Goal: Task Accomplishment & Management: Manage account settings

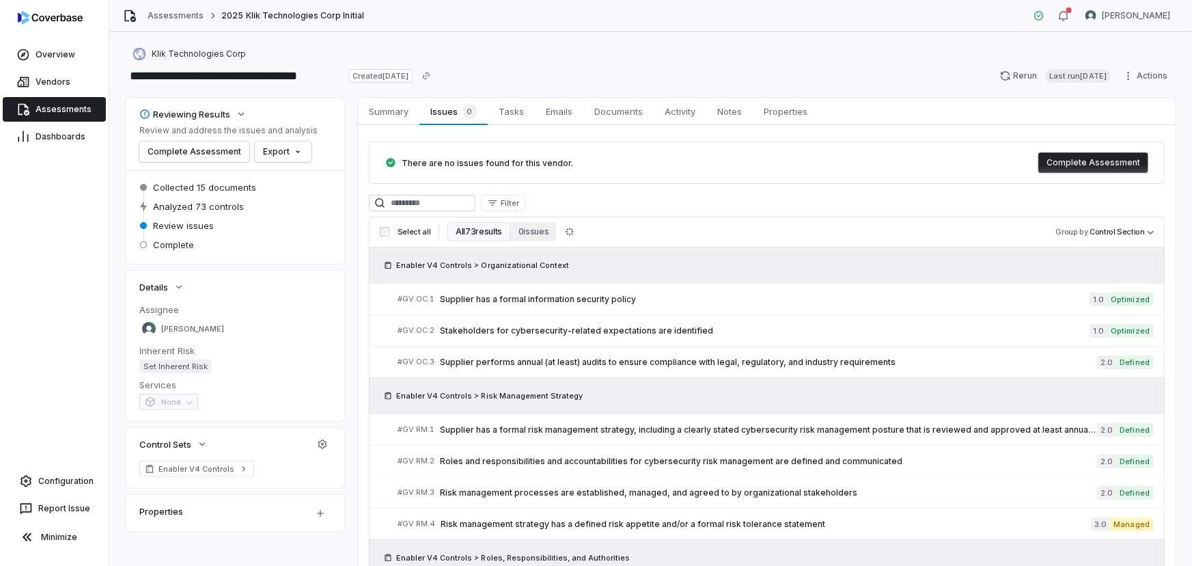
drag, startPoint x: 286, startPoint y: 235, endPoint x: 272, endPoint y: 156, distance: 79.8
click at [36, 55] on span "Overview" at bounding box center [56, 54] width 40 height 11
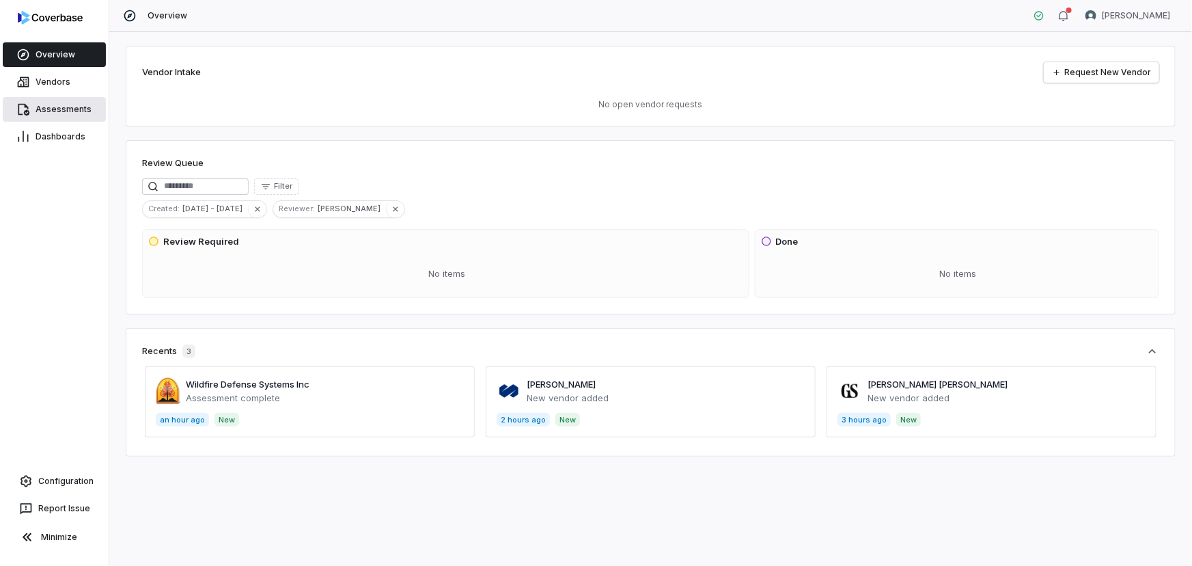
click at [67, 106] on span "Assessments" at bounding box center [64, 109] width 56 height 11
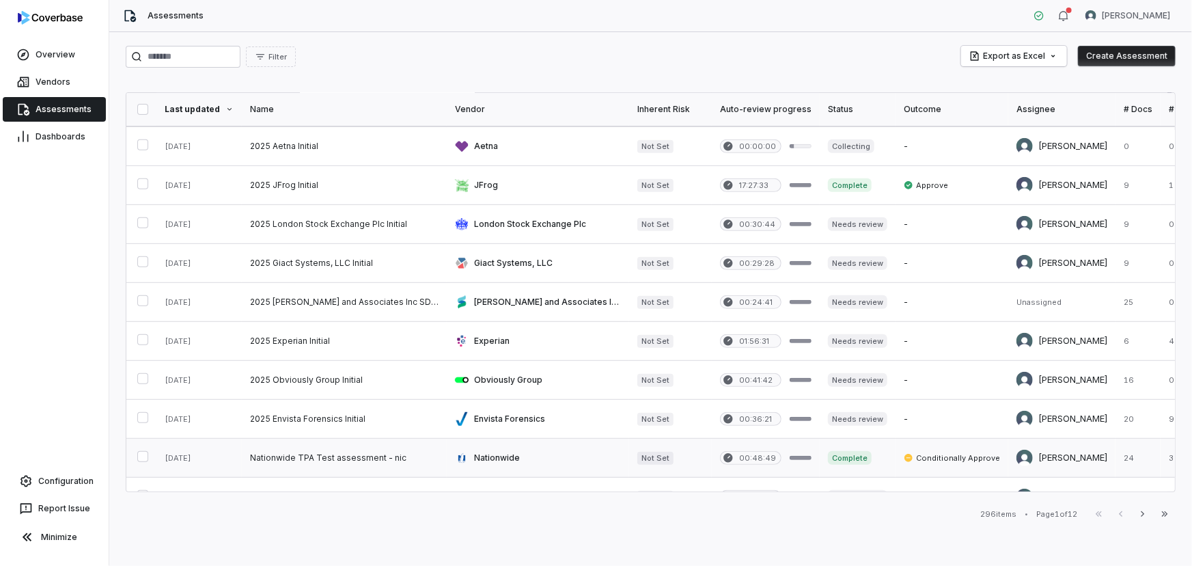
scroll to position [497, 0]
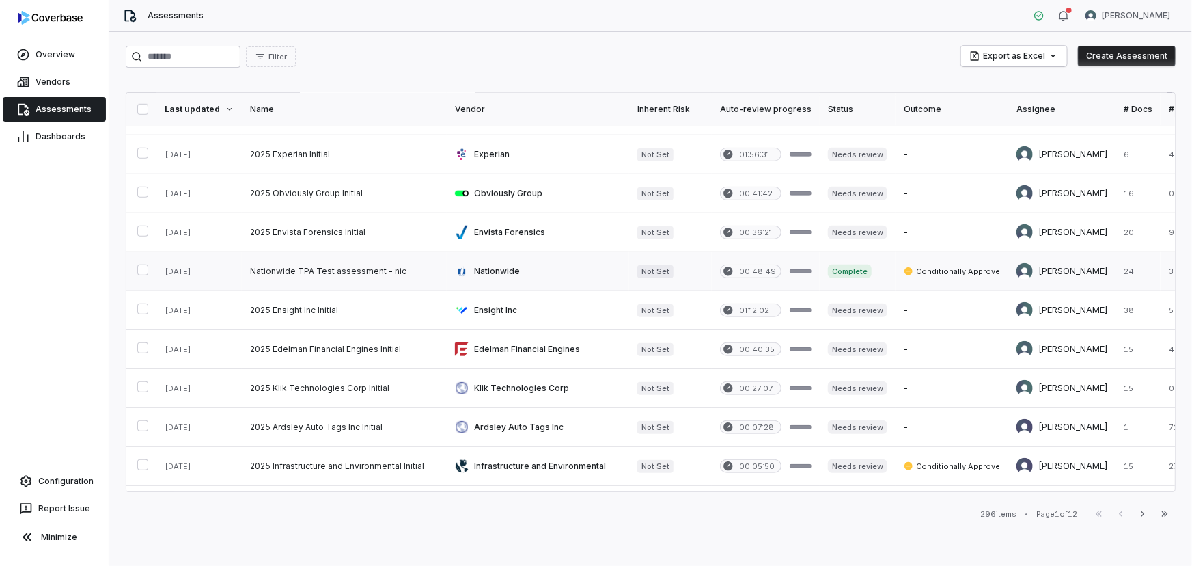
click at [361, 269] on link at bounding box center [344, 271] width 205 height 38
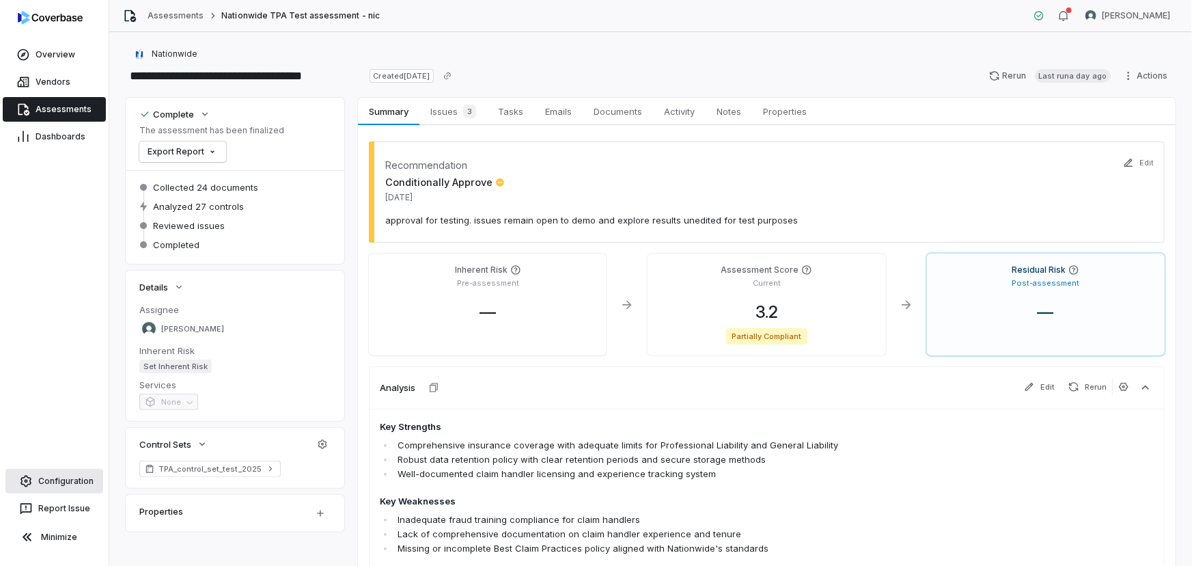
click at [66, 478] on span "Configuration" at bounding box center [65, 481] width 55 height 11
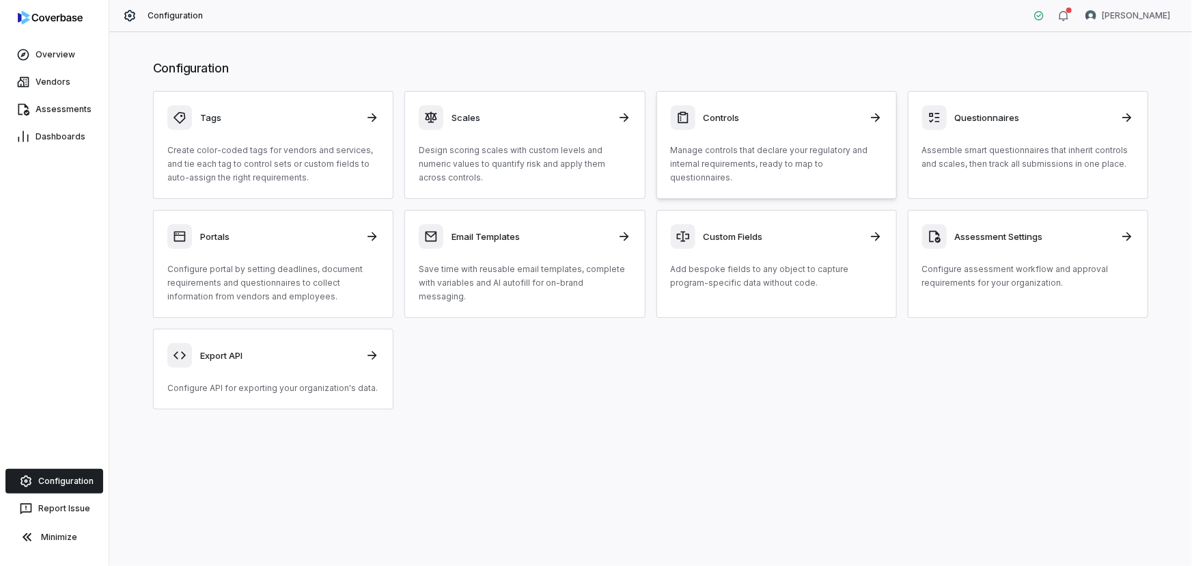
click at [792, 137] on div "Controls Manage controls that declare your regulatory and internal requirements…" at bounding box center [777, 144] width 212 height 79
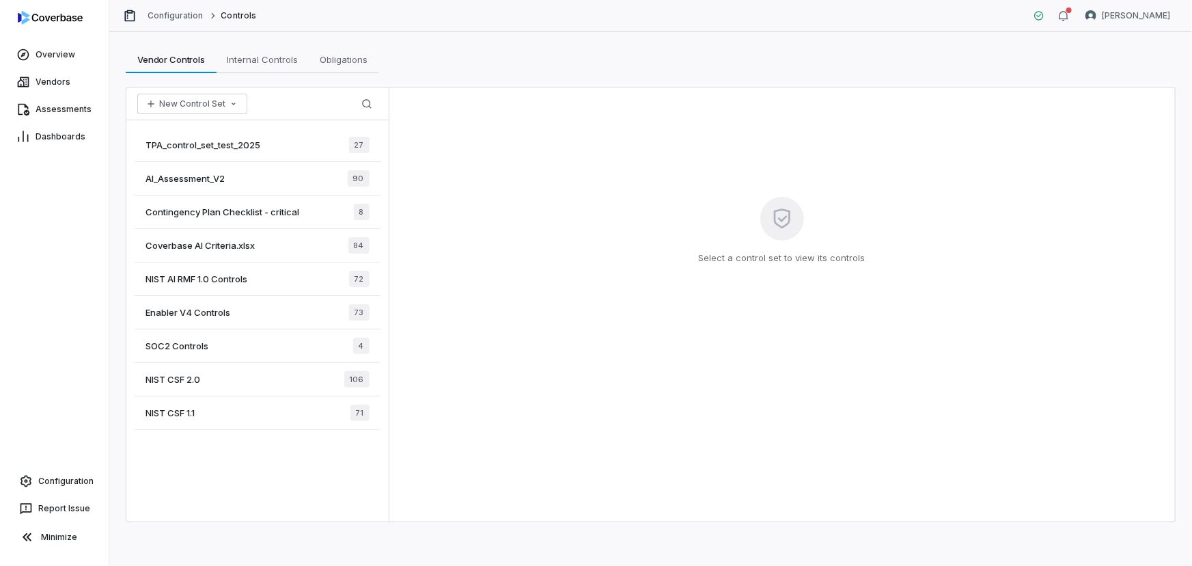
click at [227, 150] on div "TPA_control_set_test_2025 27" at bounding box center [258, 144] width 246 height 33
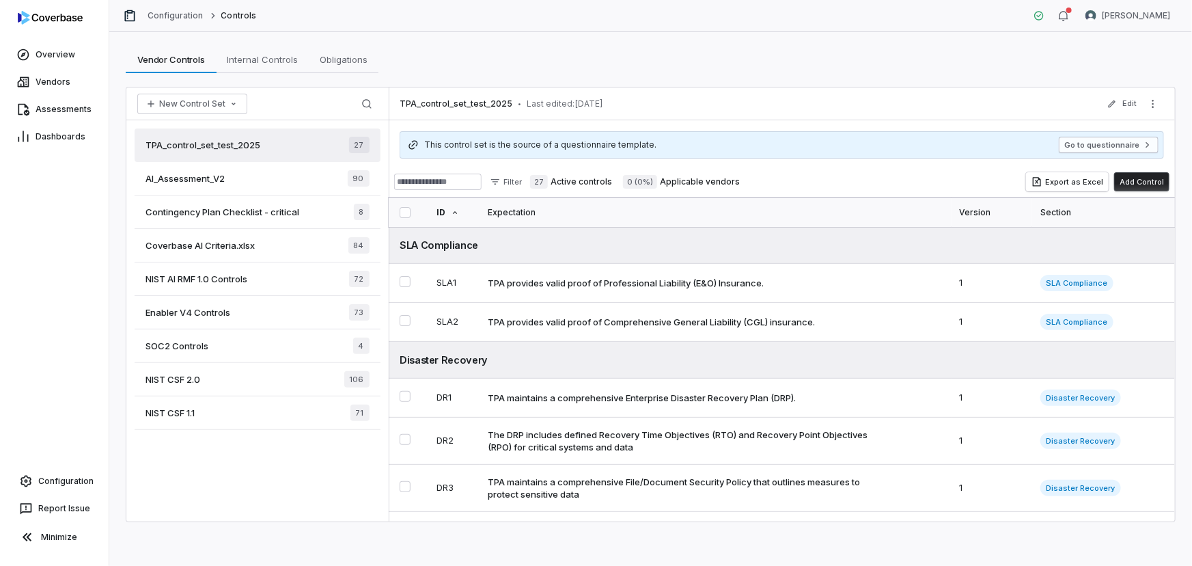
click at [1090, 141] on button "Go to questionnaire" at bounding box center [1109, 145] width 100 height 16
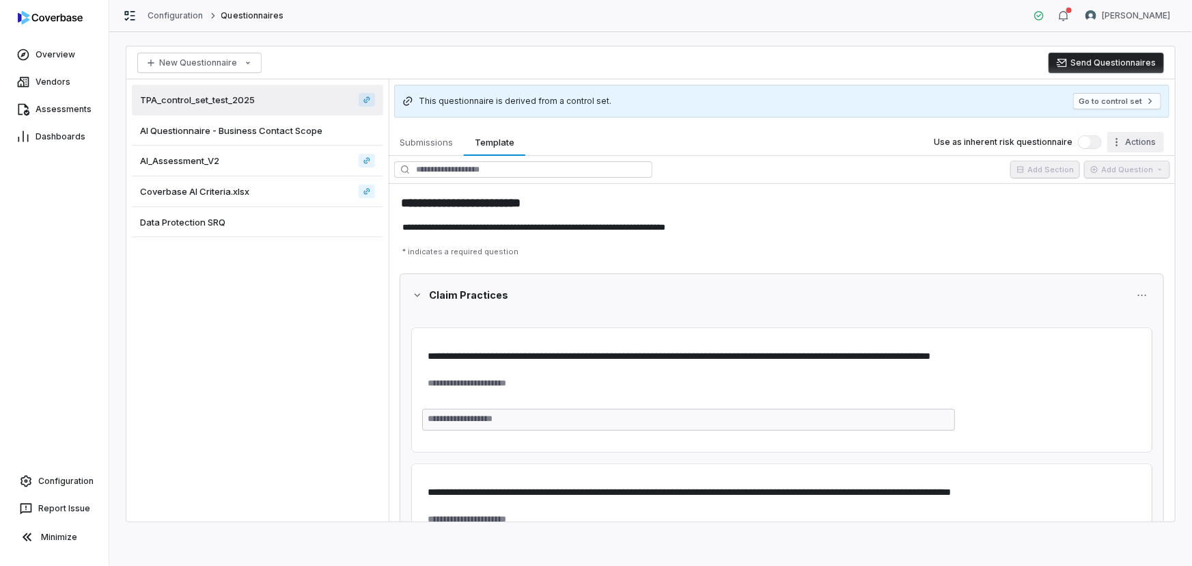
click at [1134, 139] on html "**********" at bounding box center [596, 283] width 1192 height 566
click at [1057, 192] on div "View Reviewers" at bounding box center [1084, 193] width 152 height 22
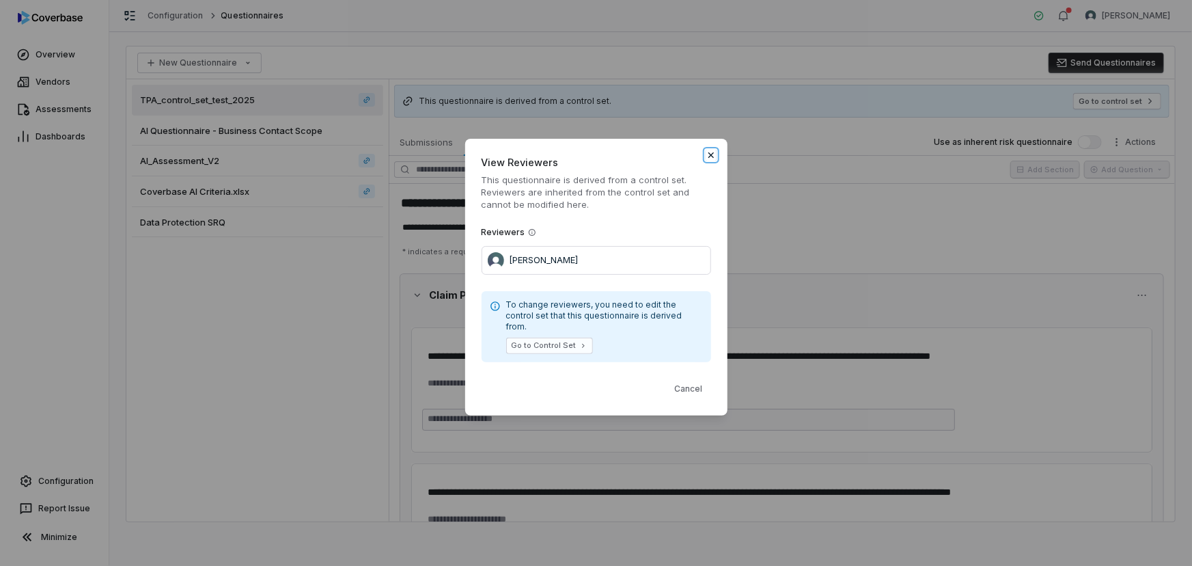
click at [711, 161] on icon "button" at bounding box center [711, 155] width 11 height 11
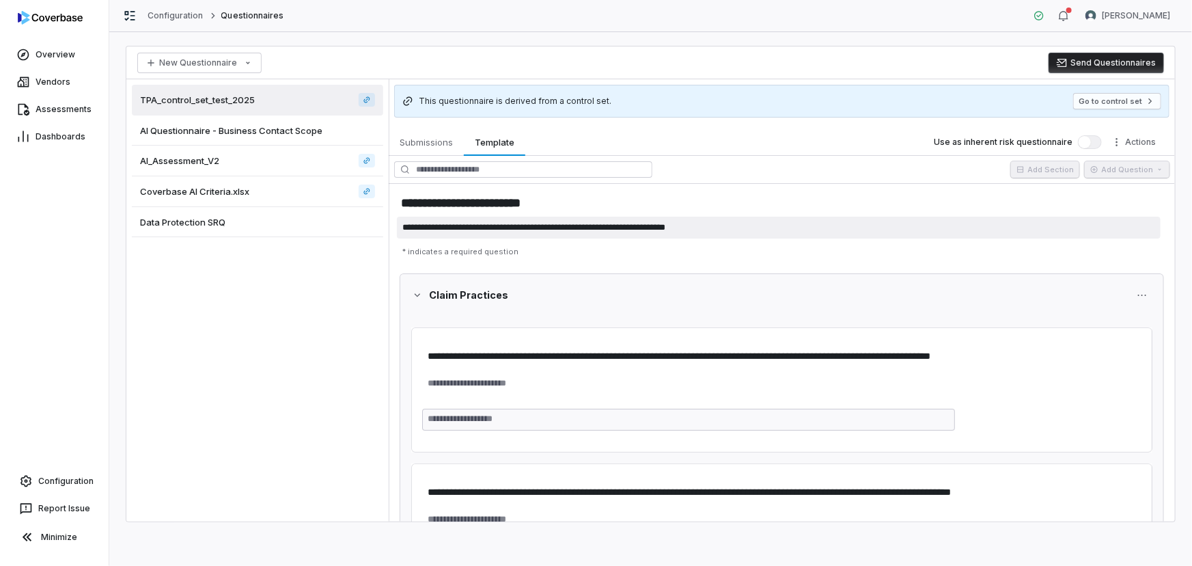
click at [852, 225] on textarea "**********" at bounding box center [779, 228] width 764 height 22
click at [1138, 143] on html "**********" at bounding box center [596, 283] width 1192 height 566
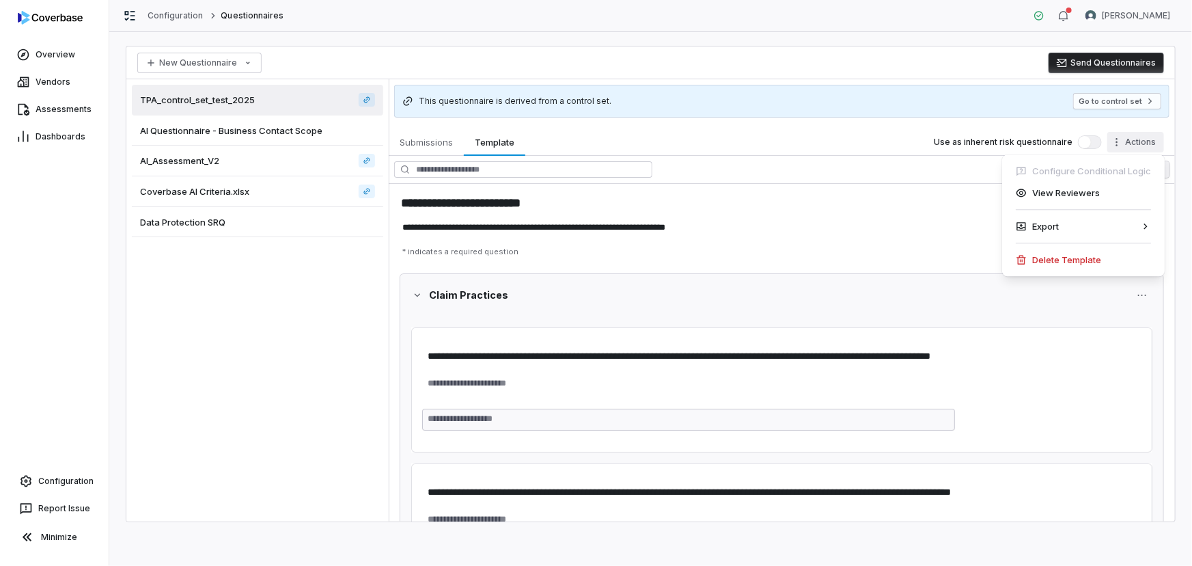
click at [877, 167] on html "**********" at bounding box center [596, 283] width 1192 height 566
click at [285, 139] on div "AI Questionnaire - Business Contact Scope" at bounding box center [257, 130] width 251 height 30
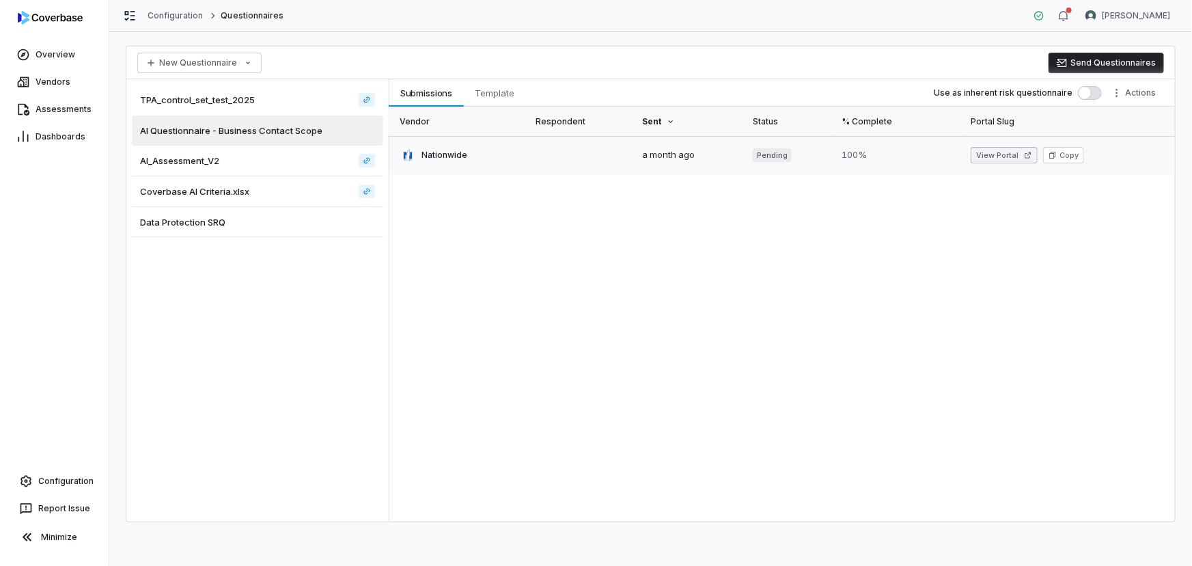
click at [978, 152] on button "View Portal" at bounding box center [1004, 155] width 67 height 16
click at [245, 96] on span "TPA_control_set_test_2025" at bounding box center [197, 100] width 115 height 12
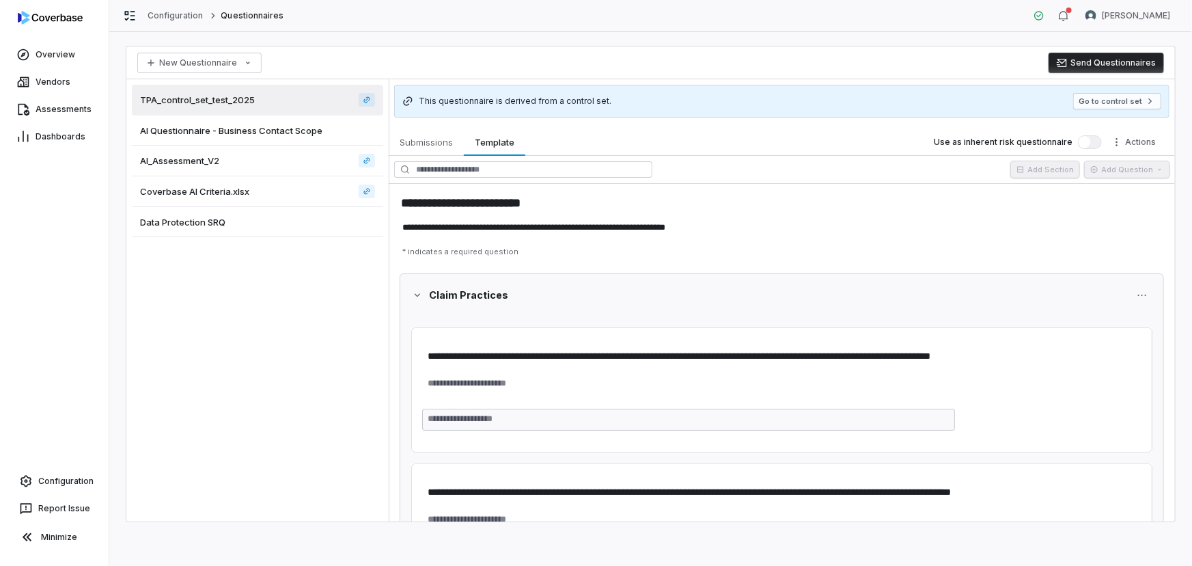
type textarea "*"
click at [64, 105] on span "Assessments" at bounding box center [64, 109] width 56 height 11
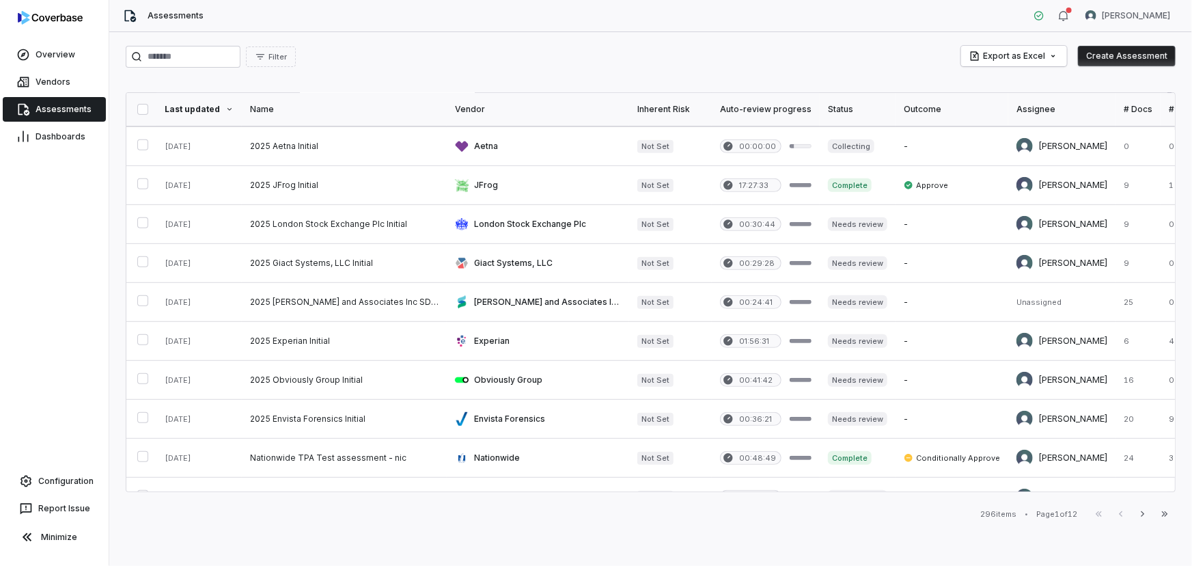
scroll to position [497, 0]
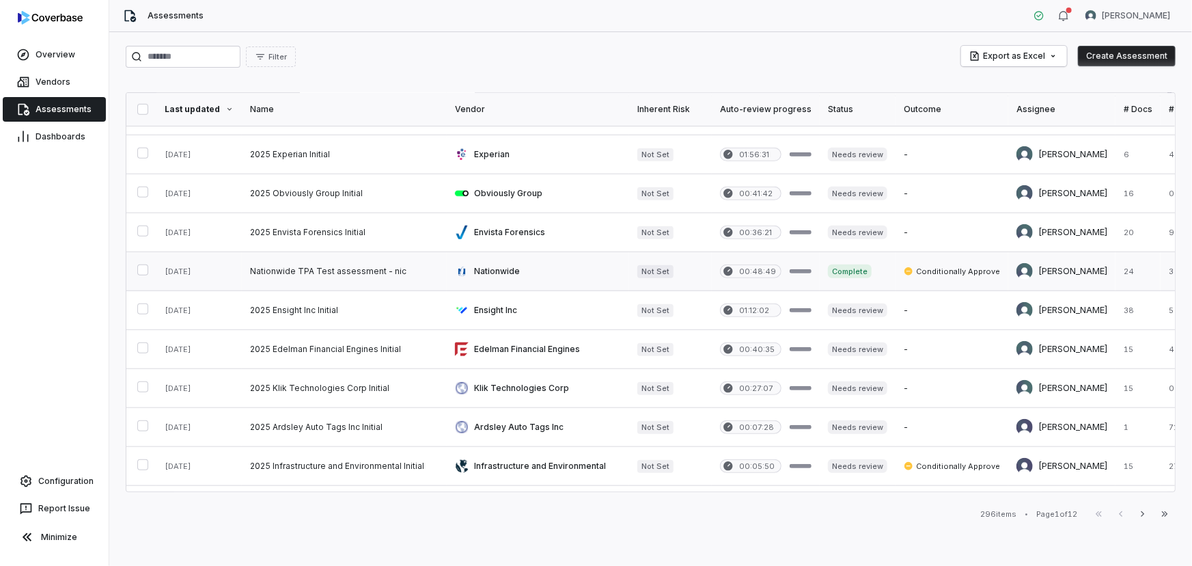
click at [360, 275] on link at bounding box center [344, 271] width 205 height 38
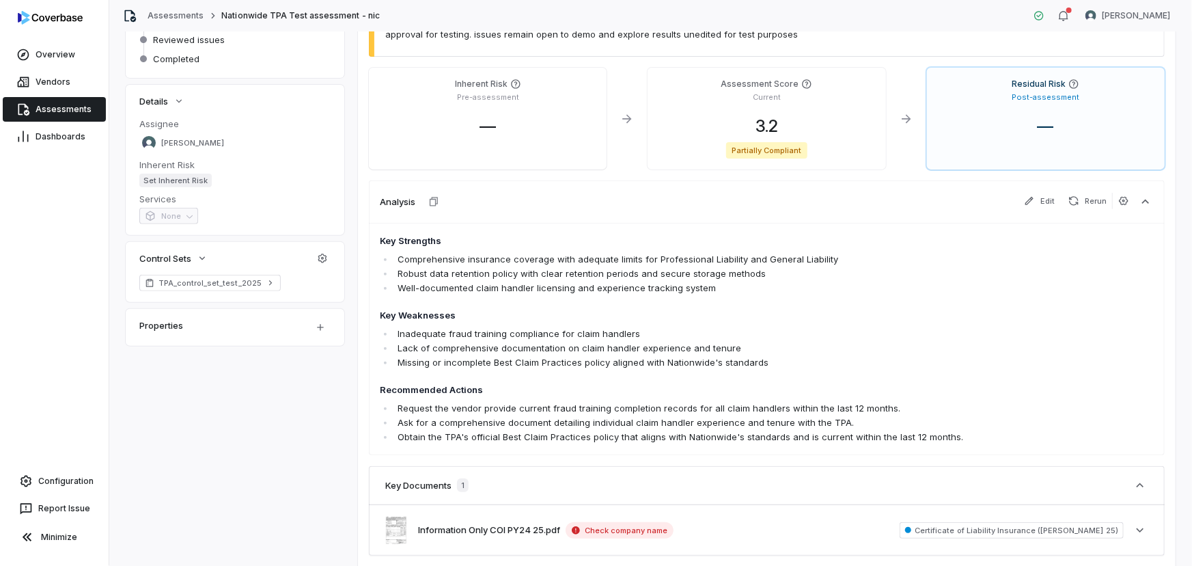
scroll to position [248, 0]
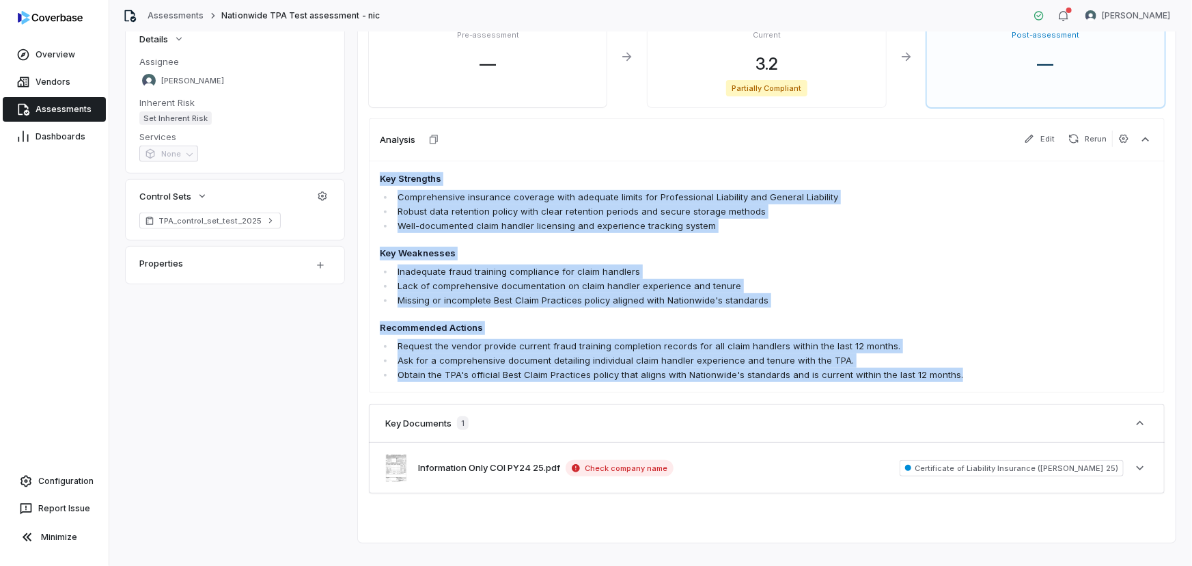
drag, startPoint x: 378, startPoint y: 175, endPoint x: 965, endPoint y: 379, distance: 621.5
click at [965, 380] on div "Key Strengths Comprehensive insurance coverage with adequate limits for Profess…" at bounding box center [767, 277] width 796 height 232
click at [836, 293] on li "Missing or incomplete Best Claim Practices policy aligned with Nationwide's sta…" at bounding box center [696, 300] width 605 height 14
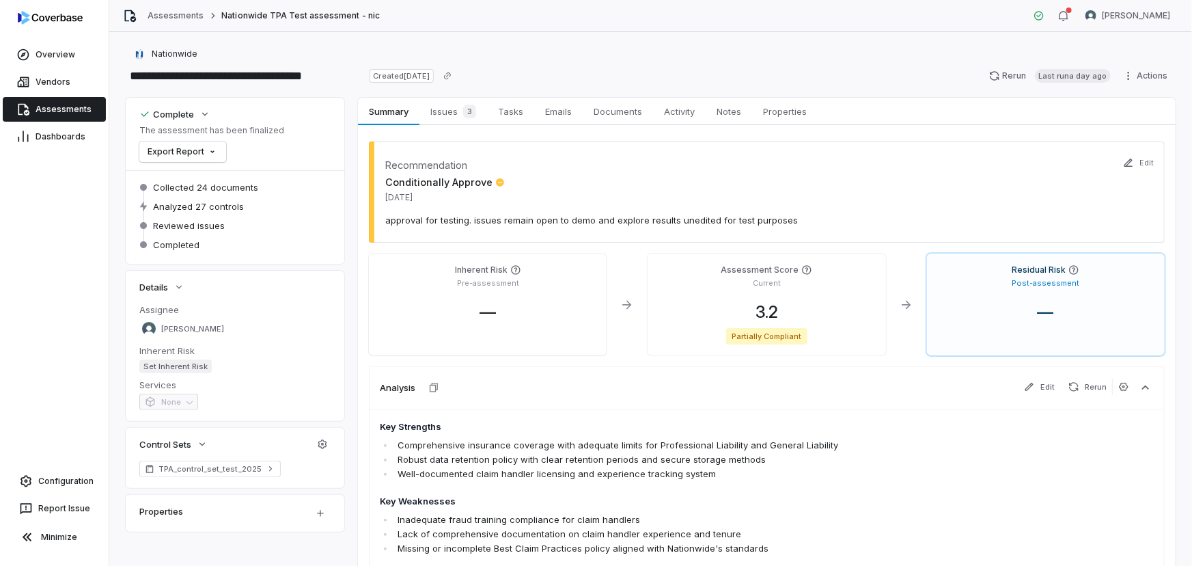
scroll to position [186, 0]
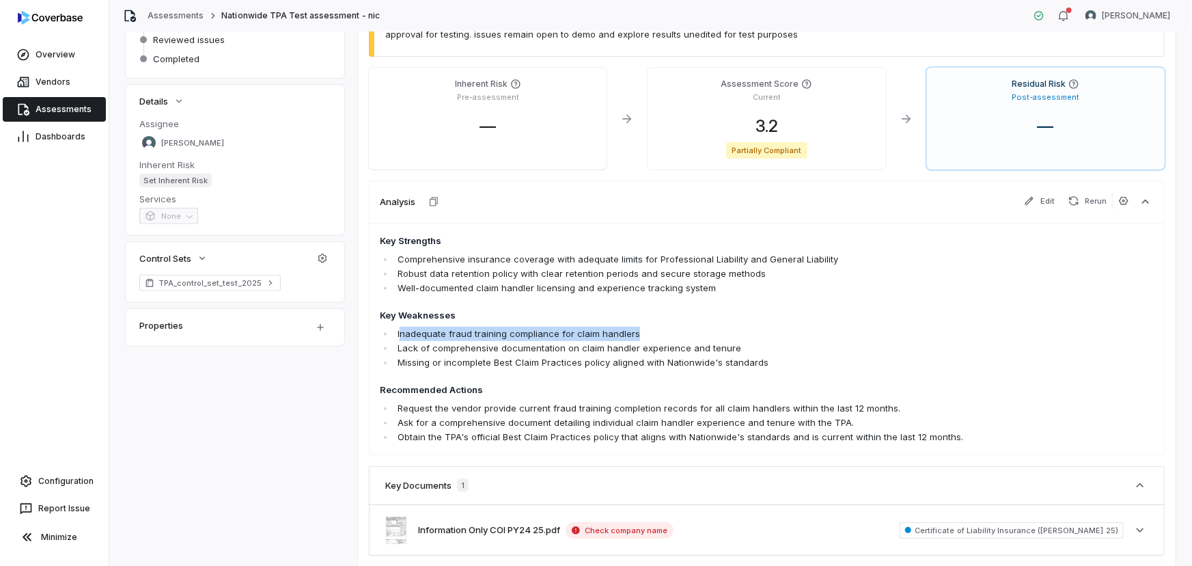
drag, startPoint x: 400, startPoint y: 334, endPoint x: 639, endPoint y: 331, distance: 238.5
click at [638, 331] on li "Inadequate fraud training compliance for claim handlers" at bounding box center [696, 334] width 605 height 14
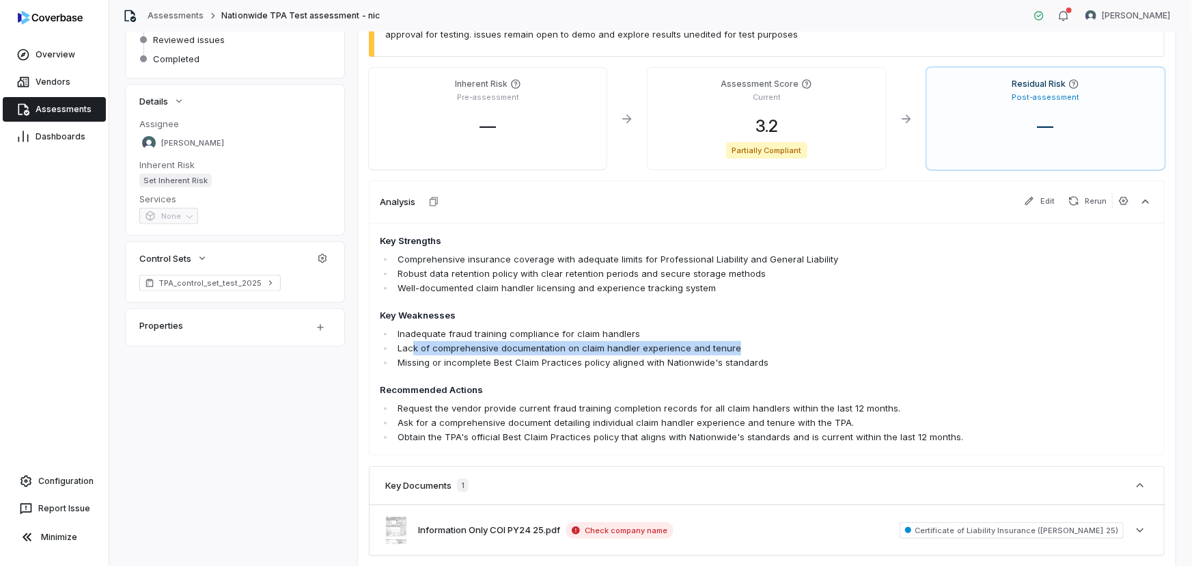
drag, startPoint x: 413, startPoint y: 353, endPoint x: 743, endPoint y: 341, distance: 330.9
click at [742, 341] on li "Lack of comprehensive documentation on claim handler experience and tenure" at bounding box center [696, 348] width 605 height 14
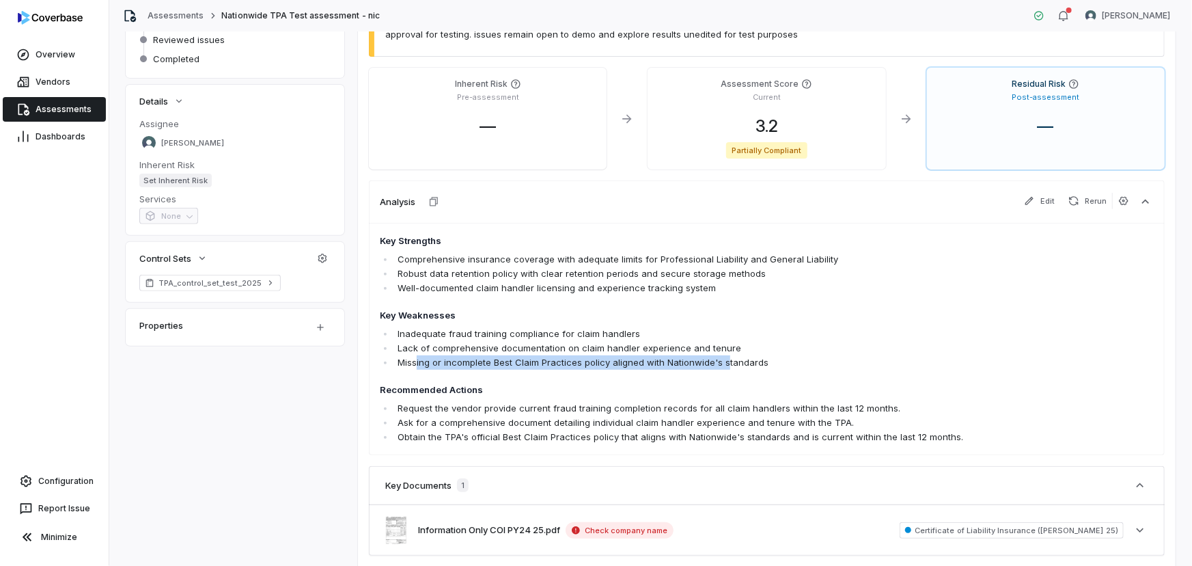
drag, startPoint x: 417, startPoint y: 358, endPoint x: 741, endPoint y: 359, distance: 323.9
click at [732, 359] on li "Missing or incomplete Best Claim Practices policy aligned with Nationwide's sta…" at bounding box center [696, 362] width 605 height 14
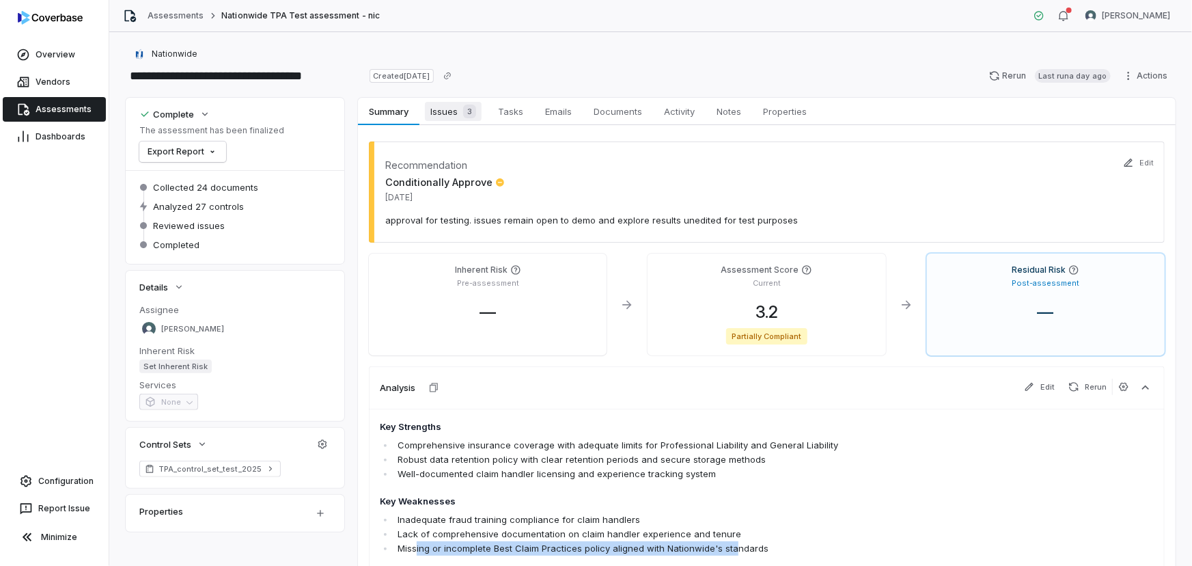
click at [455, 119] on span "Issues 3" at bounding box center [453, 111] width 57 height 19
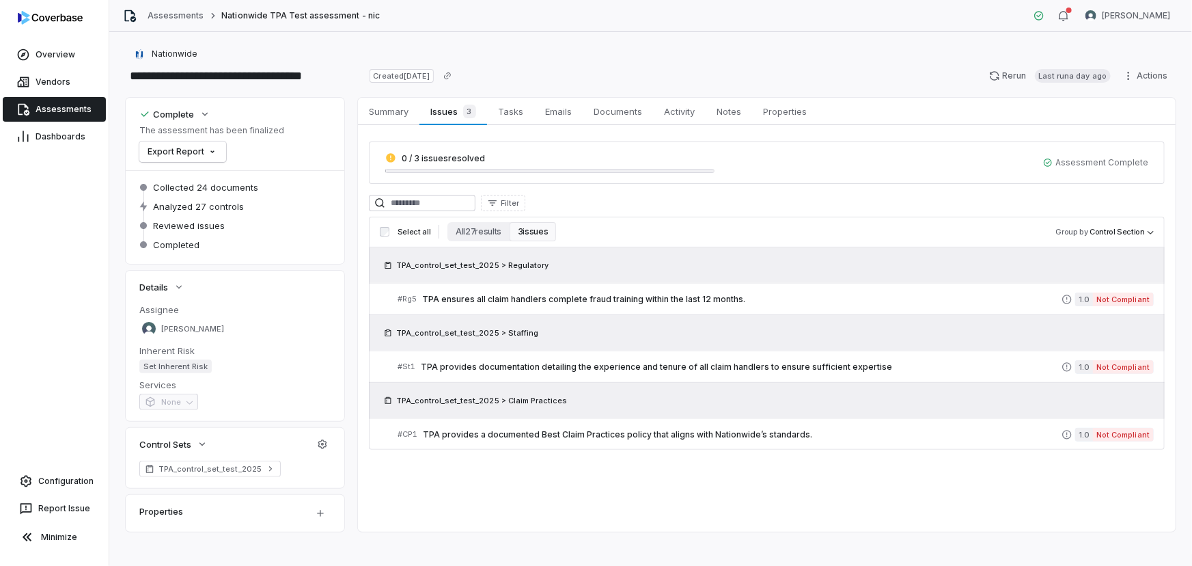
click at [81, 466] on div "Overview Vendors Assessments Dashboards Configuration Report Issue Minimize" at bounding box center [54, 283] width 109 height 566
click at [67, 476] on span "Configuration" at bounding box center [65, 481] width 55 height 11
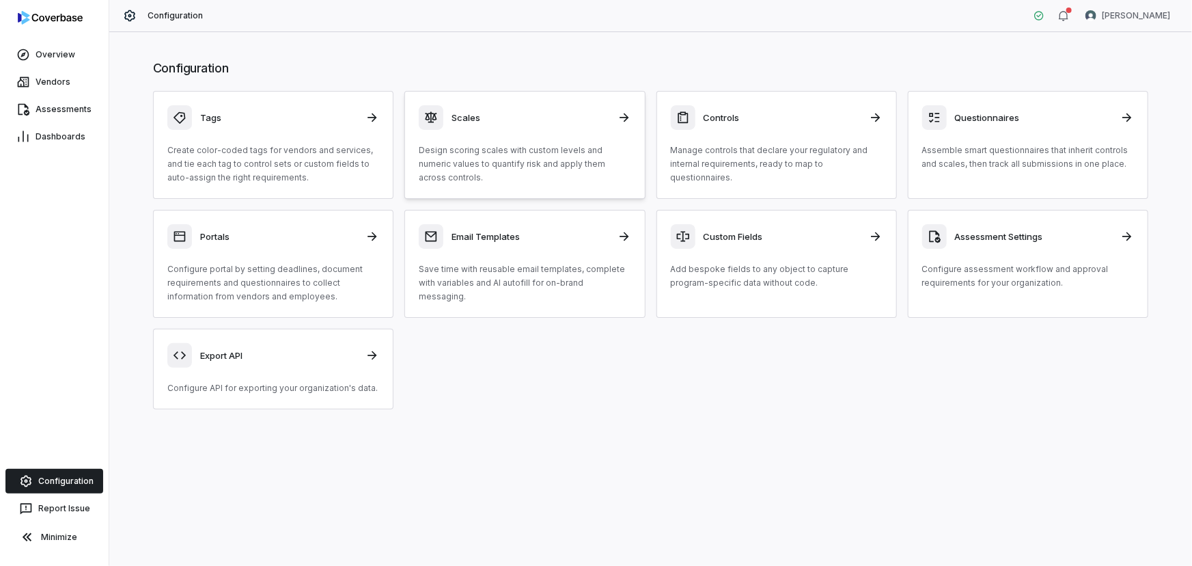
click at [533, 120] on h3 "Scales" at bounding box center [530, 117] width 157 height 12
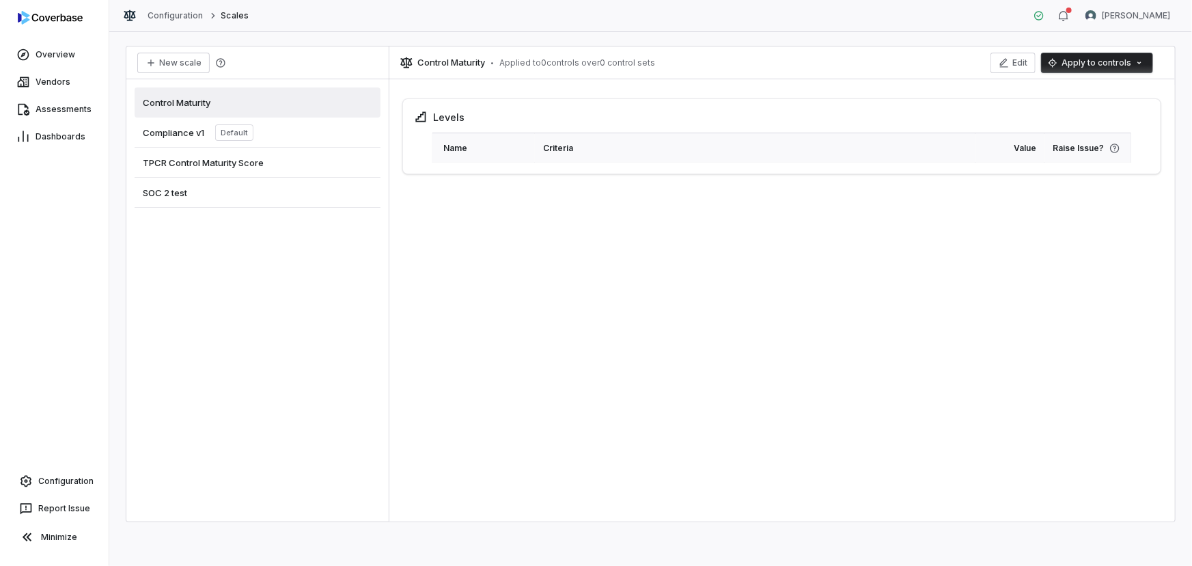
click at [181, 130] on span "Compliance v1" at bounding box center [173, 132] width 61 height 12
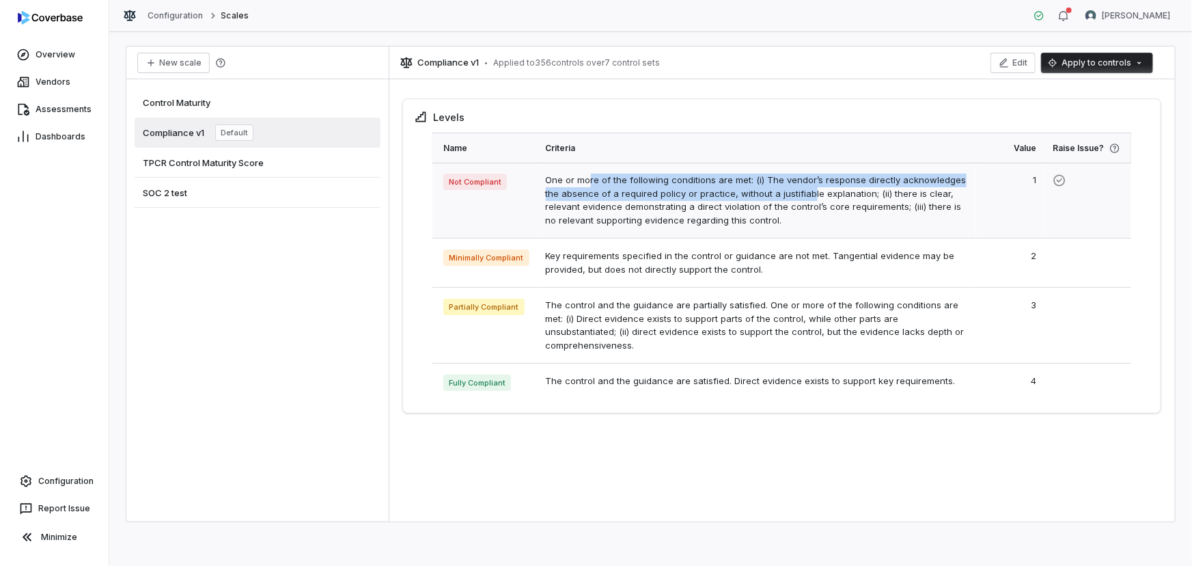
drag, startPoint x: 590, startPoint y: 178, endPoint x: 806, endPoint y: 198, distance: 216.9
click at [806, 198] on td "One or more of the following conditions are met: (i) The vendor’s response dire…" at bounding box center [757, 201] width 439 height 76
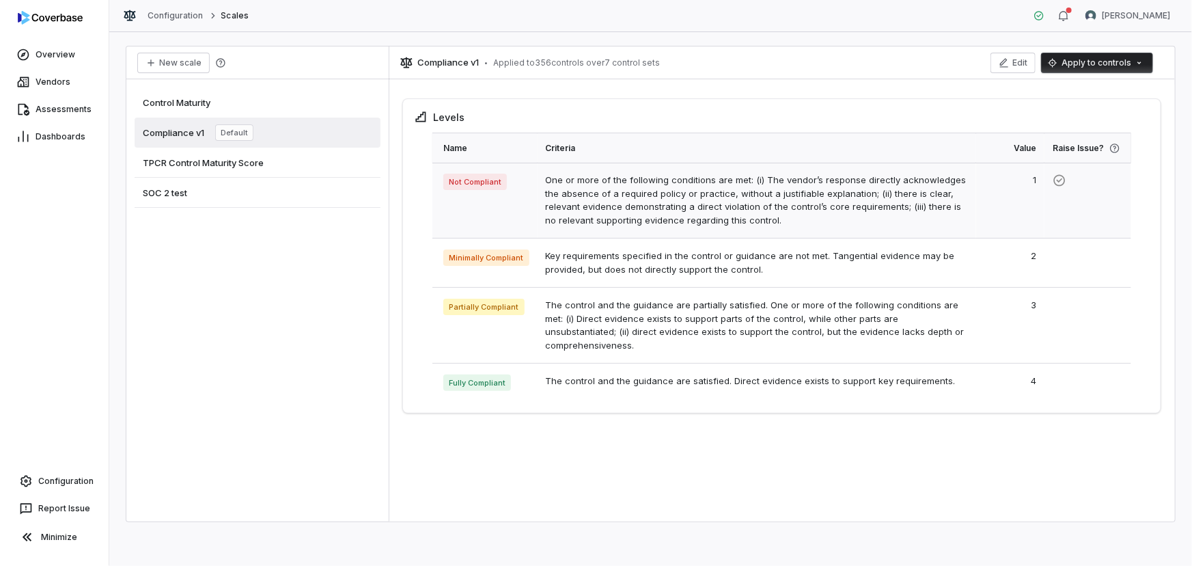
click at [681, 208] on td "One or more of the following conditions are met: (i) The vendor’s response dire…" at bounding box center [757, 201] width 439 height 76
click at [631, 258] on td "Key requirements specified in the control or guidance are not met. Tangential e…" at bounding box center [757, 262] width 439 height 49
click at [607, 307] on td "The control and the guidance are partially satisfied. One or more of the follow…" at bounding box center [757, 326] width 439 height 76
click at [55, 116] on link "Assessments" at bounding box center [54, 109] width 103 height 25
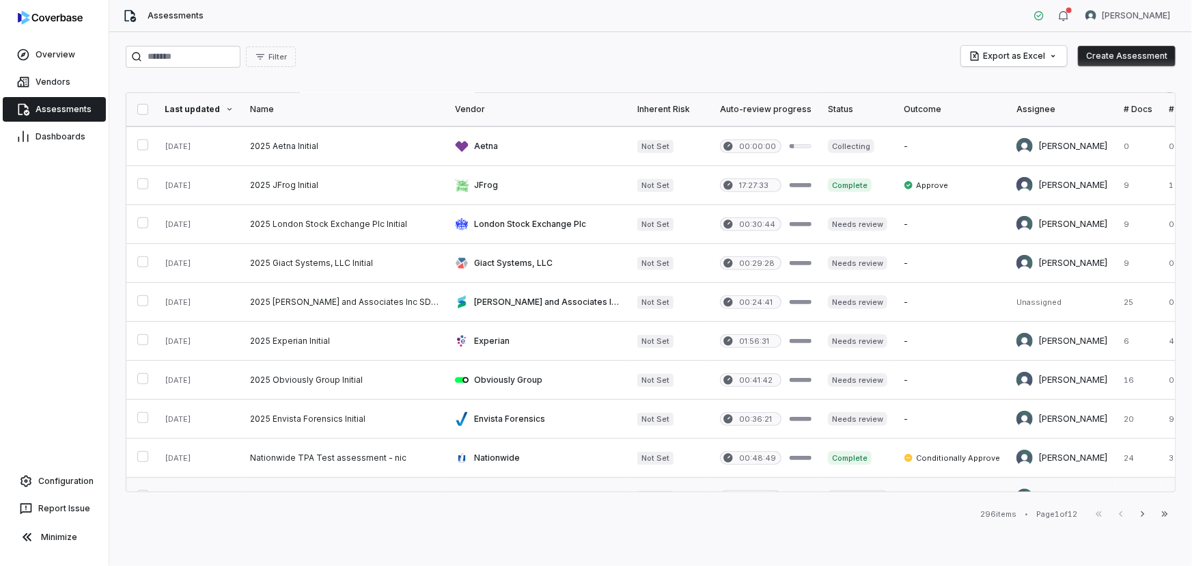
scroll to position [497, 0]
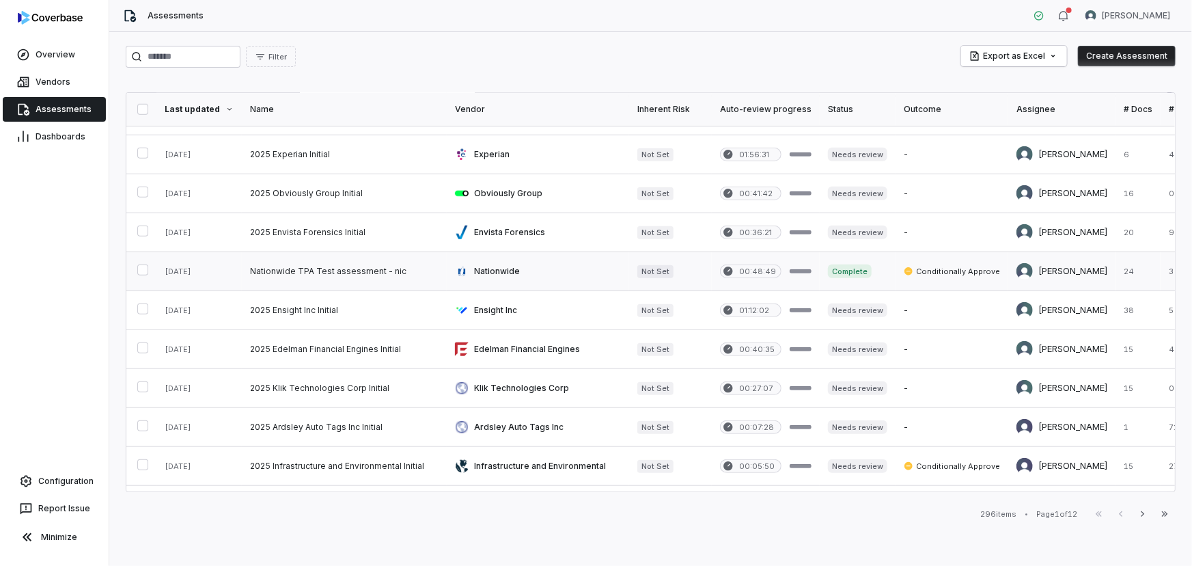
click at [402, 262] on link at bounding box center [344, 271] width 205 height 38
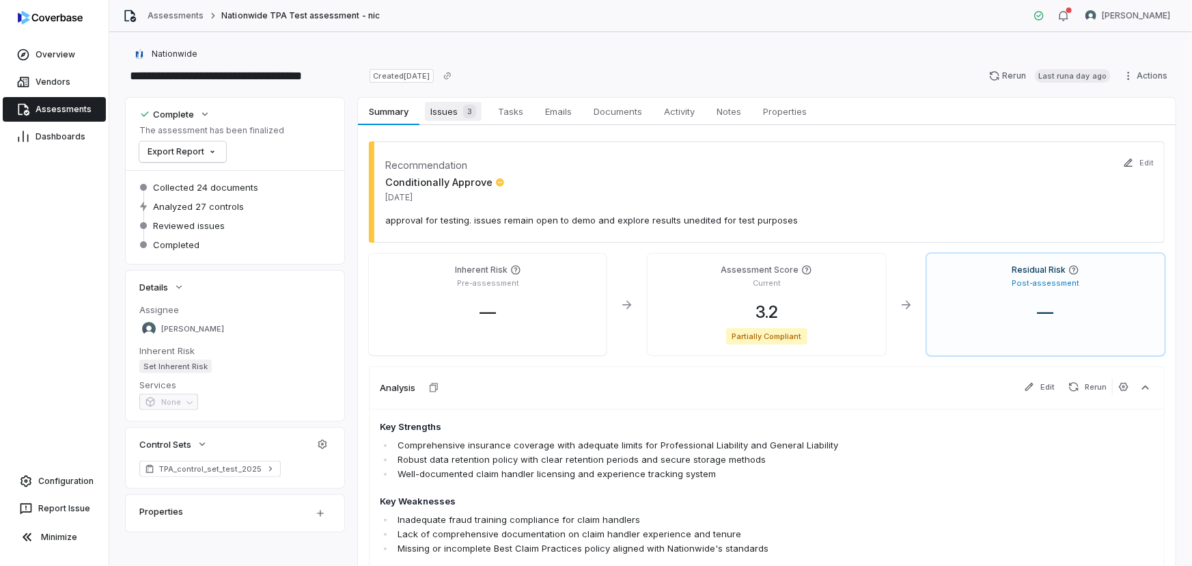
click at [454, 110] on span "Issues 3" at bounding box center [453, 111] width 57 height 19
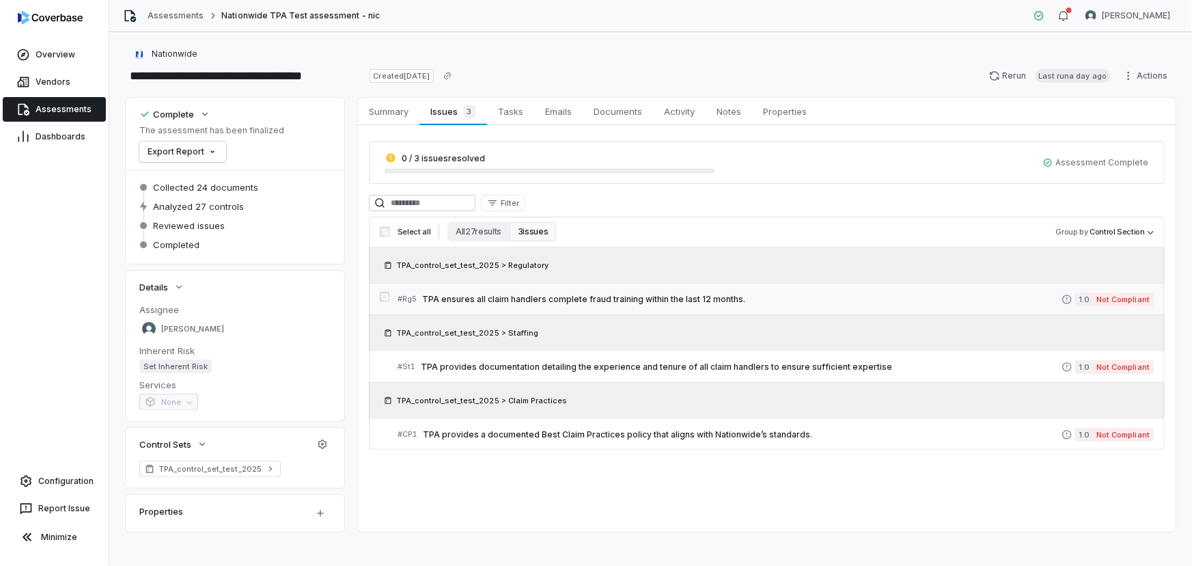
click at [607, 299] on span "TPA ensures all claim handlers complete fraud training within the last 12 month…" at bounding box center [742, 299] width 640 height 11
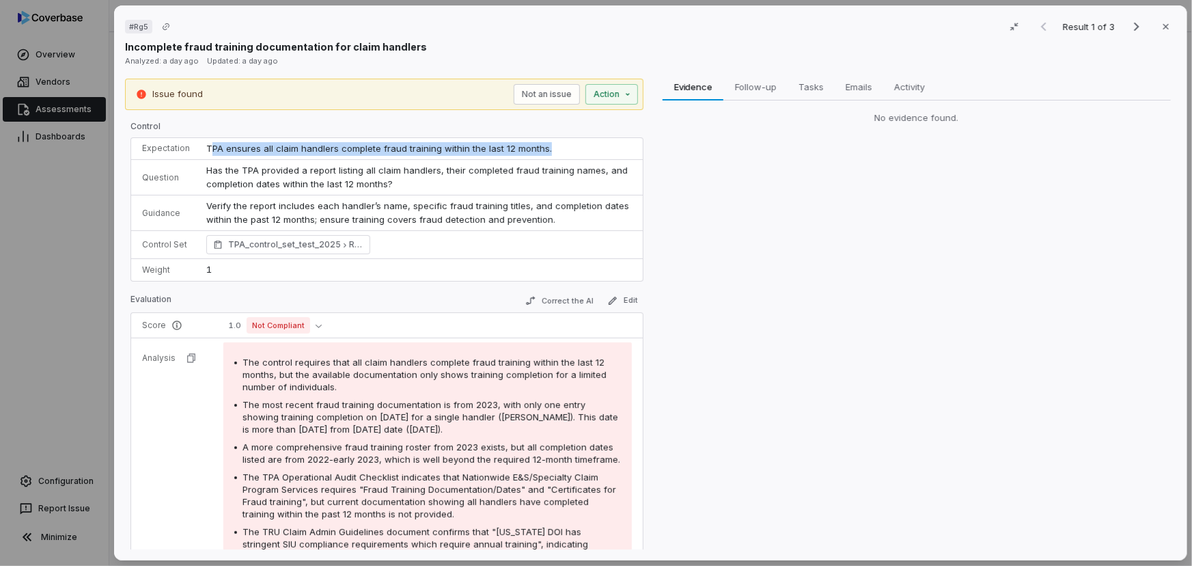
drag, startPoint x: 210, startPoint y: 147, endPoint x: 546, endPoint y: 144, distance: 335.5
click at [546, 144] on td "TPA ensures all claim handlers complete fraud training within the last 12 month…" at bounding box center [420, 149] width 445 height 22
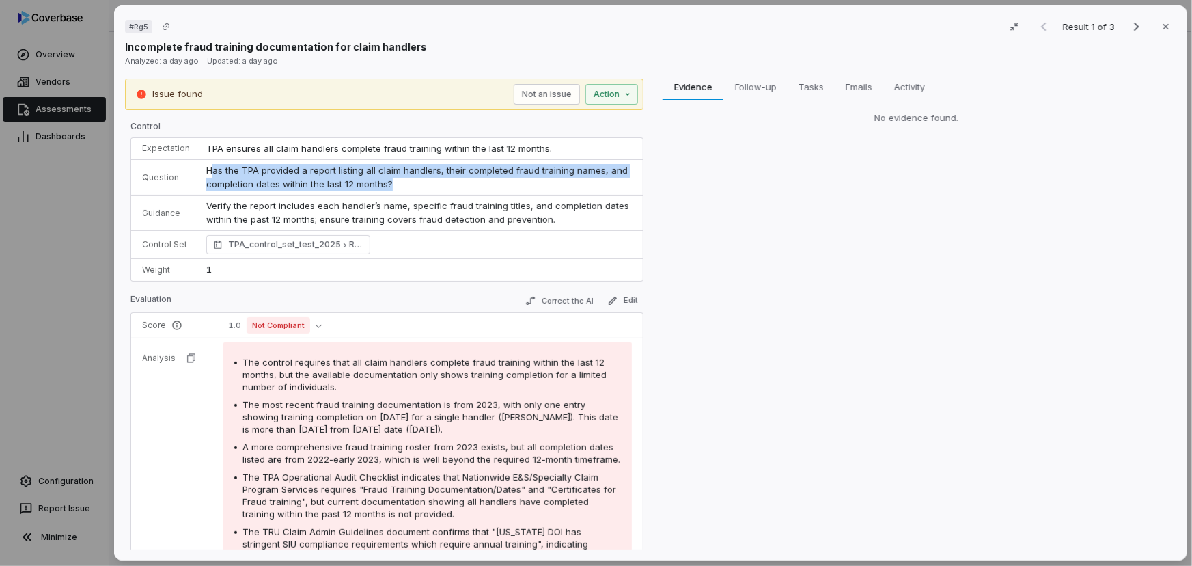
drag, startPoint x: 290, startPoint y: 173, endPoint x: 421, endPoint y: 184, distance: 131.0
click at [421, 184] on td "Has the TPA provided a report listing all claim handlers, their completed fraud…" at bounding box center [420, 178] width 445 height 36
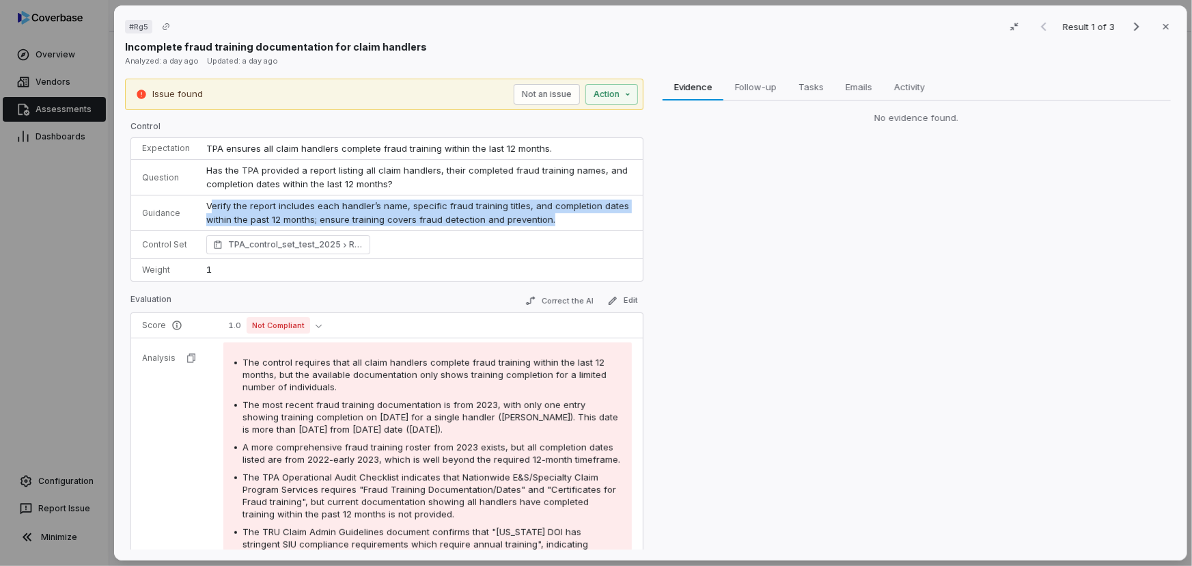
drag, startPoint x: 251, startPoint y: 208, endPoint x: 583, endPoint y: 222, distance: 331.7
click at [583, 222] on p "Verify the report includes each handler’s name, specific fraud training titles,…" at bounding box center [419, 213] width 426 height 27
click at [529, 212] on p "Verify the report includes each handler’s name, specific fraud training titles,…" at bounding box center [419, 213] width 426 height 27
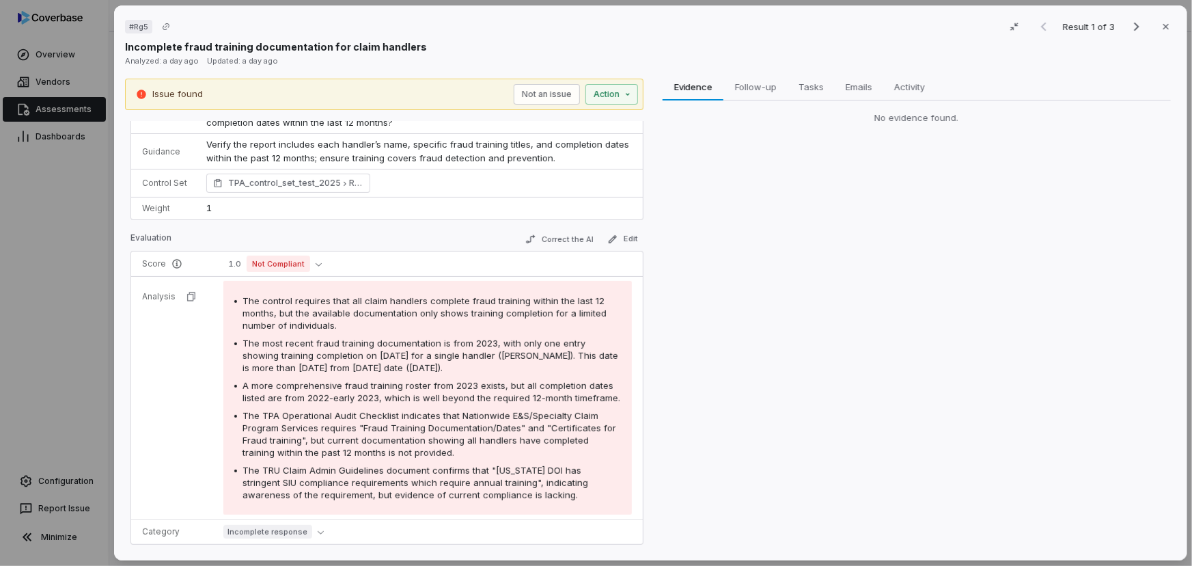
scroll to position [124, 0]
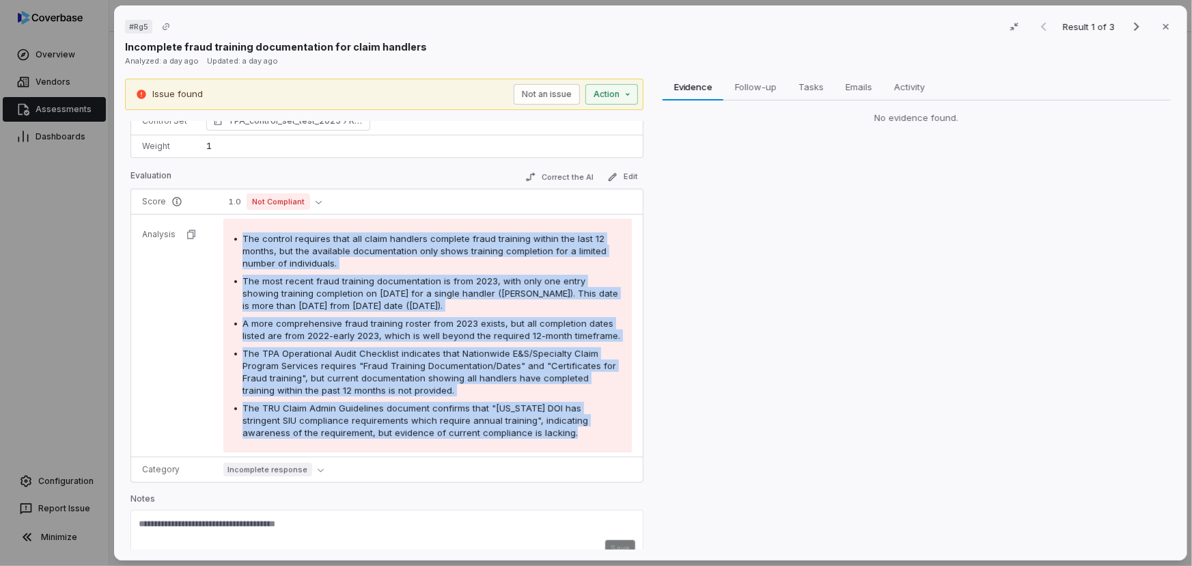
drag, startPoint x: 241, startPoint y: 233, endPoint x: 530, endPoint y: 435, distance: 353.3
click at [530, 435] on div "The control requires that all claim handlers complete fraud training within the…" at bounding box center [427, 335] width 387 height 206
click at [518, 424] on div "The TRU Claim Admin Guidelines document confirms that "California DOI has strin…" at bounding box center [432, 420] width 379 height 37
drag, startPoint x: 250, startPoint y: 236, endPoint x: 523, endPoint y: 433, distance: 335.8
click at [515, 433] on div "The control requires that all claim handlers complete fraud training within the…" at bounding box center [427, 335] width 387 height 206
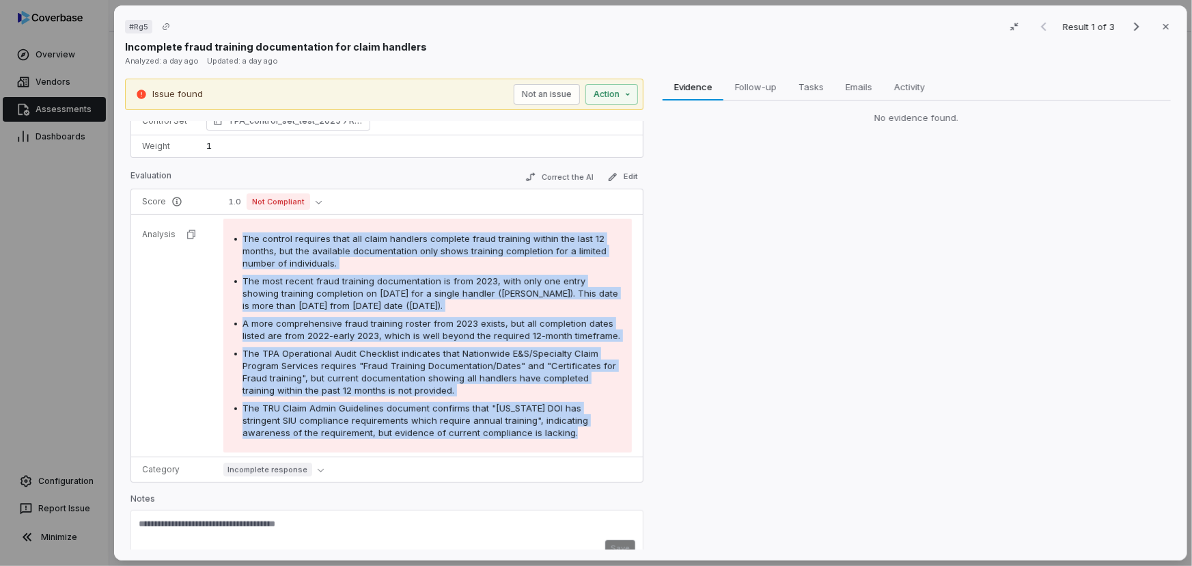
click at [525, 433] on div "The TRU Claim Admin Guidelines document confirms that "California DOI has strin…" at bounding box center [432, 420] width 379 height 37
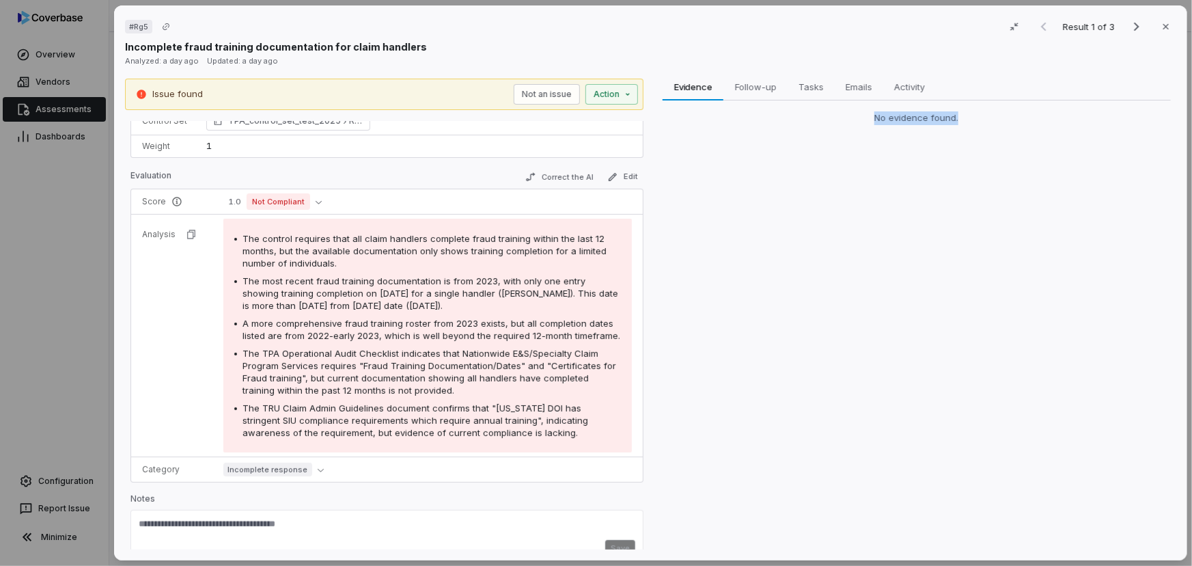
drag, startPoint x: 861, startPoint y: 114, endPoint x: 983, endPoint y: 115, distance: 121.6
click at [983, 115] on div "No evidence found." at bounding box center [917, 118] width 508 height 14
click at [764, 291] on div "Evidence Evidence Follow-up Follow-up Tasks Tasks Emails Emails Activity Activi…" at bounding box center [916, 314] width 519 height 471
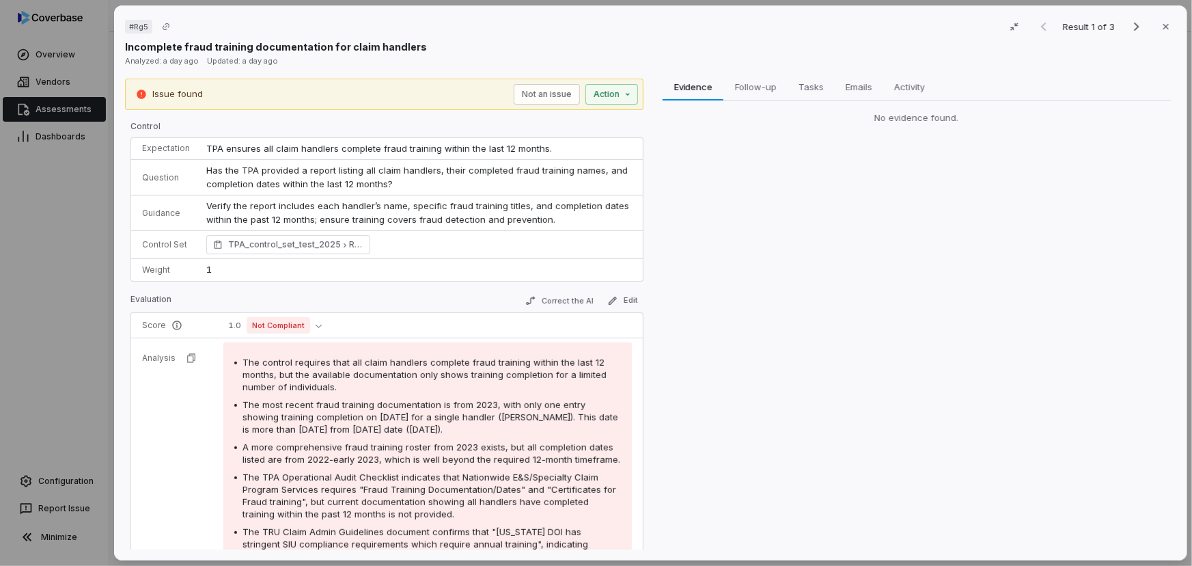
scroll to position [61, 0]
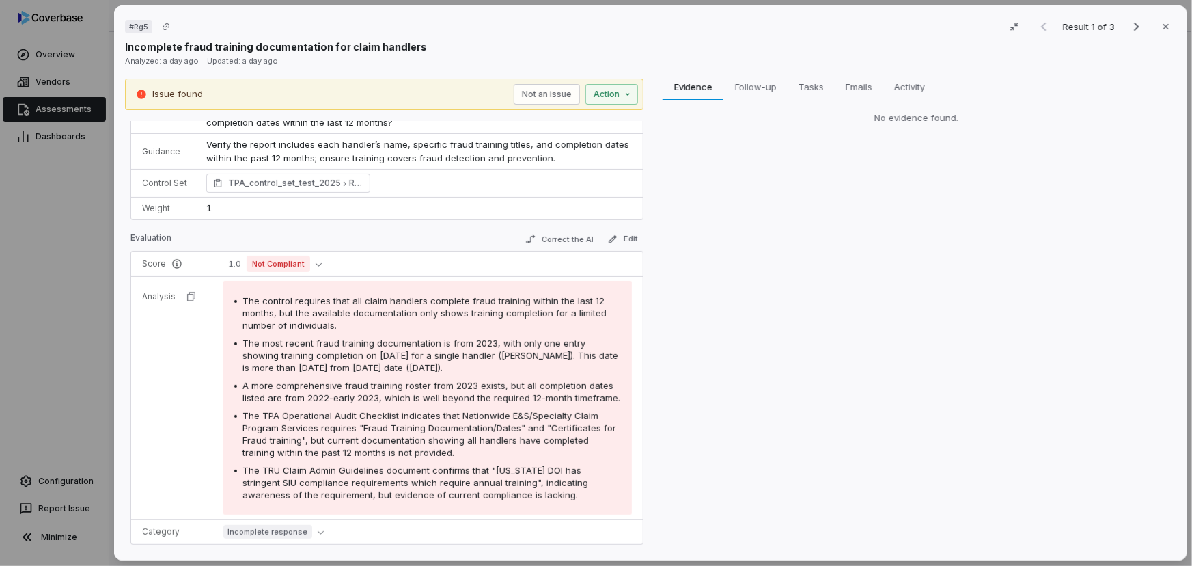
click at [146, 372] on tr "Analysis The control requires that all claim handlers complete fraud training w…" at bounding box center [387, 398] width 512 height 243
click at [69, 348] on div "# Rg5 Result 1 of 3 Close Incomplete fraud training documentation for claim han…" at bounding box center [596, 283] width 1192 height 566
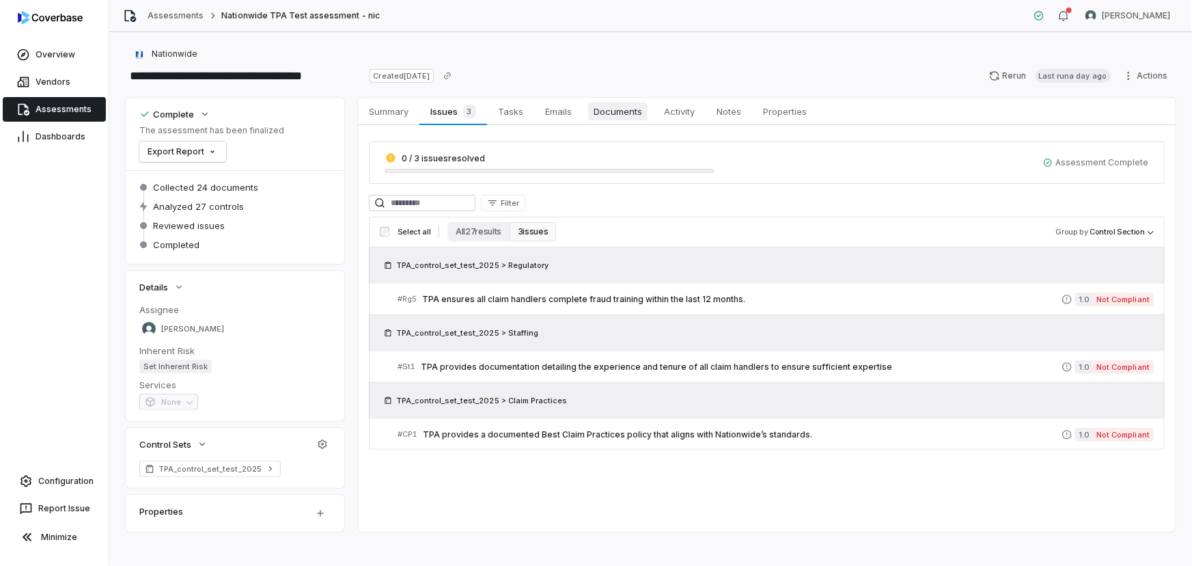
click at [618, 111] on span "Documents" at bounding box center [617, 111] width 59 height 18
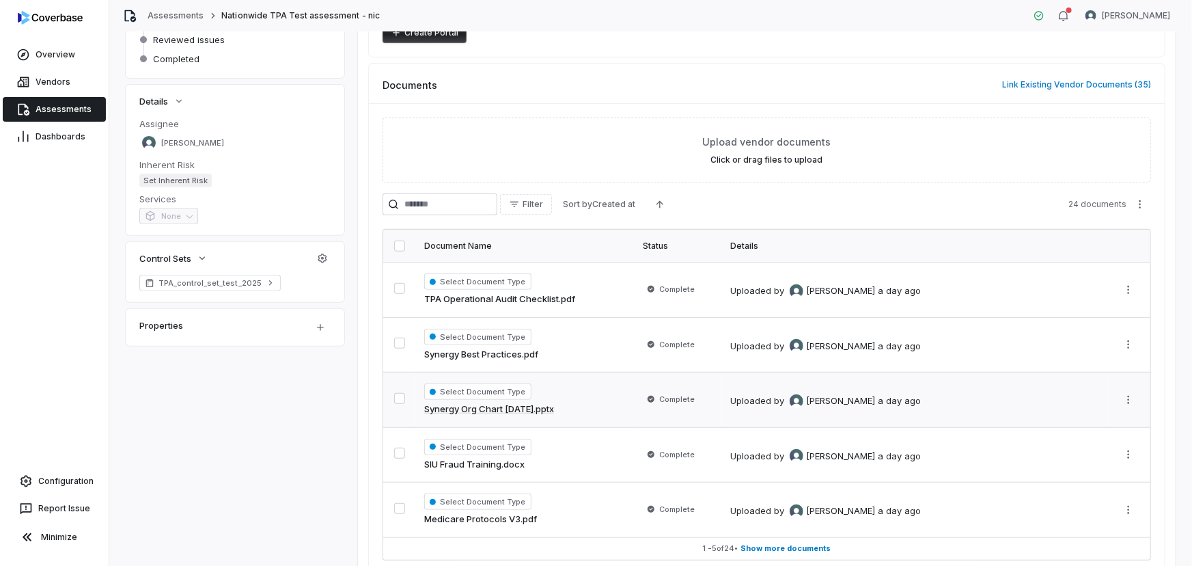
scroll to position [253, 0]
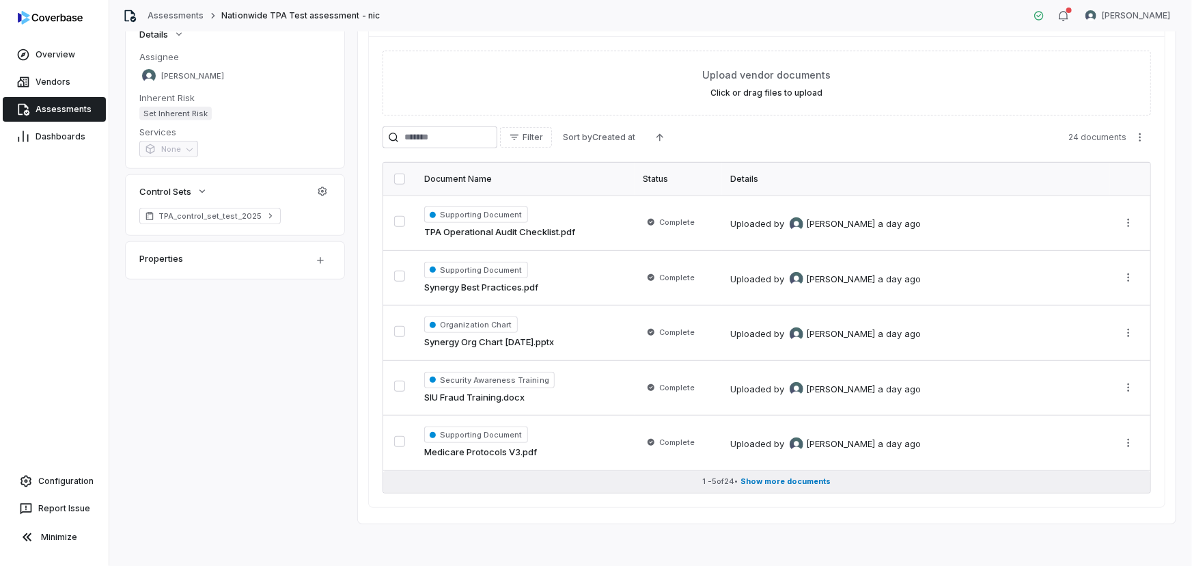
click at [806, 478] on span "Show more documents" at bounding box center [786, 481] width 90 height 10
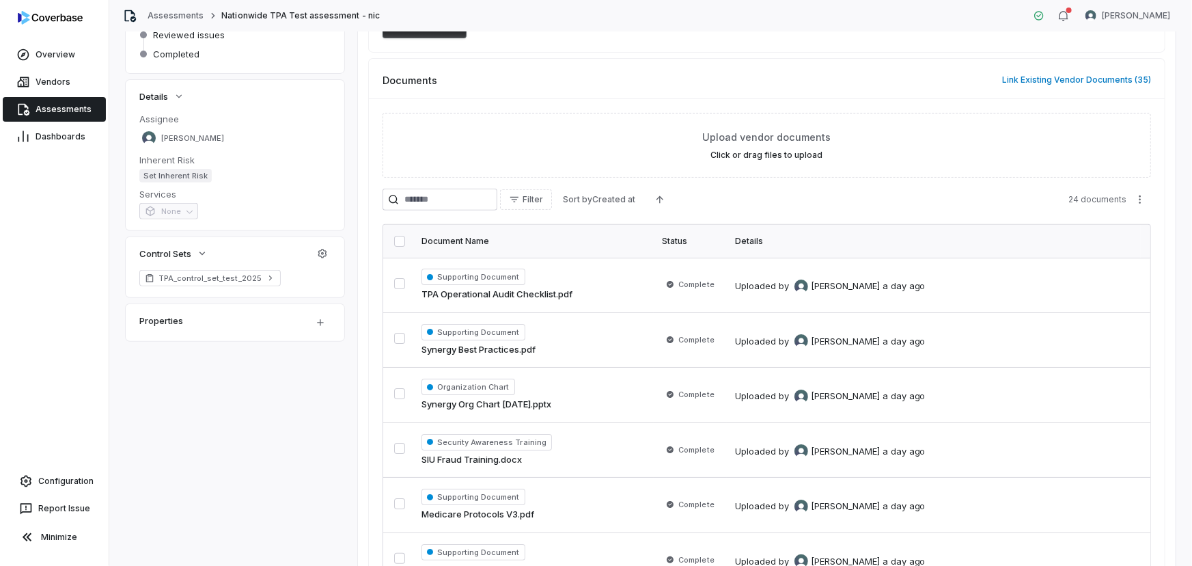
scroll to position [501, 0]
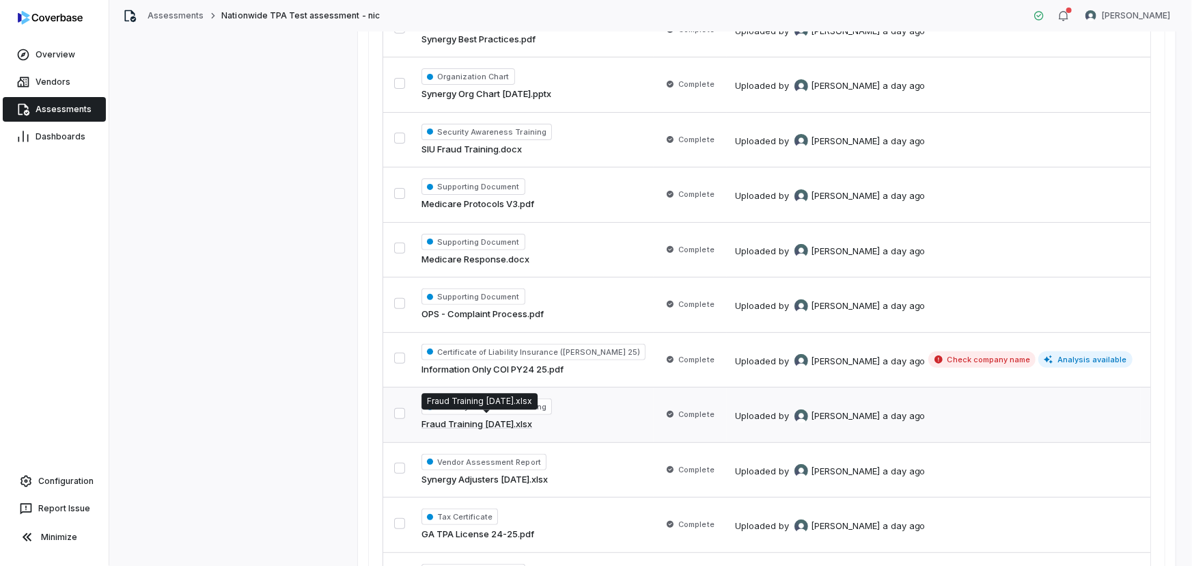
click at [524, 421] on link "Fraud Training 10.25.2024.xlsx" at bounding box center [477, 424] width 111 height 14
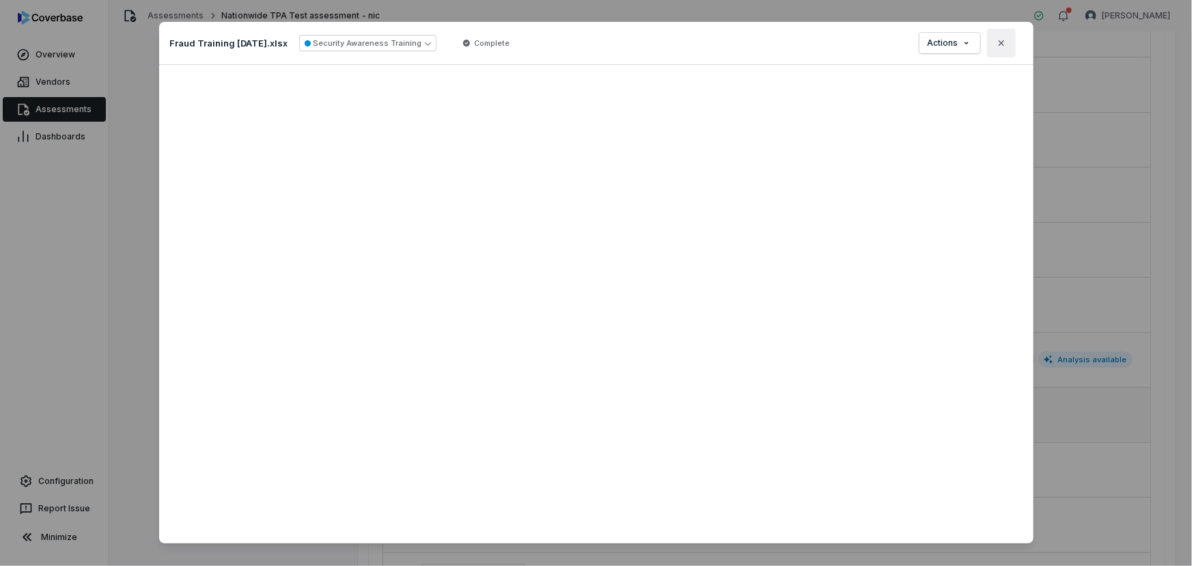
click at [996, 43] on icon "button" at bounding box center [1001, 43] width 11 height 11
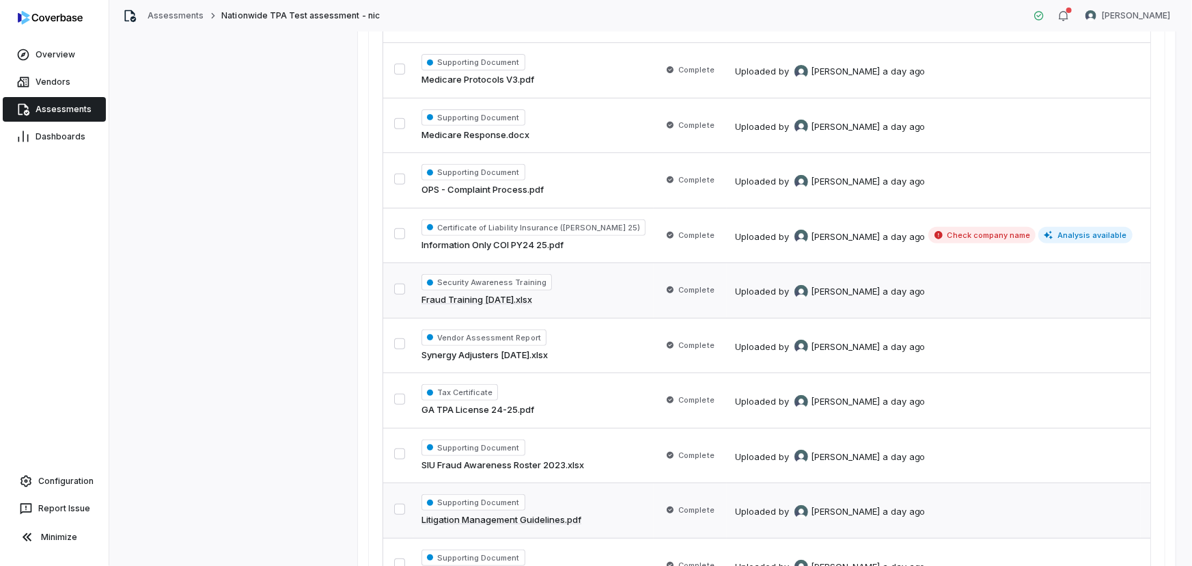
scroll to position [253, 0]
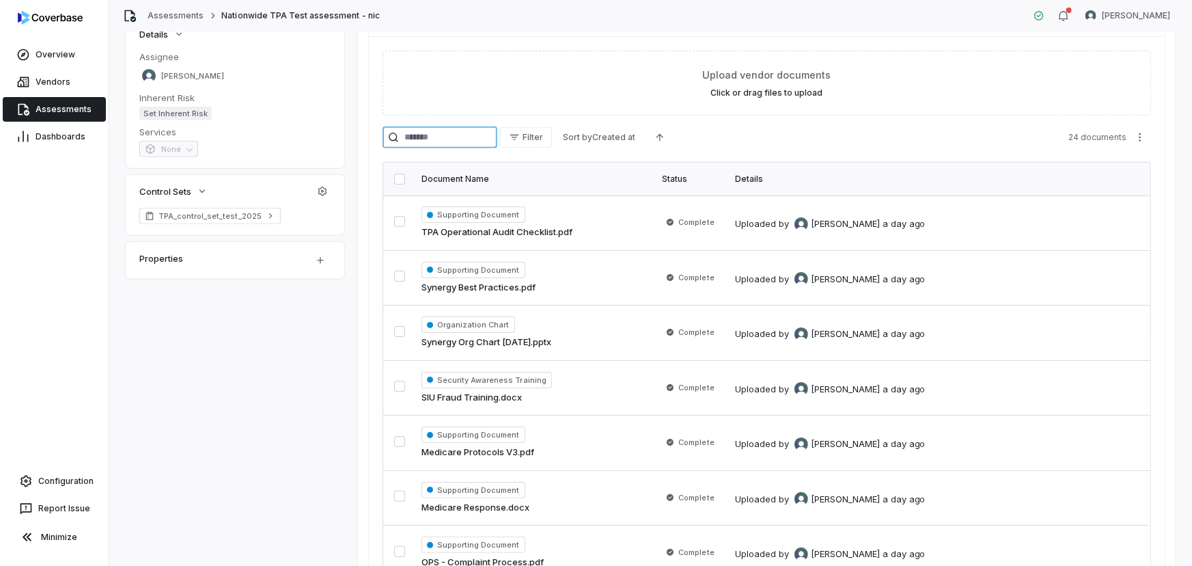
click at [455, 131] on input "search" at bounding box center [440, 137] width 115 height 22
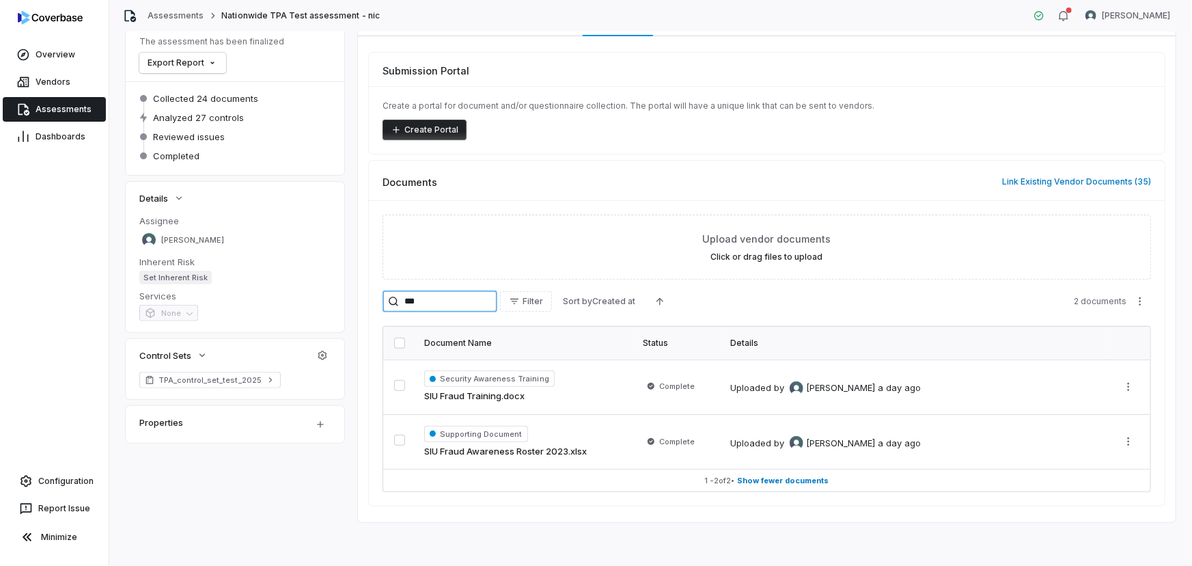
scroll to position [88, 0]
type input "***"
click at [499, 396] on link "SIU Fraud Training.docx" at bounding box center [474, 397] width 100 height 14
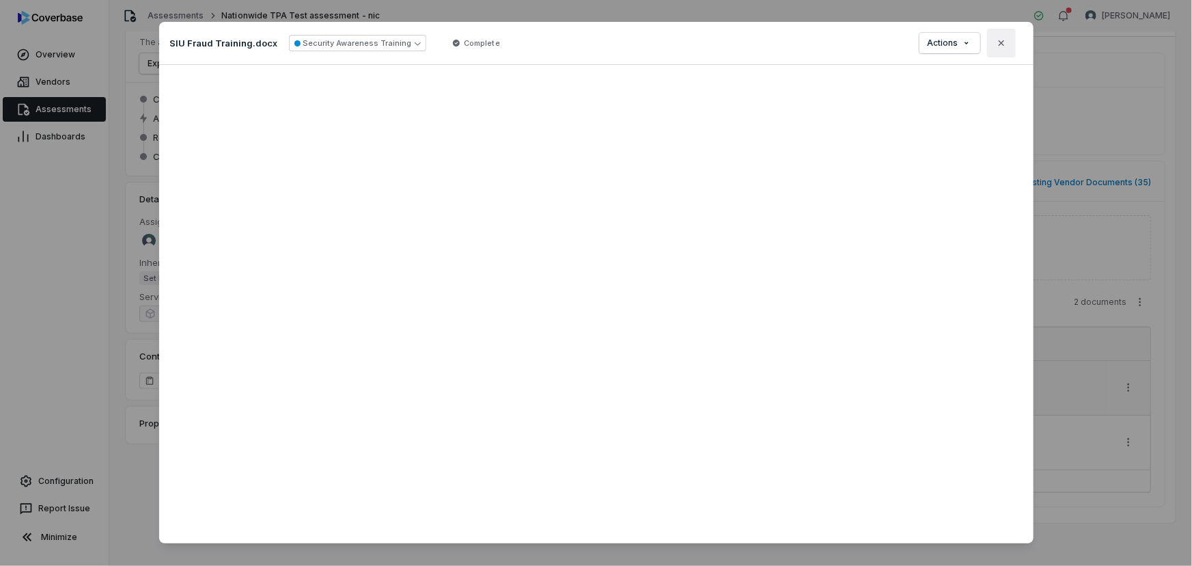
click at [998, 51] on button "Close" at bounding box center [1001, 43] width 29 height 29
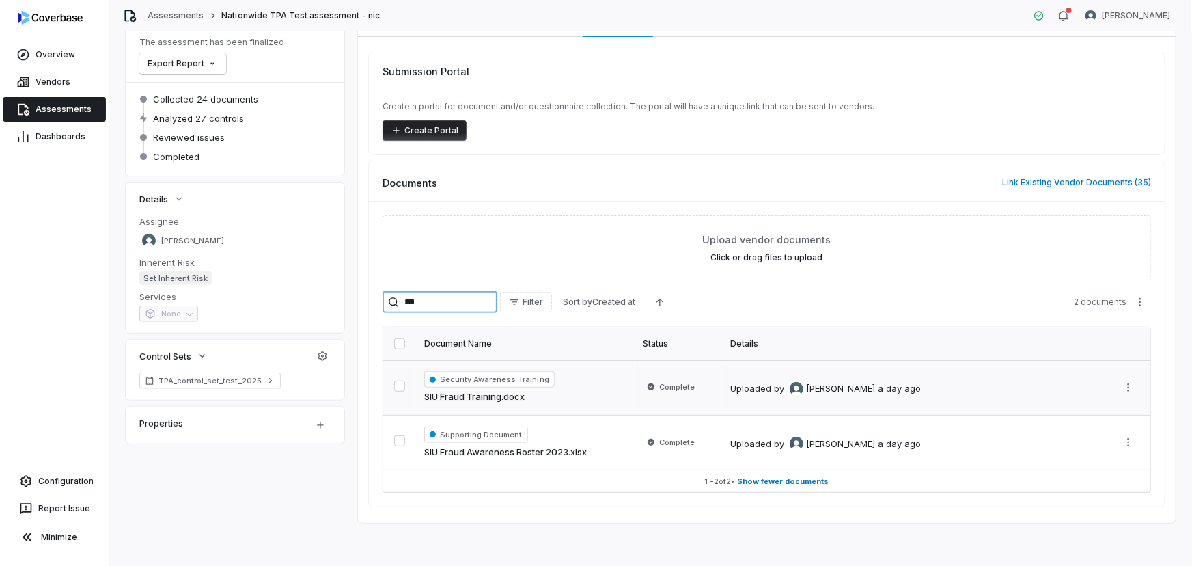
drag, startPoint x: 476, startPoint y: 298, endPoint x: 363, endPoint y: 298, distance: 113.4
click at [363, 298] on div "Submission Portal Create a portal for document and/or questionnaire collection.…" at bounding box center [767, 280] width 818 height 486
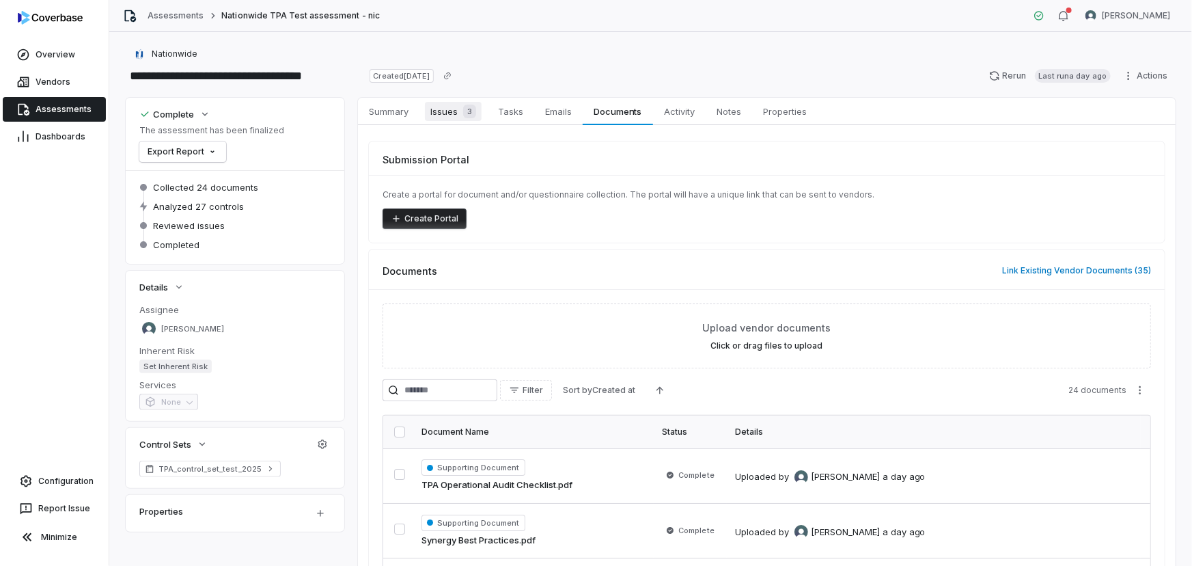
click at [449, 113] on span "Issues 3" at bounding box center [453, 111] width 57 height 19
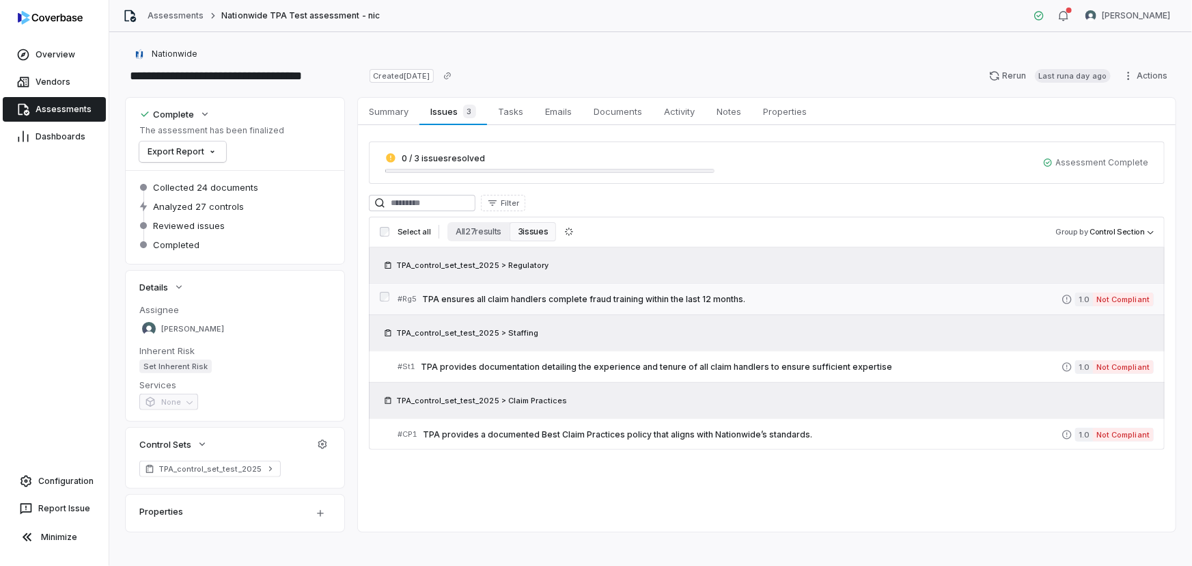
click at [640, 294] on span "TPA ensures all claim handlers complete fraud training within the last 12 month…" at bounding box center [742, 299] width 640 height 11
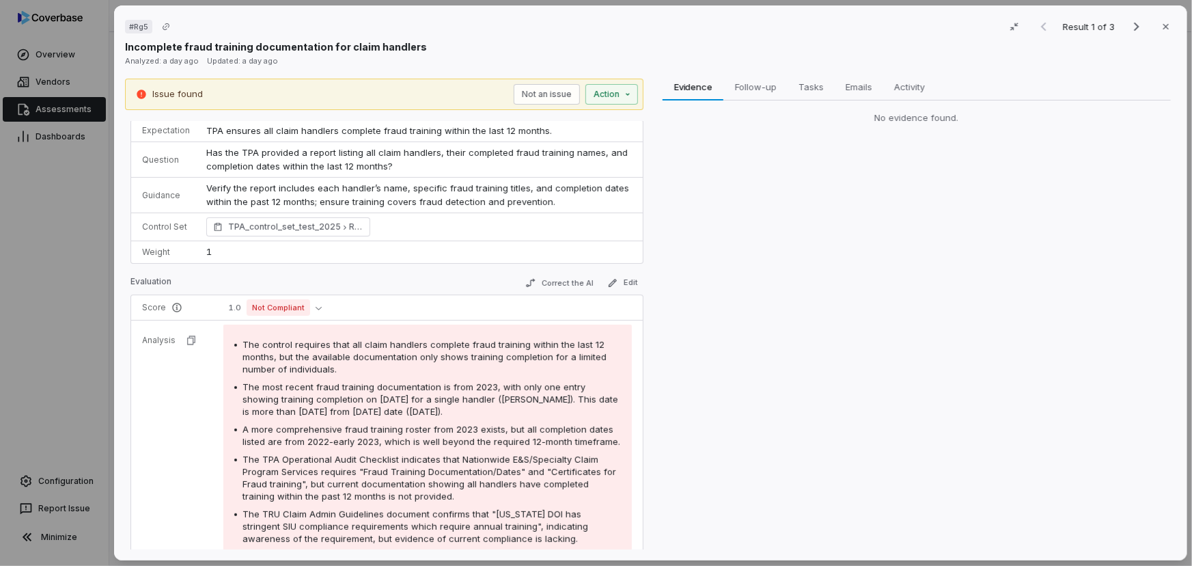
scroll to position [80, 0]
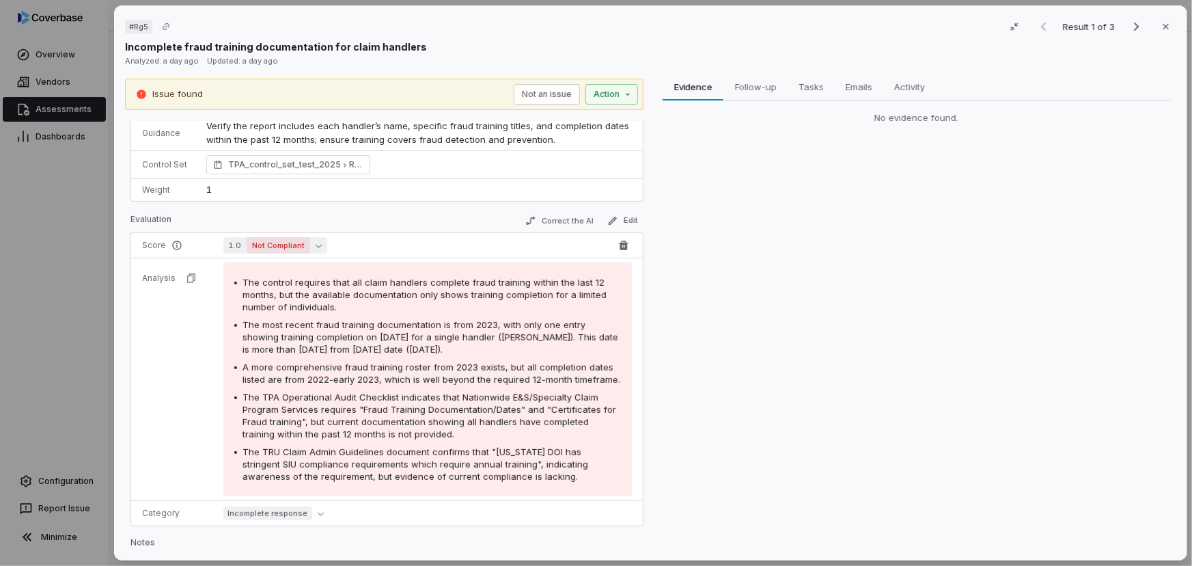
click at [320, 242] on button "1.0 Not Compliant" at bounding box center [275, 245] width 104 height 16
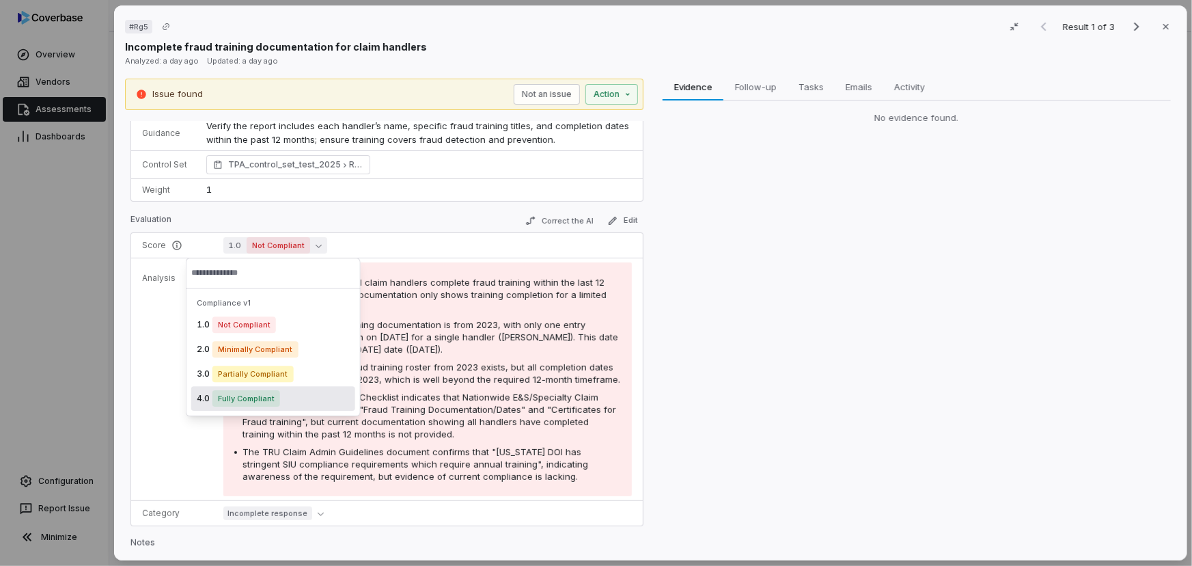
click at [255, 398] on span "Fully Compliant" at bounding box center [246, 398] width 68 height 16
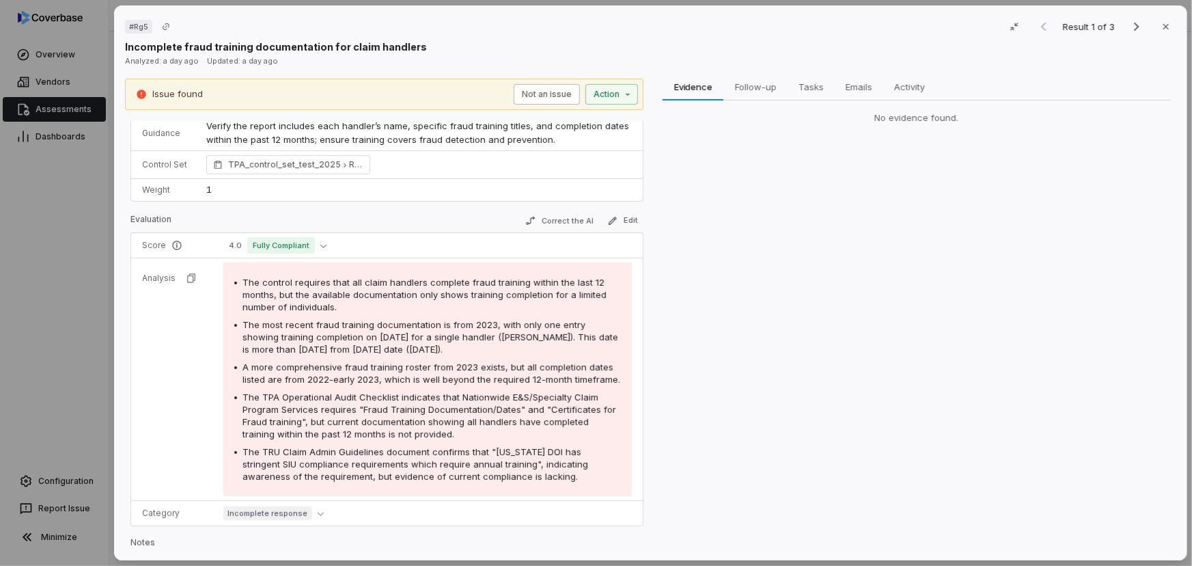
click at [549, 95] on button "Not an issue" at bounding box center [547, 94] width 66 height 20
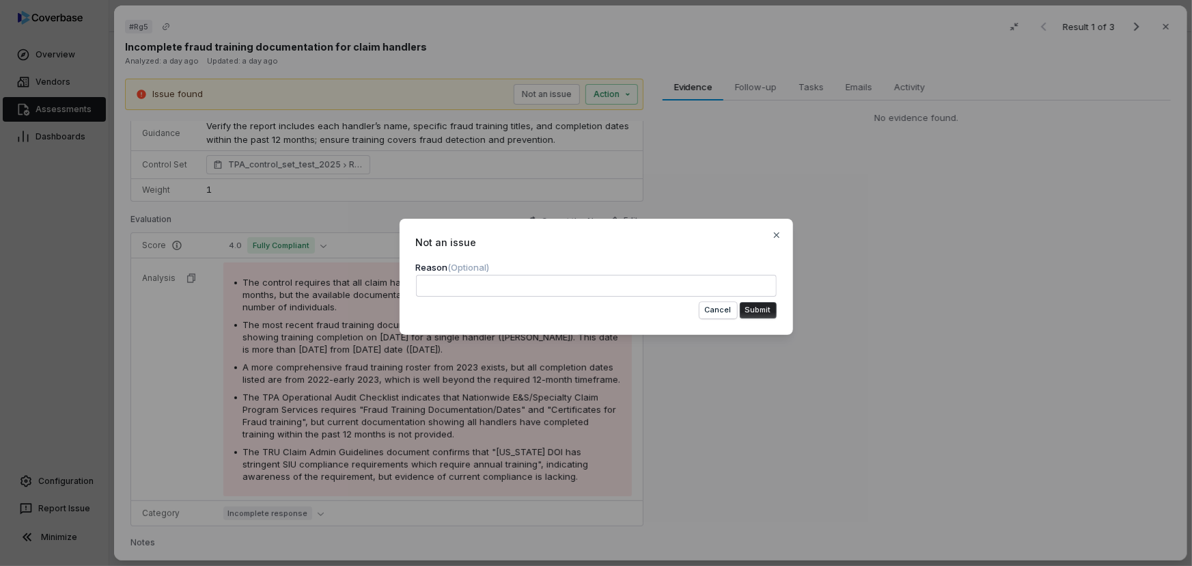
click at [478, 280] on textarea at bounding box center [596, 286] width 361 height 22
type textarea "*"
type textarea "**"
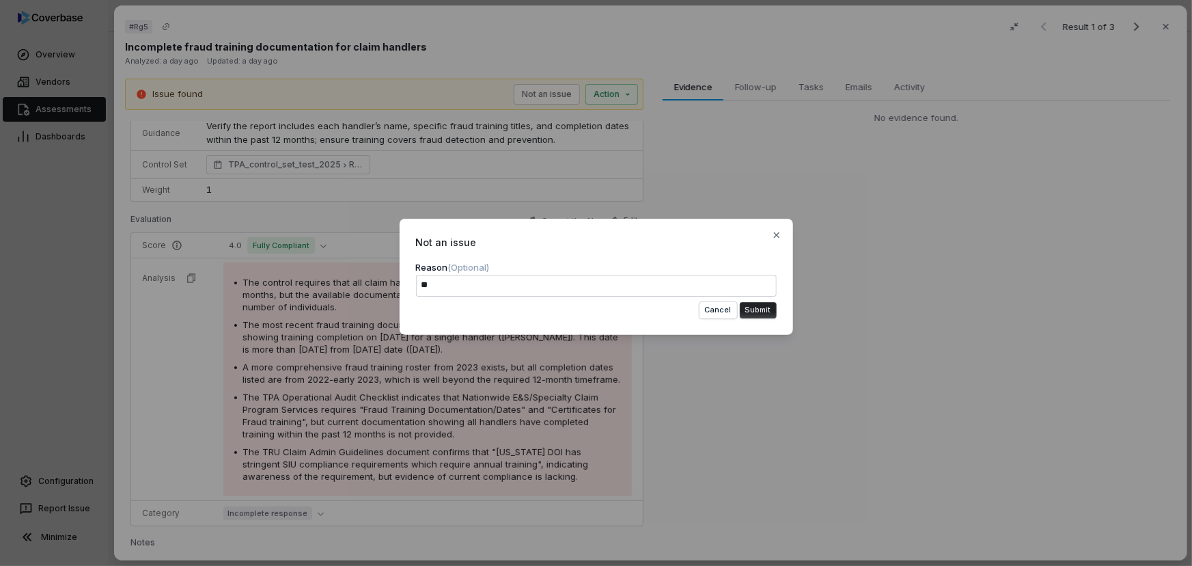
type textarea "*"
type textarea "***"
type textarea "*"
type textarea "****"
type textarea "*"
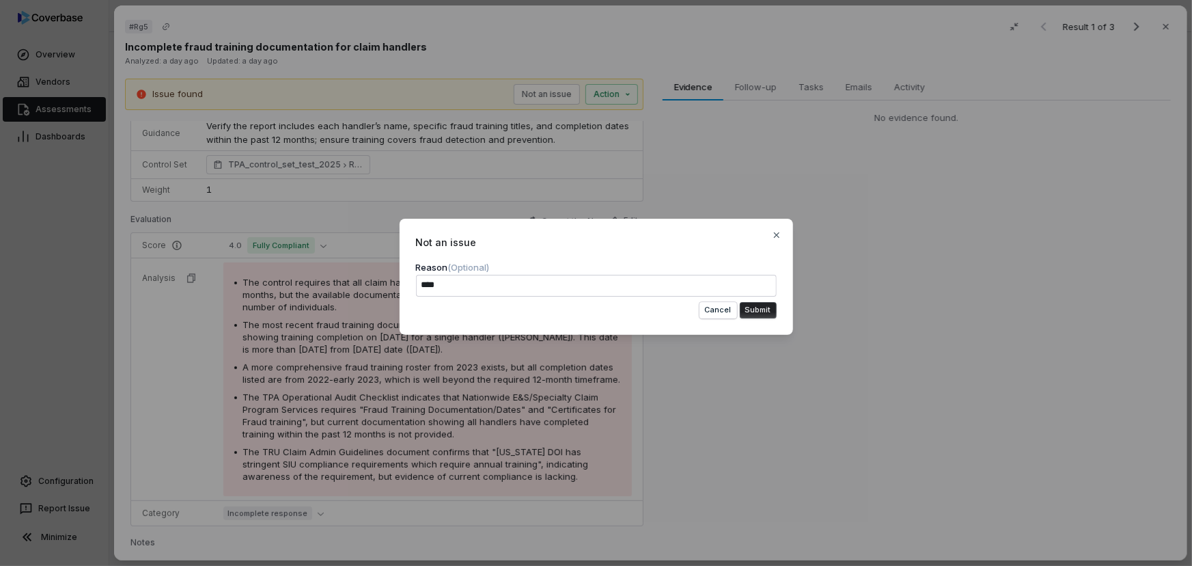
type textarea "****"
type textarea "*"
type textarea "******"
type textarea "*"
type textarea "*******"
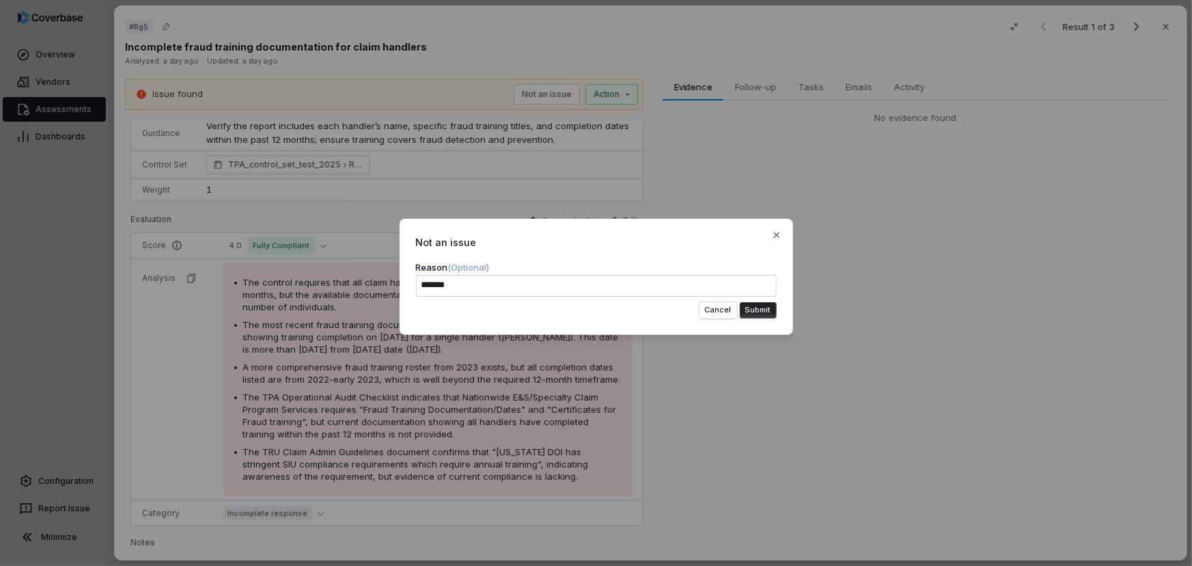
type textarea "*"
type textarea "********"
type textarea "*"
type textarea "*********"
type textarea "*"
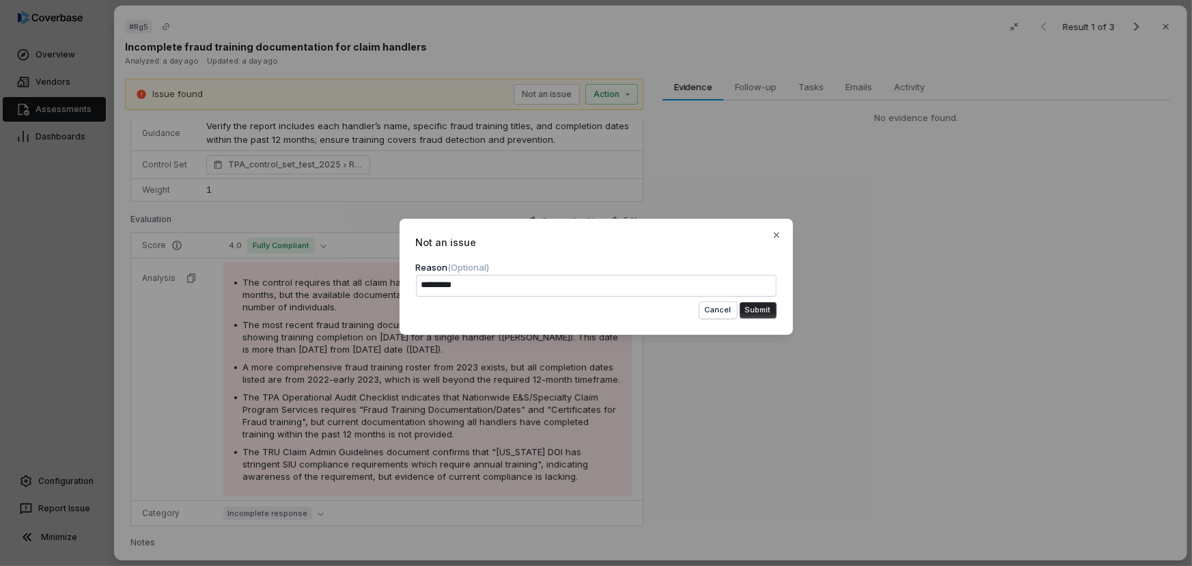
type textarea "*********"
type textarea "*"
type textarea "**********"
type textarea "*"
type textarea "**********"
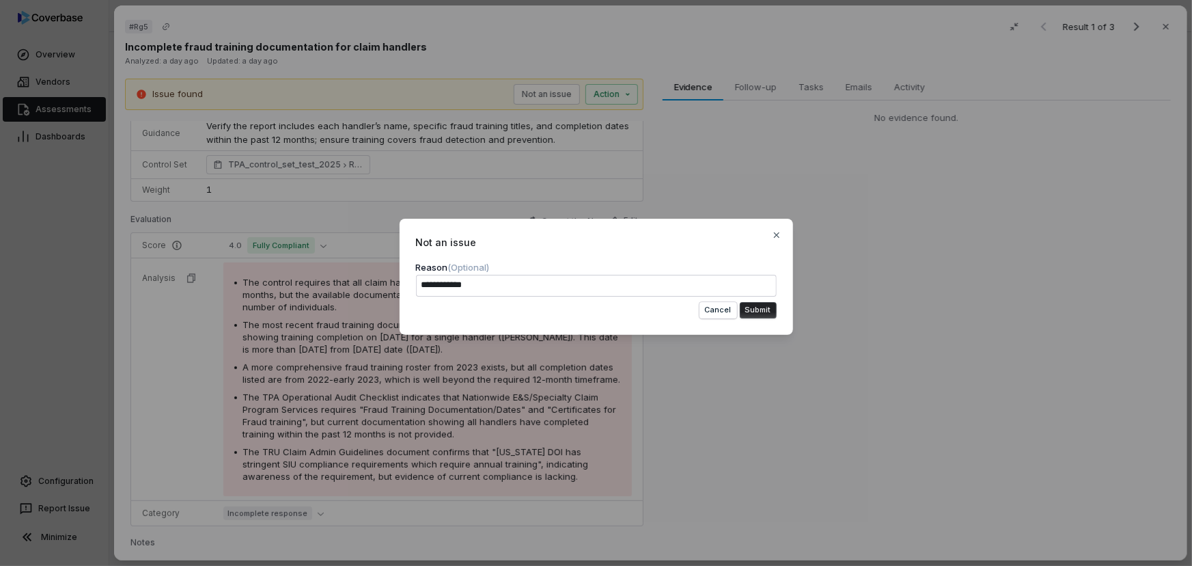
type textarea "*"
type textarea "**********"
type textarea "*"
type textarea "**********"
type textarea "*"
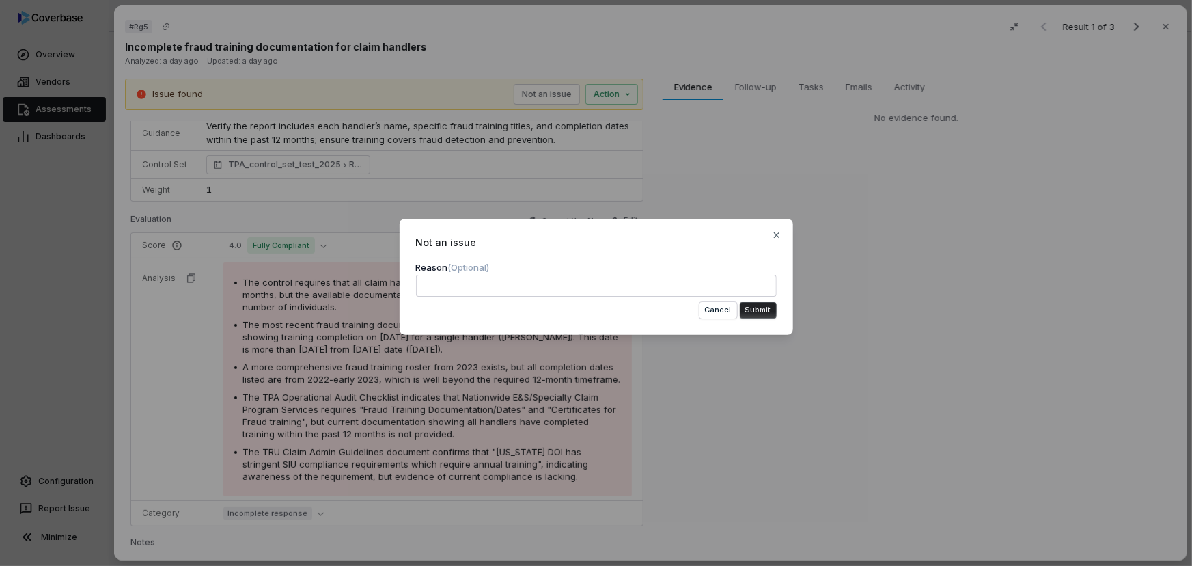
type textarea "*"
type textarea "**"
type textarea "*"
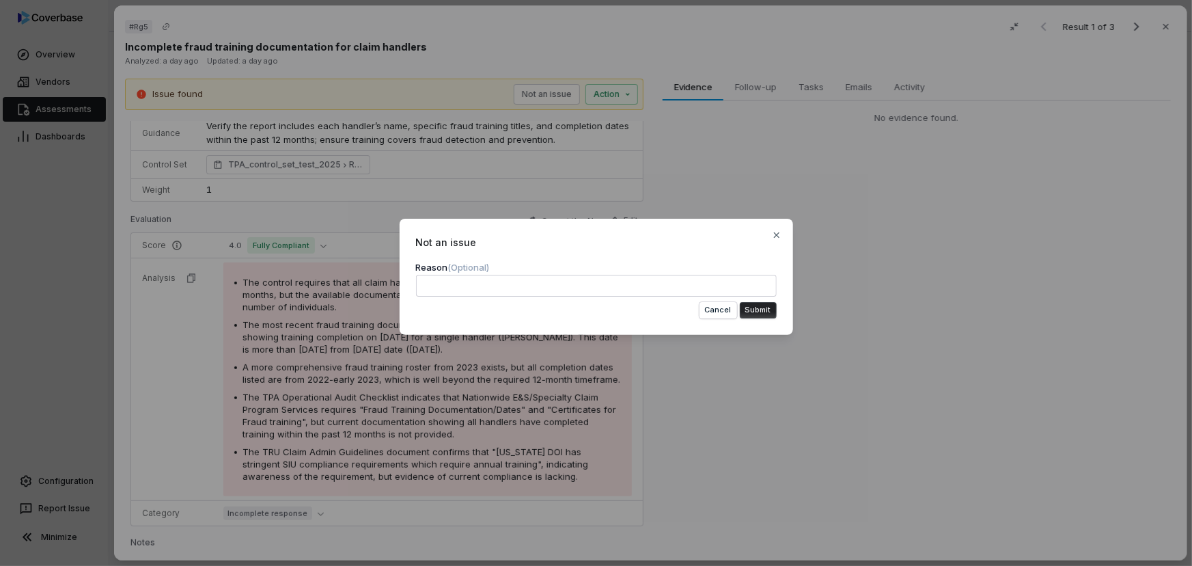
type textarea "*"
type textarea "***"
type textarea "*"
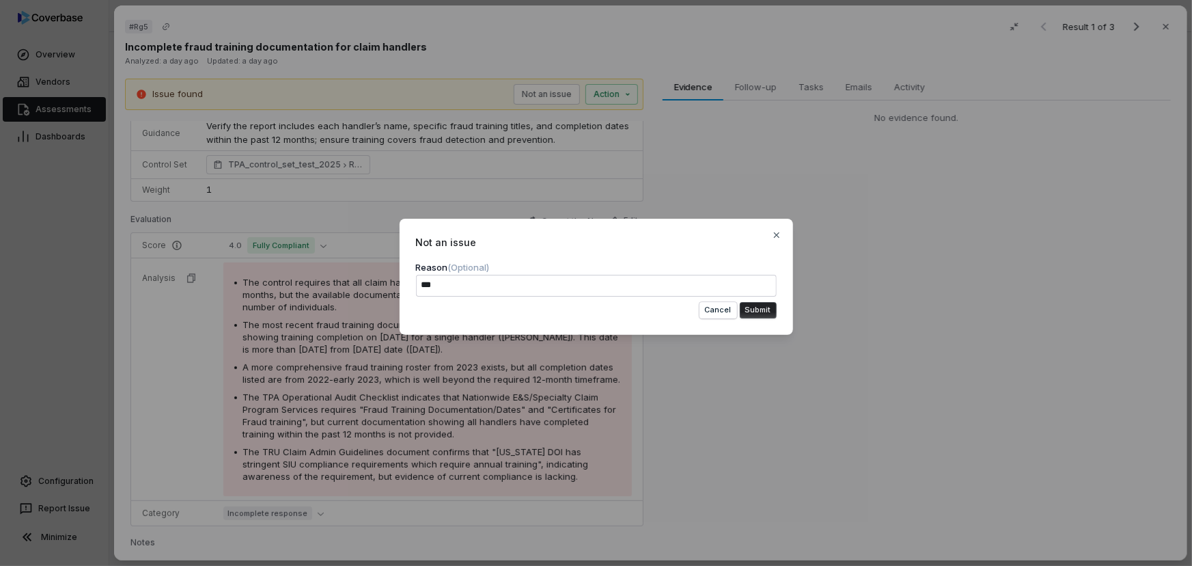
type textarea "****"
type textarea "*"
type textarea "*****"
type textarea "*"
type textarea "*****"
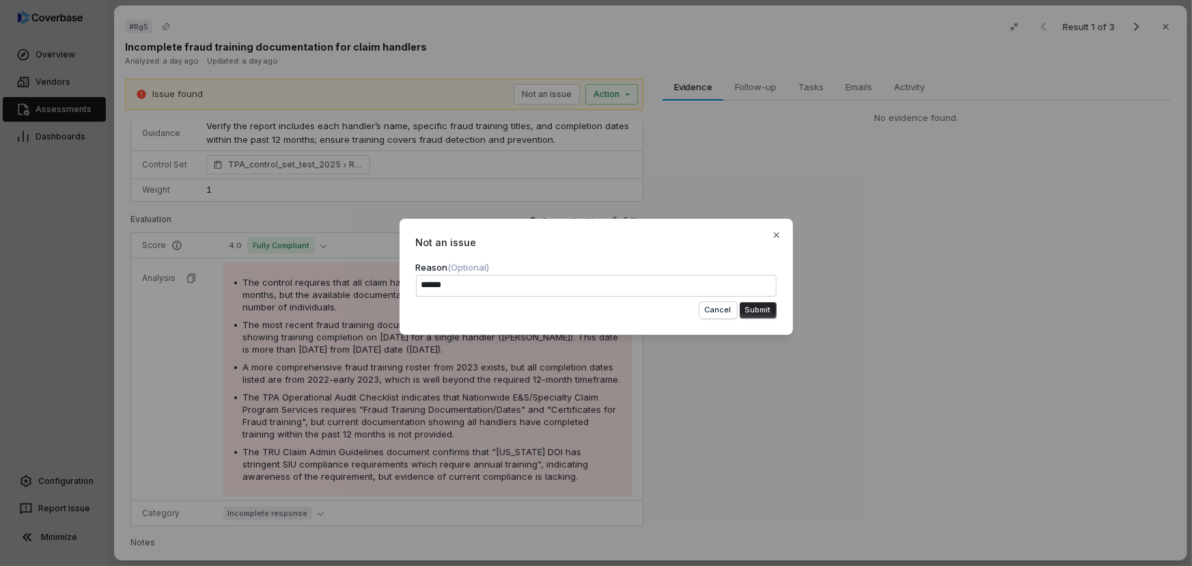
type textarea "*"
type textarea "*******"
type textarea "*"
type textarea "********"
type textarea "*"
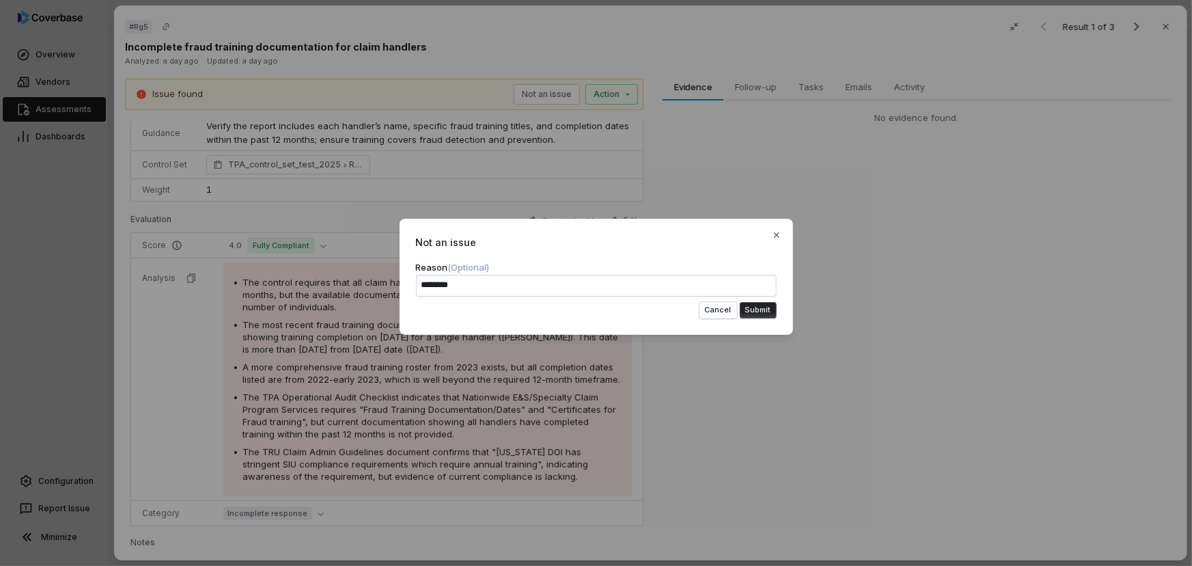
type textarea "*********"
type textarea "*"
type textarea "**********"
type textarea "*"
type textarea "**********"
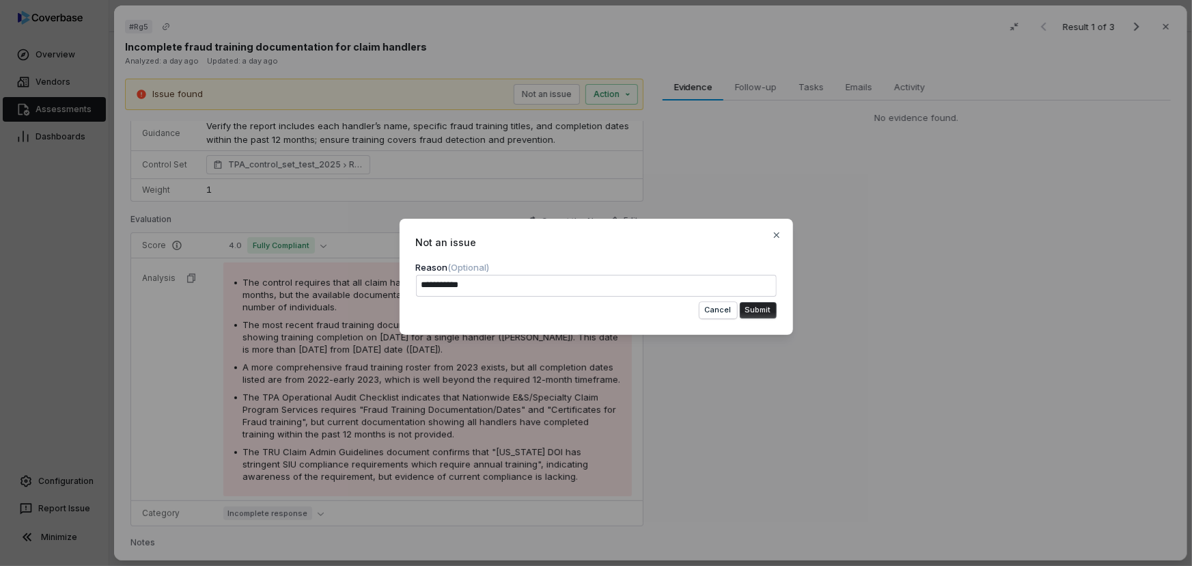
type textarea "*"
type textarea "**********"
type textarea "*"
type textarea "**********"
type textarea "*"
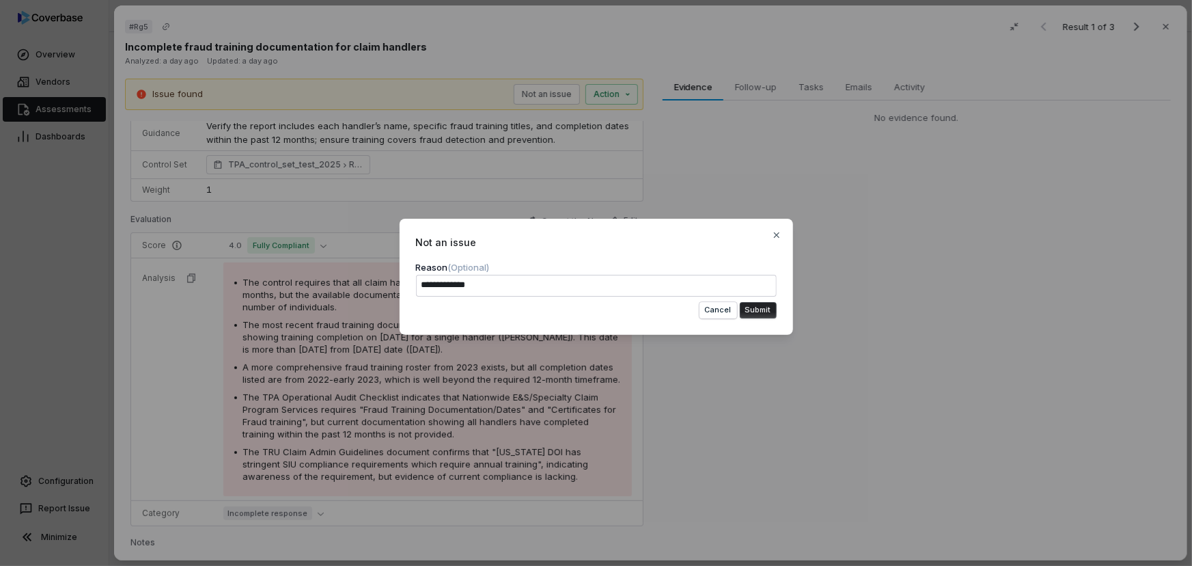
type textarea "**********"
type textarea "*"
type textarea "**********"
type textarea "*"
type textarea "**********"
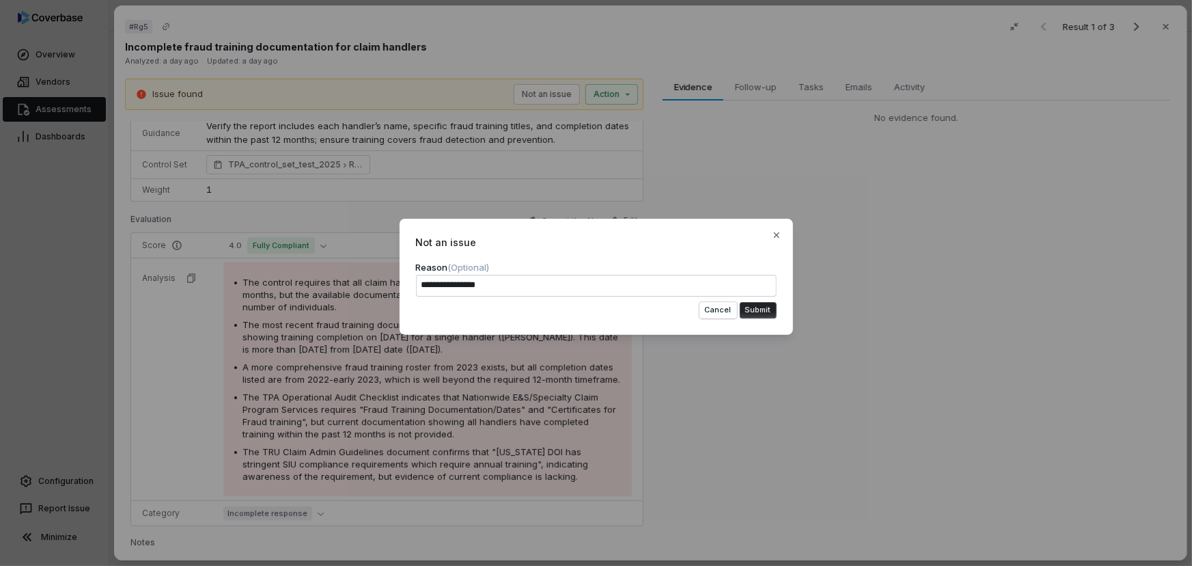
type textarea "*"
type textarea "**********"
type textarea "*"
type textarea "**********"
type textarea "*"
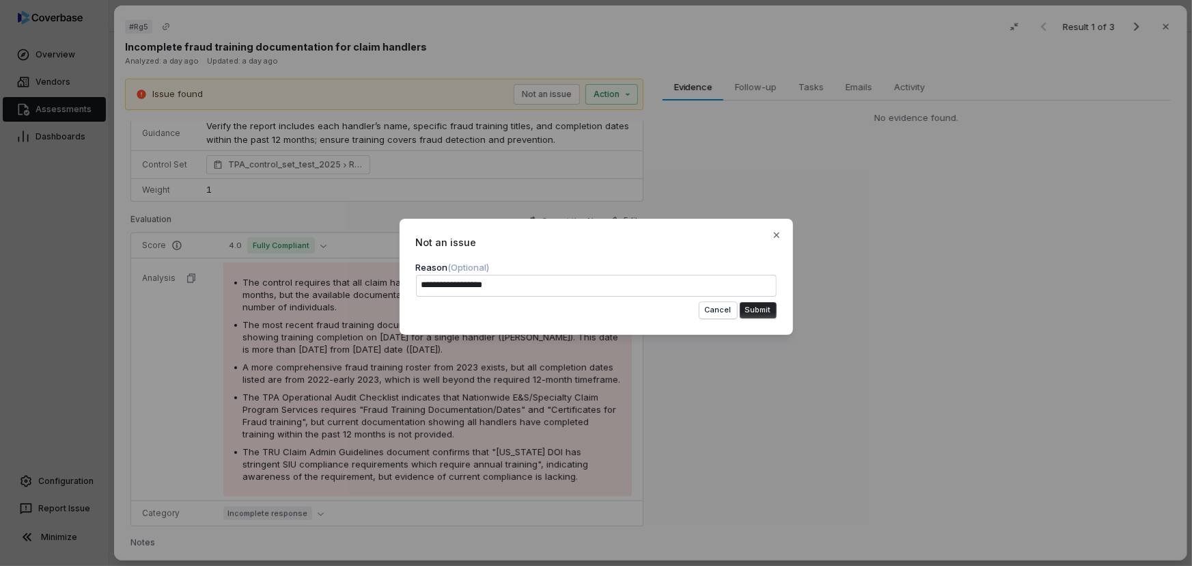
type textarea "**********"
type textarea "*"
type textarea "**********"
type textarea "*"
type textarea "**********"
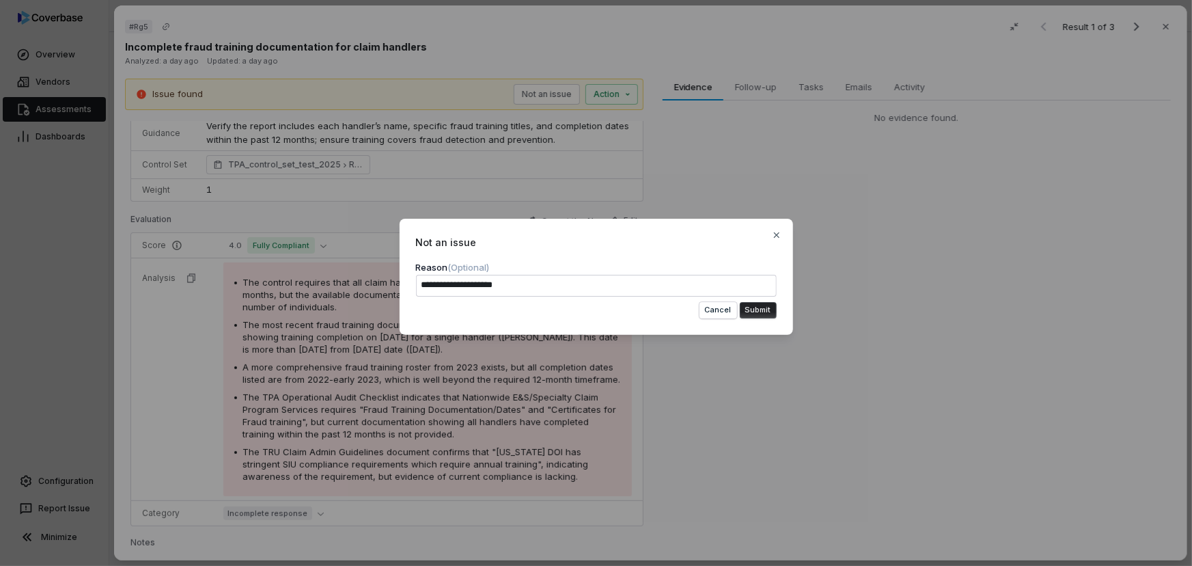
type textarea "*"
type textarea "**********"
type textarea "*"
type textarea "**********"
type textarea "*"
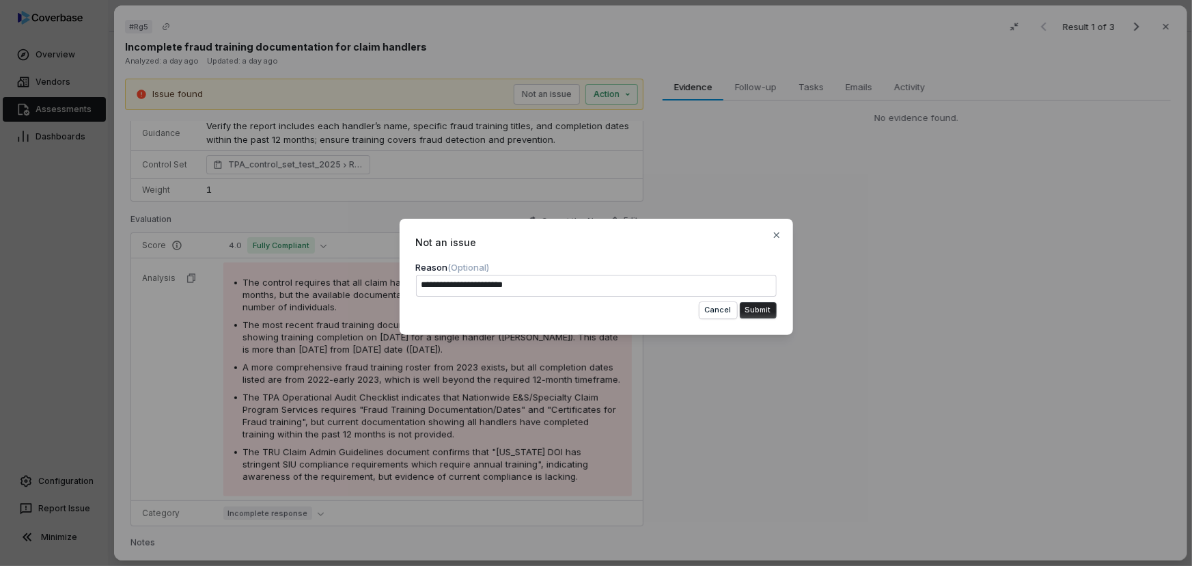
type textarea "**********"
type textarea "*"
type textarea "**********"
type textarea "*"
type textarea "**********"
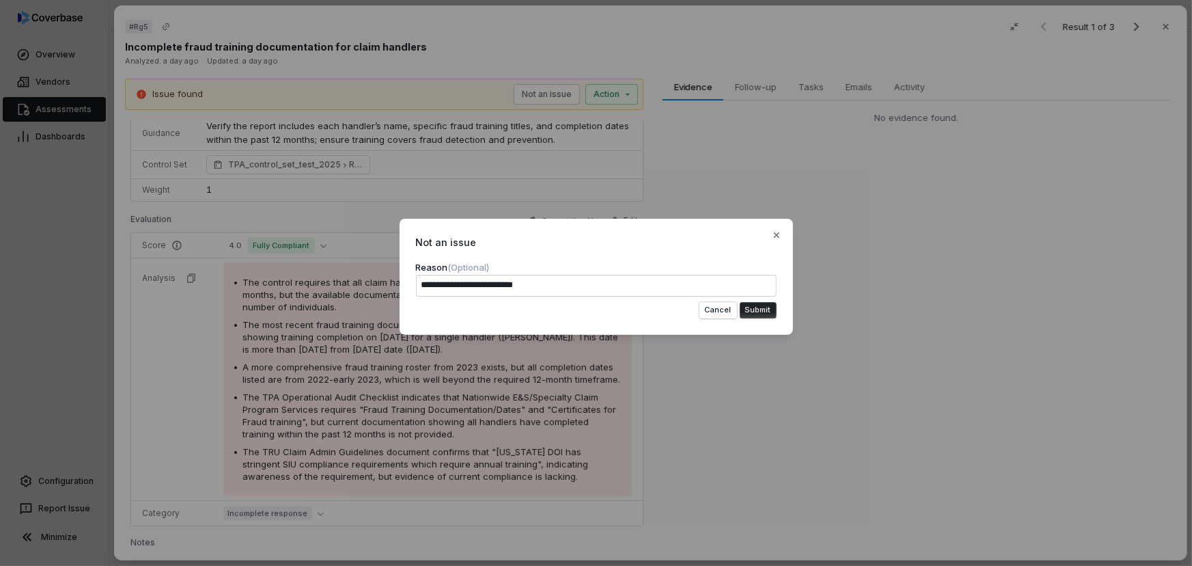
type textarea "*"
type textarea "**********"
type textarea "*"
type textarea "**********"
type textarea "*"
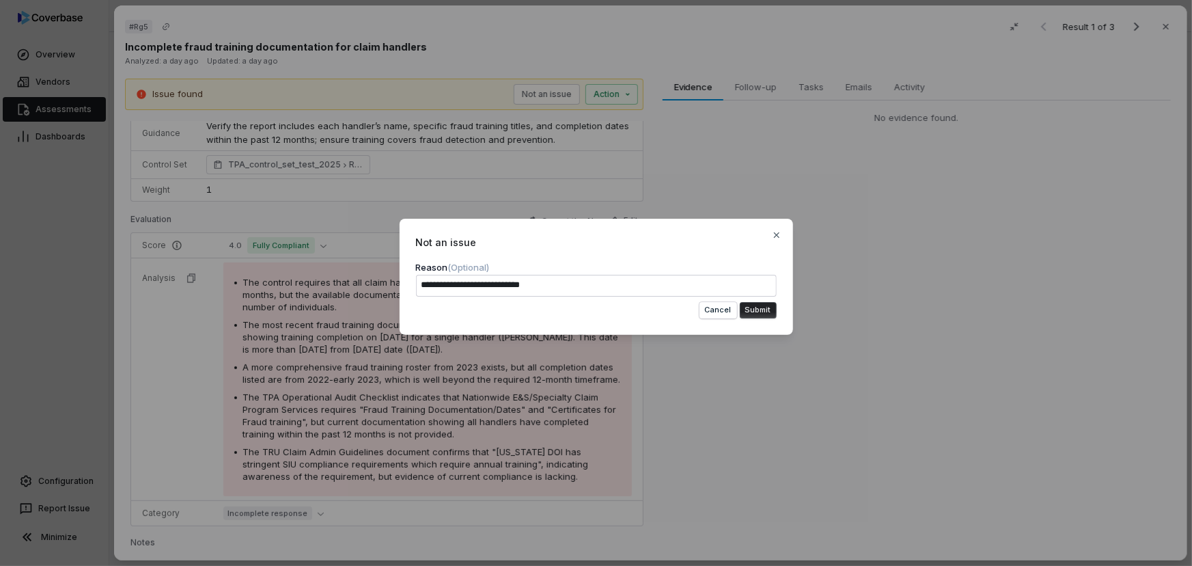
type textarea "**********"
click at [765, 312] on button "Submit" at bounding box center [758, 310] width 37 height 16
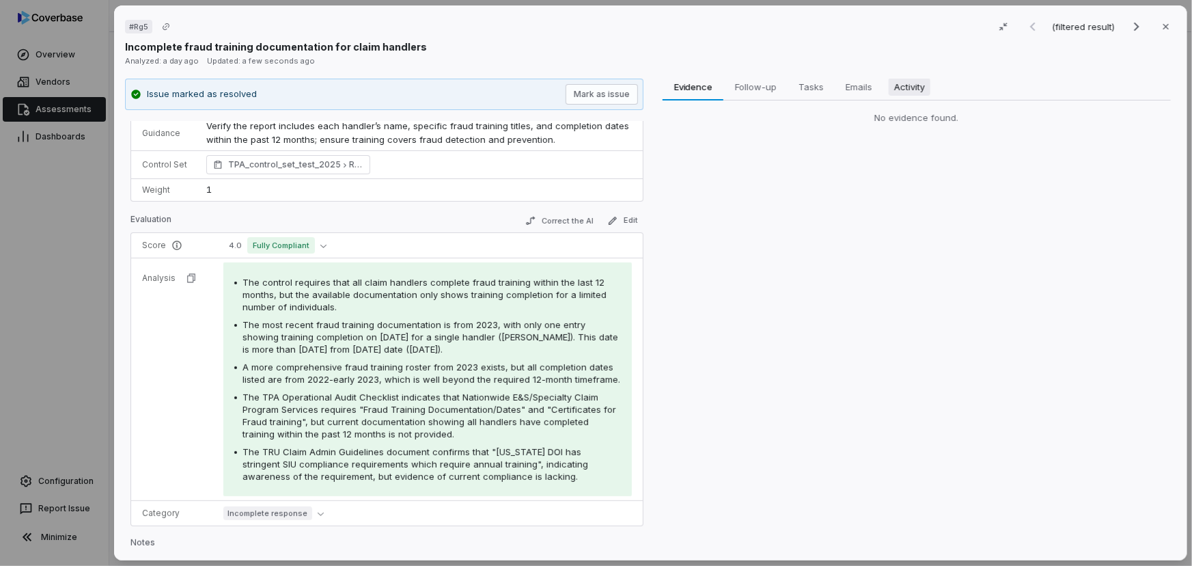
click at [909, 90] on span "Activity" at bounding box center [910, 87] width 42 height 18
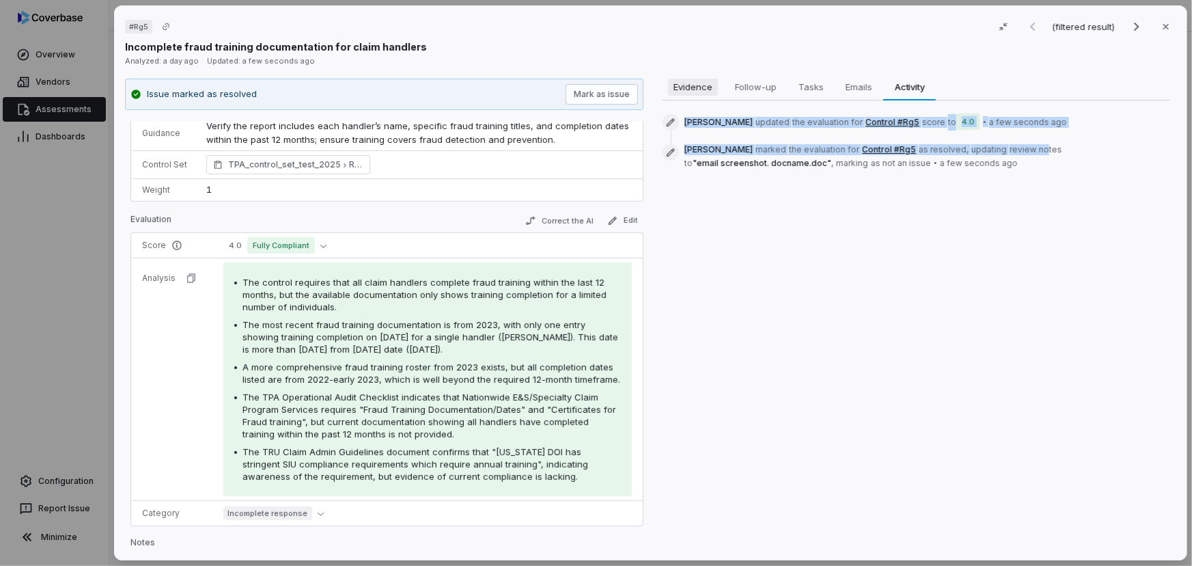
drag, startPoint x: 891, startPoint y: 126, endPoint x: 689, endPoint y: 86, distance: 205.6
click at [689, 86] on div "Evidence Evidence Follow-up Follow-up Tasks Tasks Emails Emails Activity Activi…" at bounding box center [917, 127] width 508 height 109
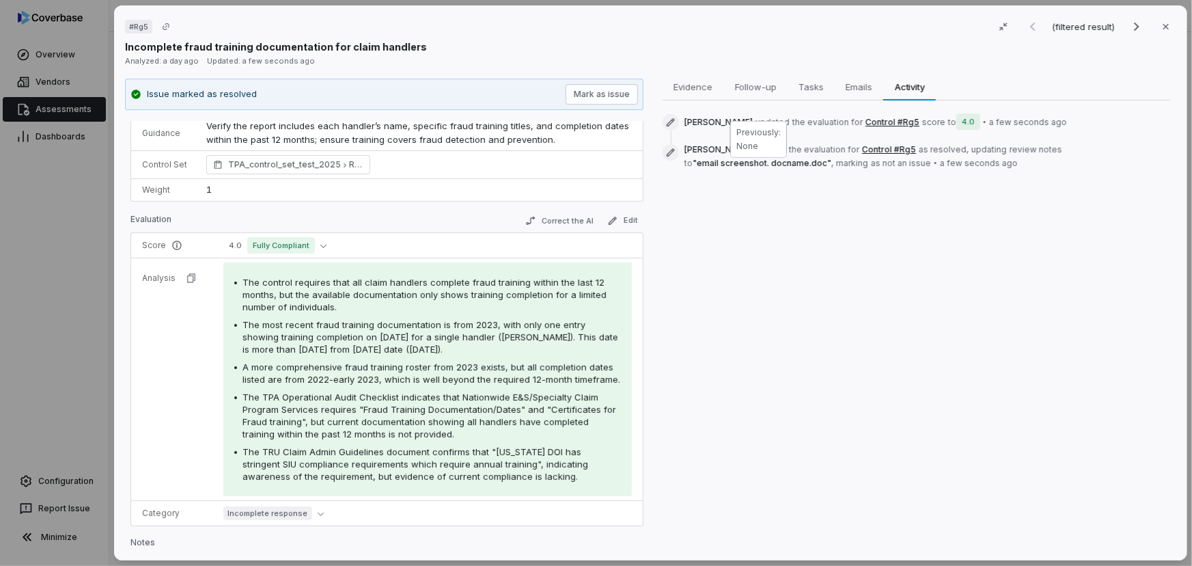
click at [765, 167] on span "" email screenshot. docname.doc "" at bounding box center [762, 163] width 139 height 10
drag, startPoint x: 957, startPoint y: 147, endPoint x: 1035, endPoint y: 148, distance: 78.6
click at [1035, 148] on span "Nic Weilbacher marked the evaluation for Control #Rg5 as resolved , updating re…" at bounding box center [928, 156] width 486 height 25
drag, startPoint x: 968, startPoint y: 118, endPoint x: 1048, endPoint y: 123, distance: 80.1
click at [1048, 123] on div "Nic Weilbacher updated the evaluation for Control #Rg5 score to 4.0 • a few sec…" at bounding box center [928, 122] width 486 height 16
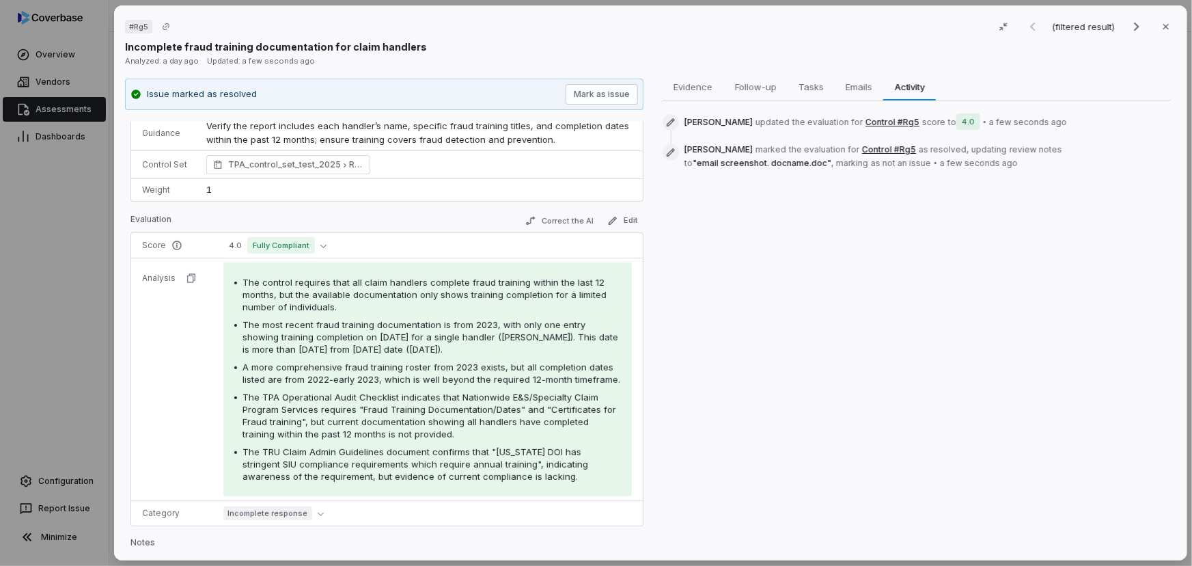
click at [852, 227] on div "Evidence Evidence Follow-up Follow-up Tasks Tasks Emails Emails Activity Activi…" at bounding box center [916, 314] width 519 height 471
click at [430, 333] on span "The most recent fraud training documentation is from 2023, with only one entry …" at bounding box center [431, 337] width 376 height 36
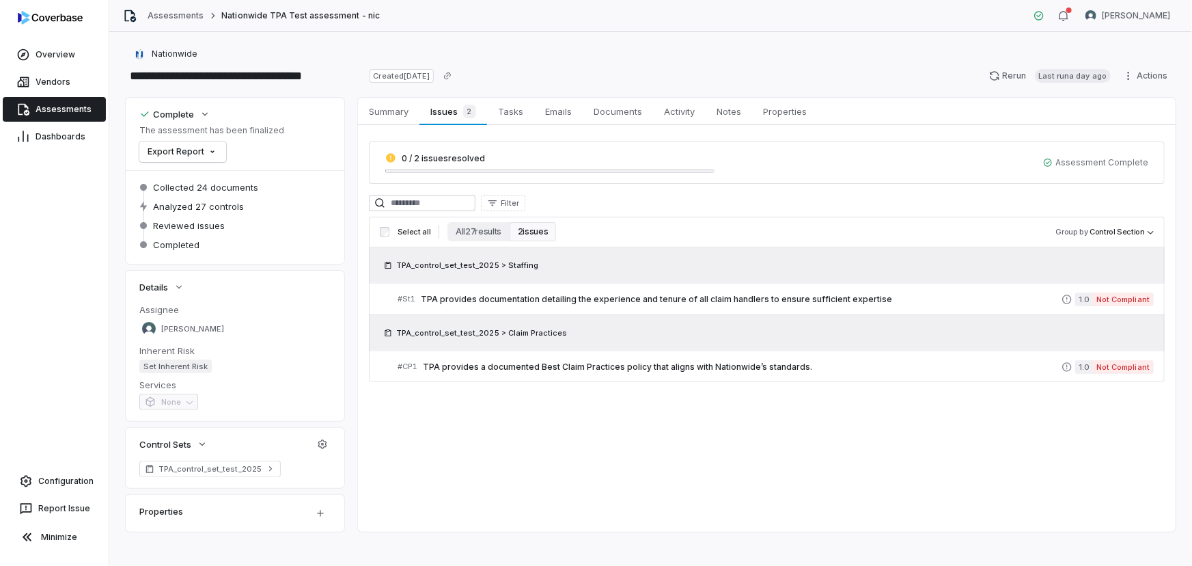
click at [72, 113] on span "Assessments" at bounding box center [64, 109] width 56 height 11
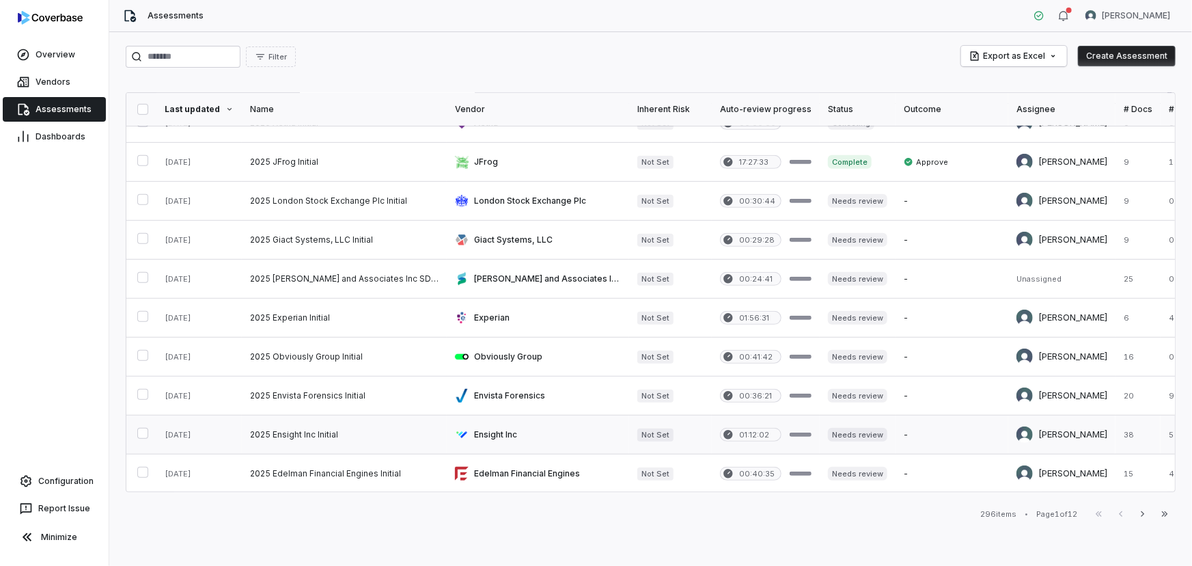
scroll to position [559, 0]
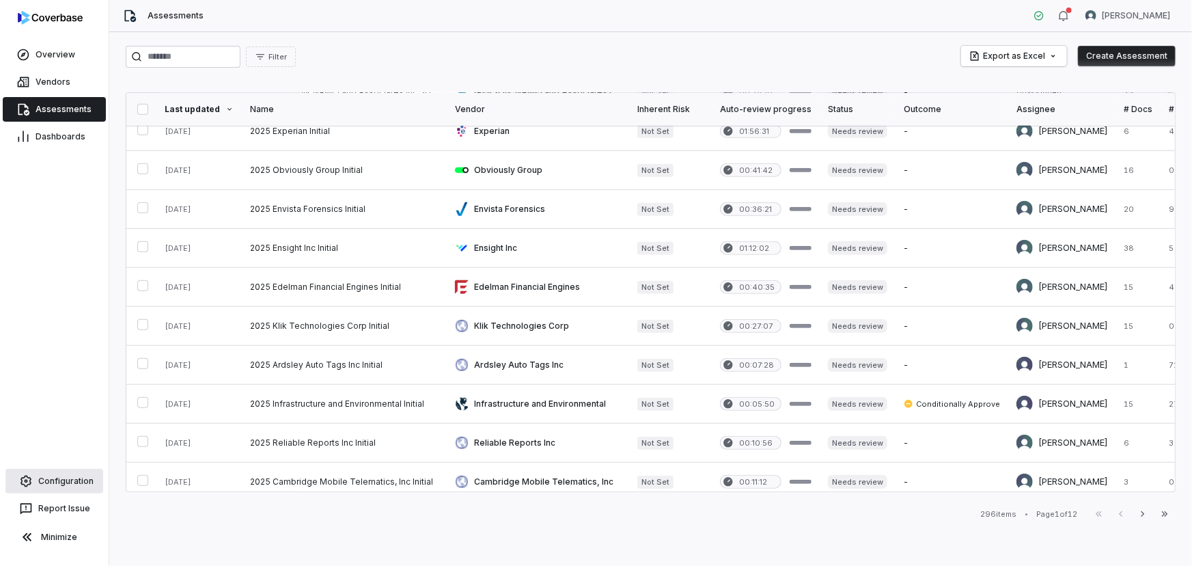
click at [87, 478] on span "Configuration" at bounding box center [65, 481] width 55 height 11
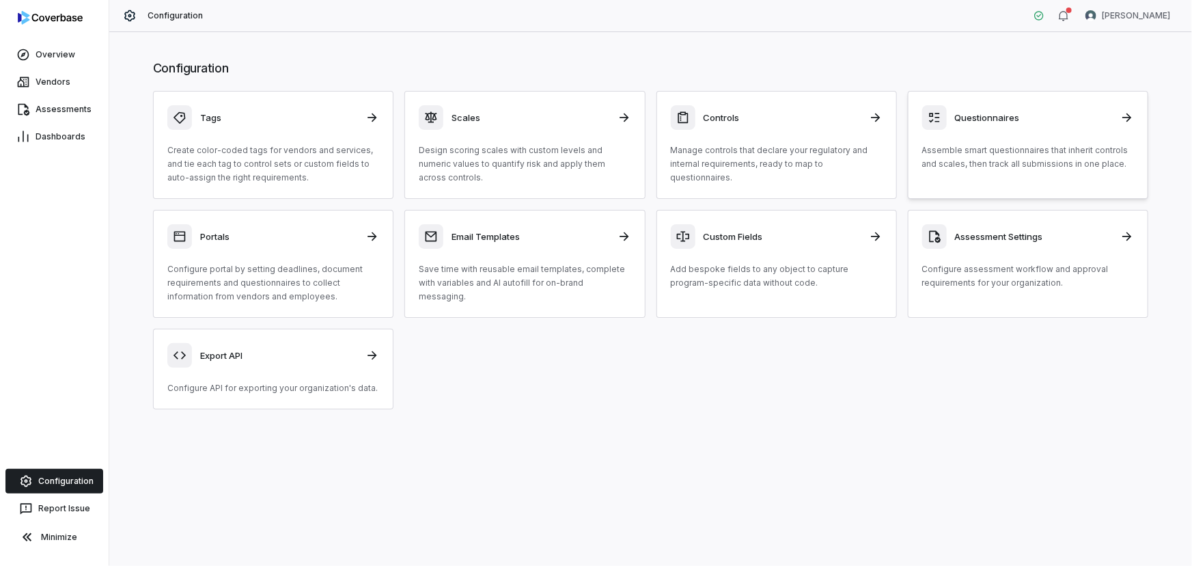
click at [997, 143] on p "Assemble smart questionnaires that inherit controls and scales, then track all …" at bounding box center [1028, 156] width 212 height 27
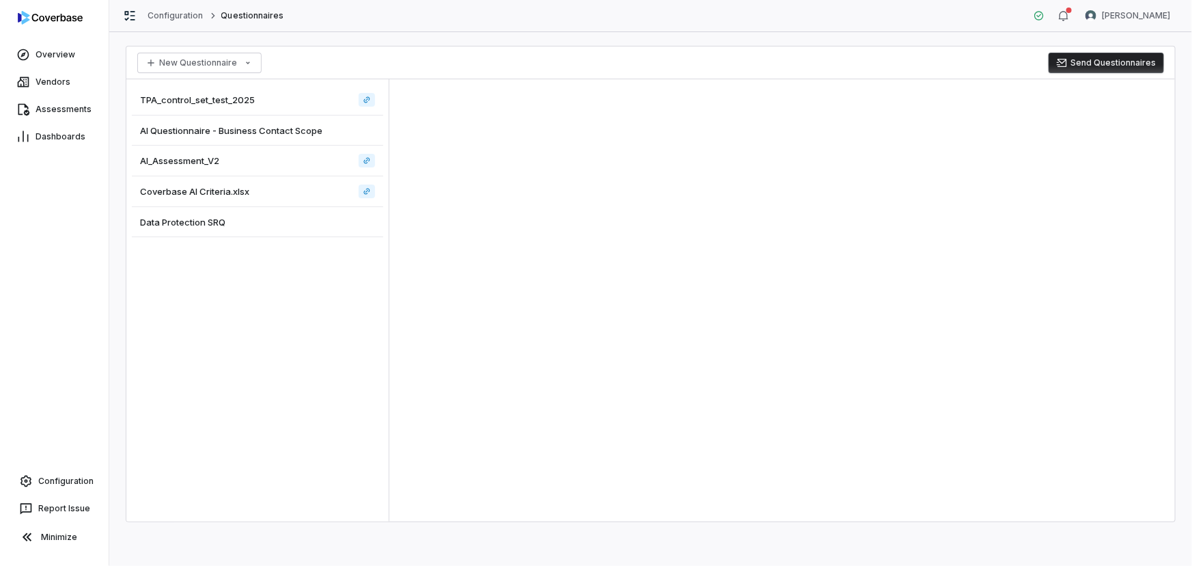
click at [223, 92] on div "TPA_control_set_test_2025" at bounding box center [257, 100] width 251 height 31
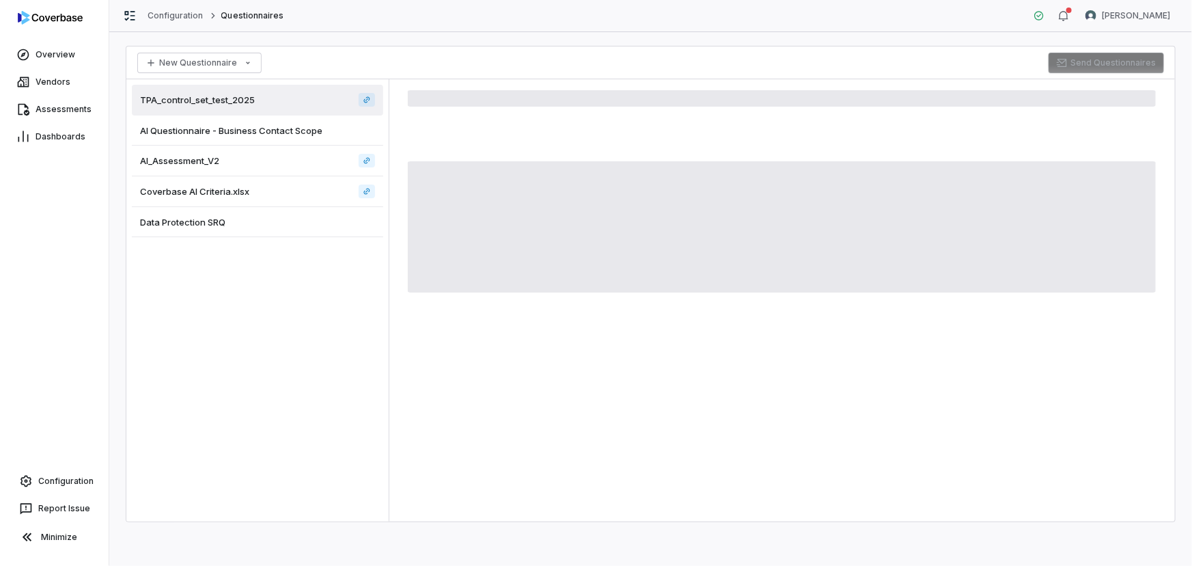
click at [191, 154] on span "AI_Assessment_V2" at bounding box center [179, 160] width 79 height 12
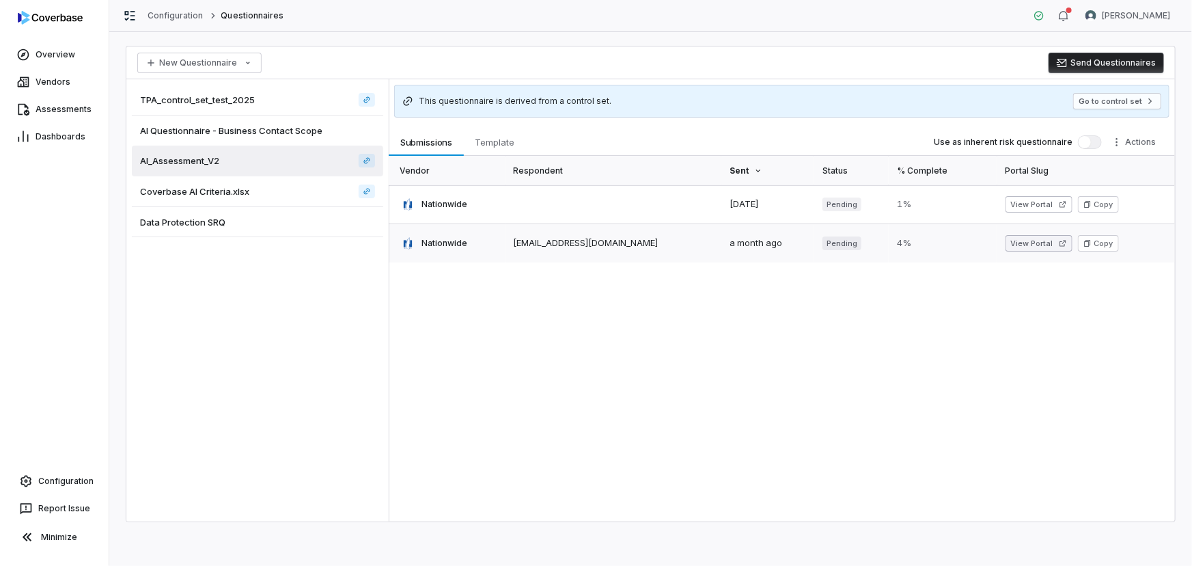
click at [1022, 240] on button "View Portal" at bounding box center [1039, 243] width 67 height 16
click at [236, 61] on html "Overview Vendors Assessments Dashboards Configuration Report Issue Minimize Con…" at bounding box center [596, 283] width 1192 height 566
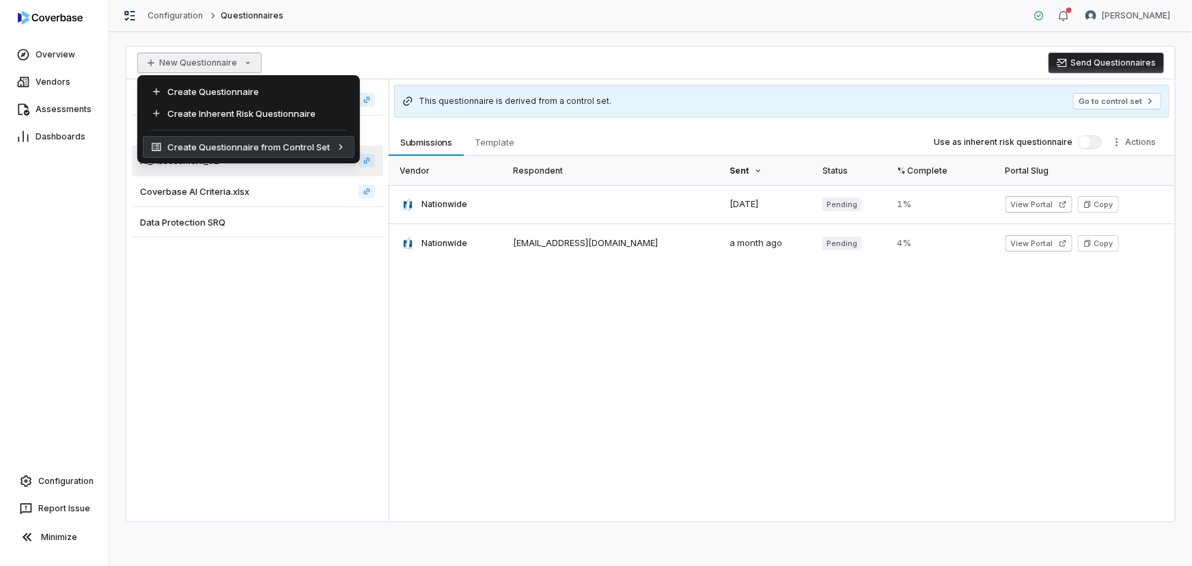
click at [230, 301] on html "Overview Vendors Assessments Dashboards Configuration Report Issue Minimize Con…" at bounding box center [596, 283] width 1192 height 566
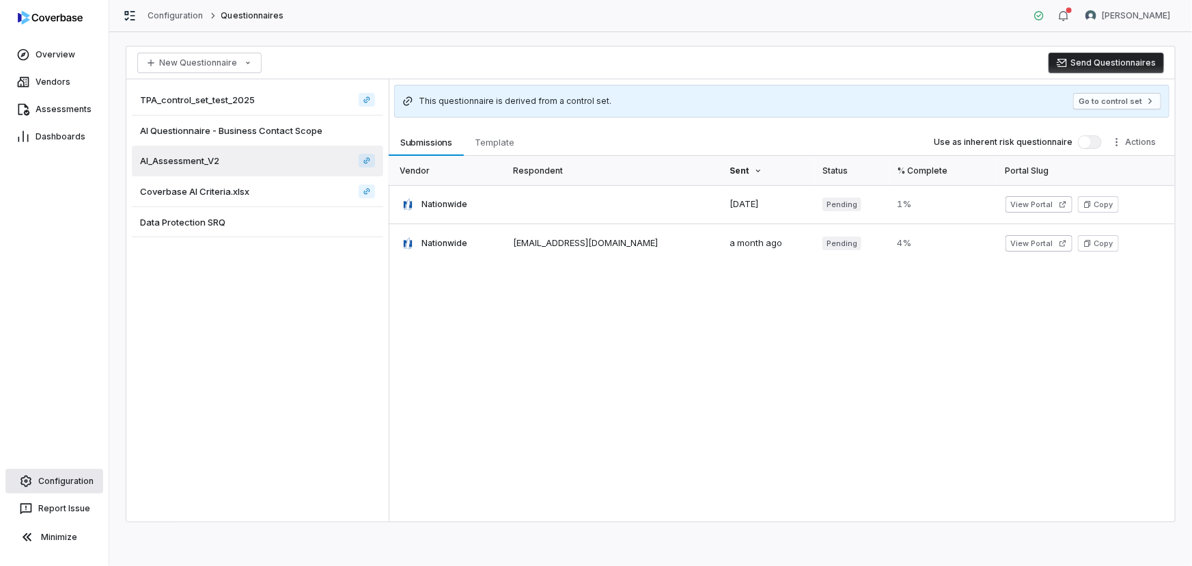
click at [68, 481] on span "Configuration" at bounding box center [65, 481] width 55 height 11
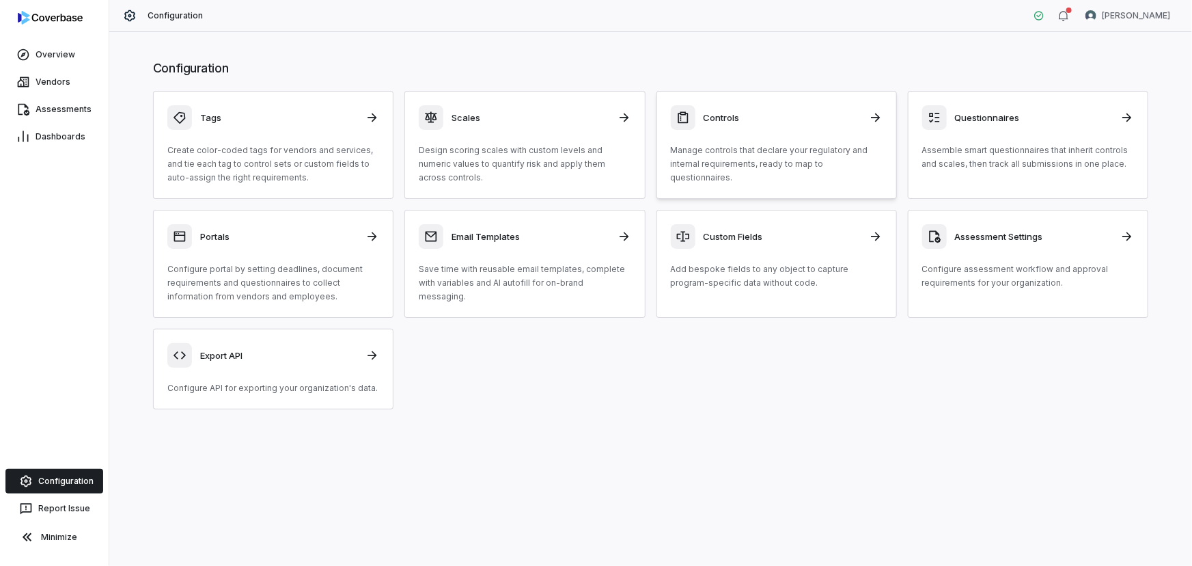
click at [793, 155] on p "Manage controls that declare your regulatory and internal requirements, ready t…" at bounding box center [777, 163] width 212 height 41
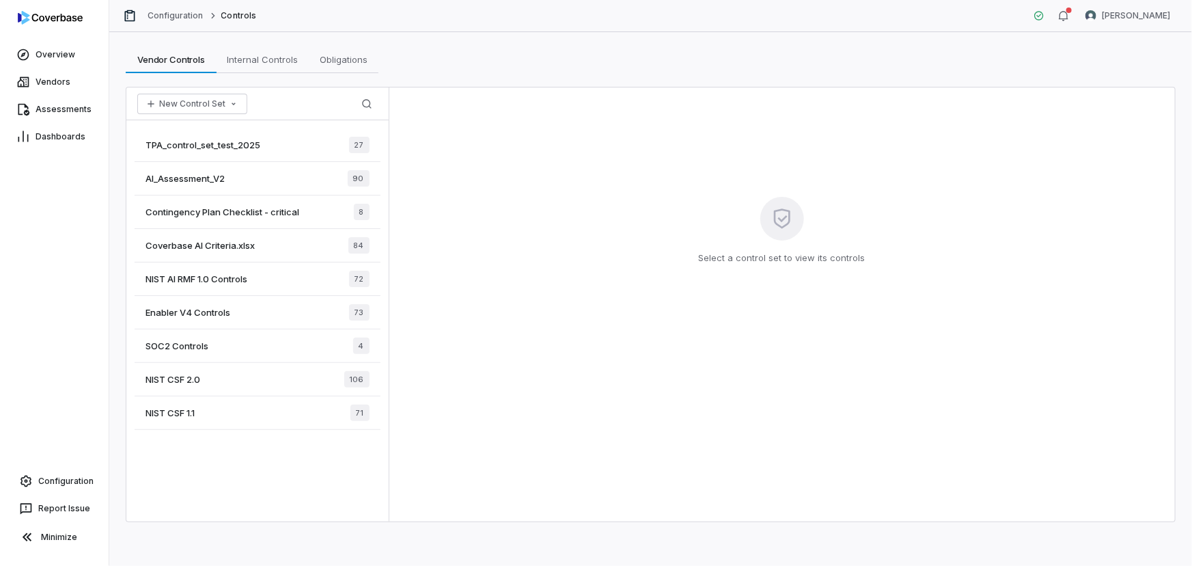
click at [205, 133] on div "TPA_control_set_test_2025 27" at bounding box center [258, 144] width 246 height 33
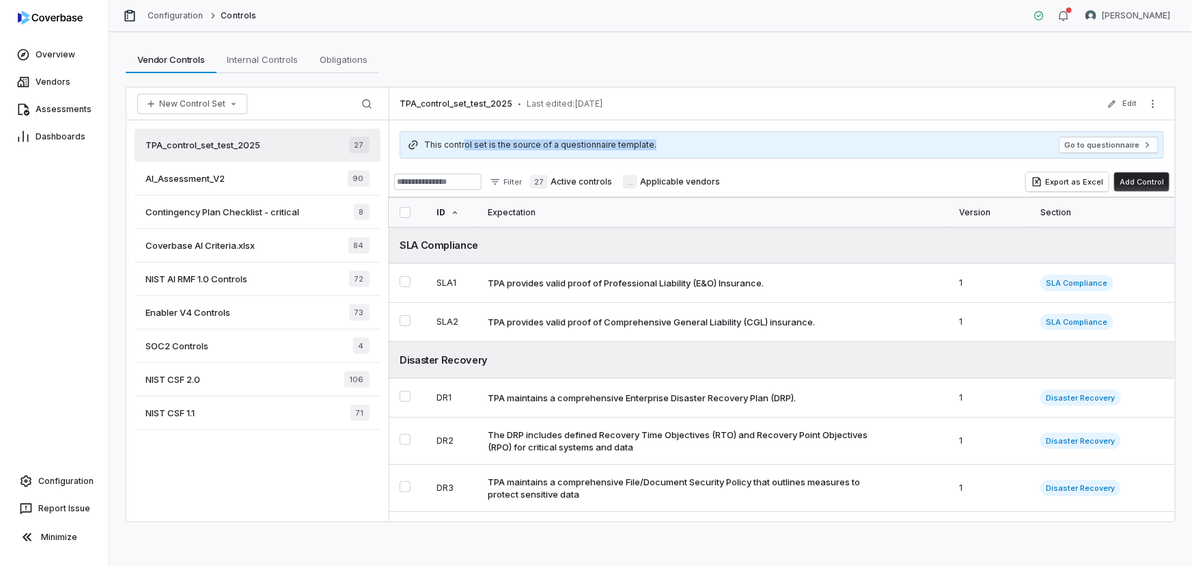
drag, startPoint x: 614, startPoint y: 153, endPoint x: 718, endPoint y: 154, distance: 103.9
click at [718, 154] on div "This control set is the source of a questionnaire template. Go to questionnaire" at bounding box center [783, 144] width 762 height 27
click at [1084, 146] on button "Go to questionnaire" at bounding box center [1109, 145] width 100 height 16
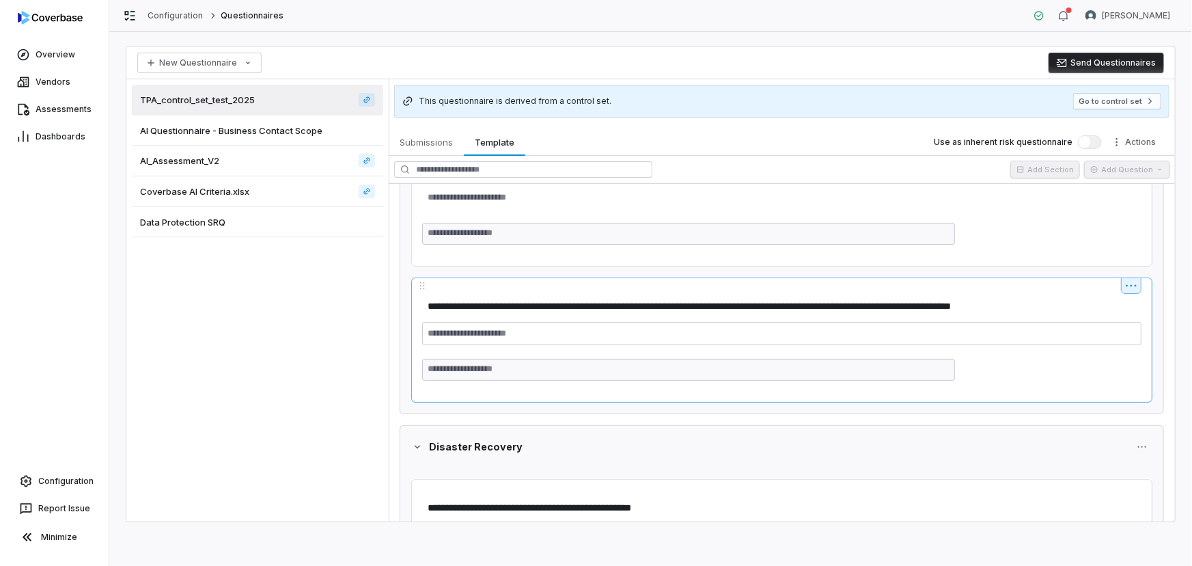
scroll to position [248, 0]
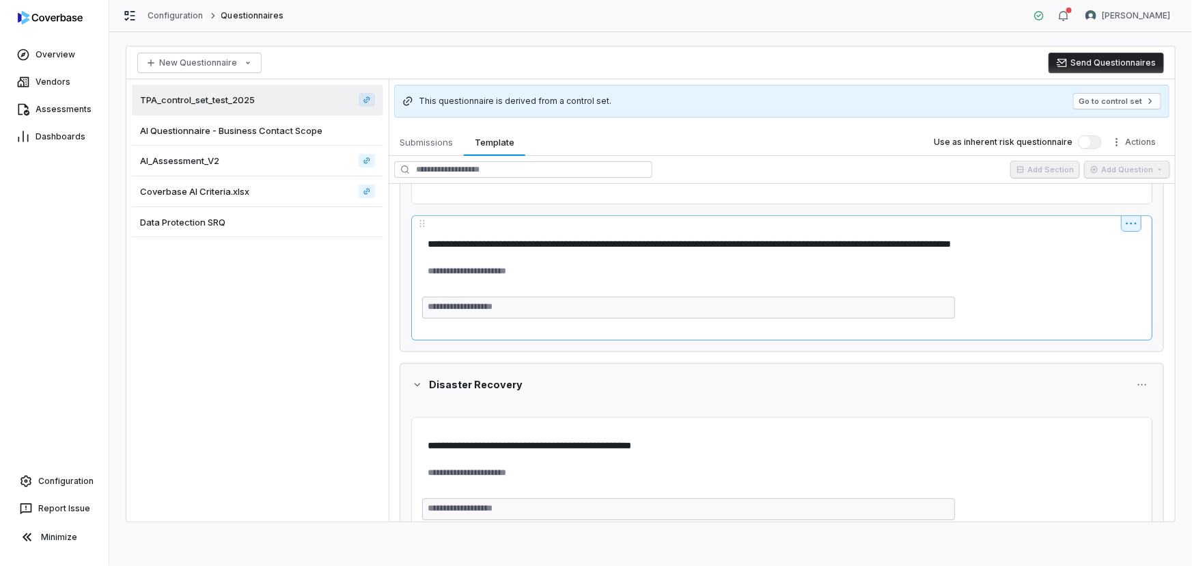
click at [1136, 223] on div "**********" at bounding box center [781, 277] width 741 height 125
click at [1131, 219] on html "**********" at bounding box center [596, 283] width 1192 height 566
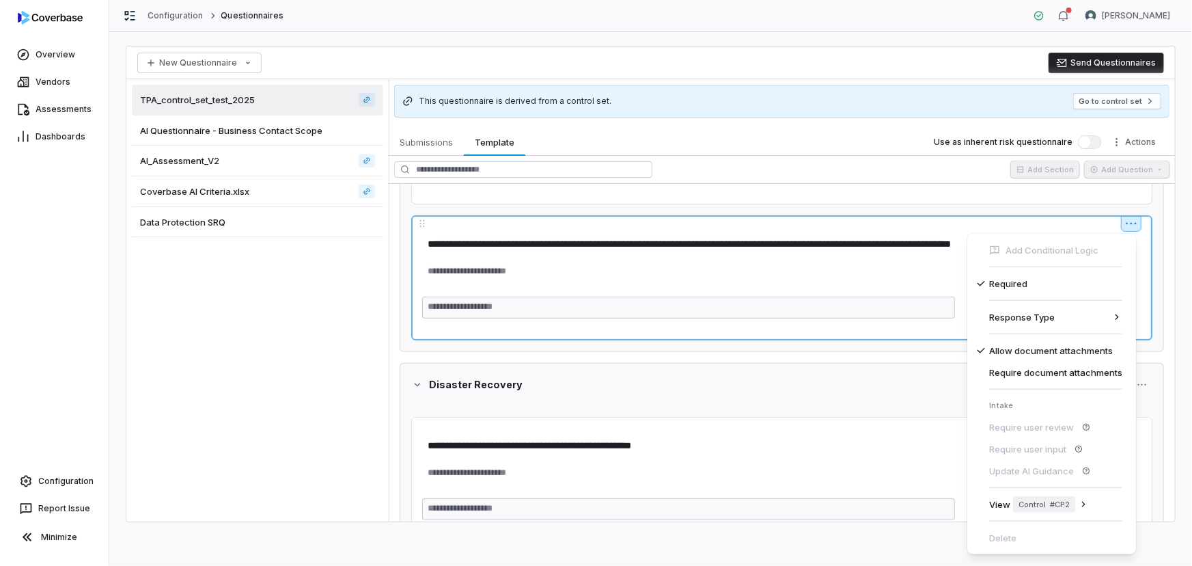
click at [834, 245] on html "**********" at bounding box center [596, 283] width 1192 height 566
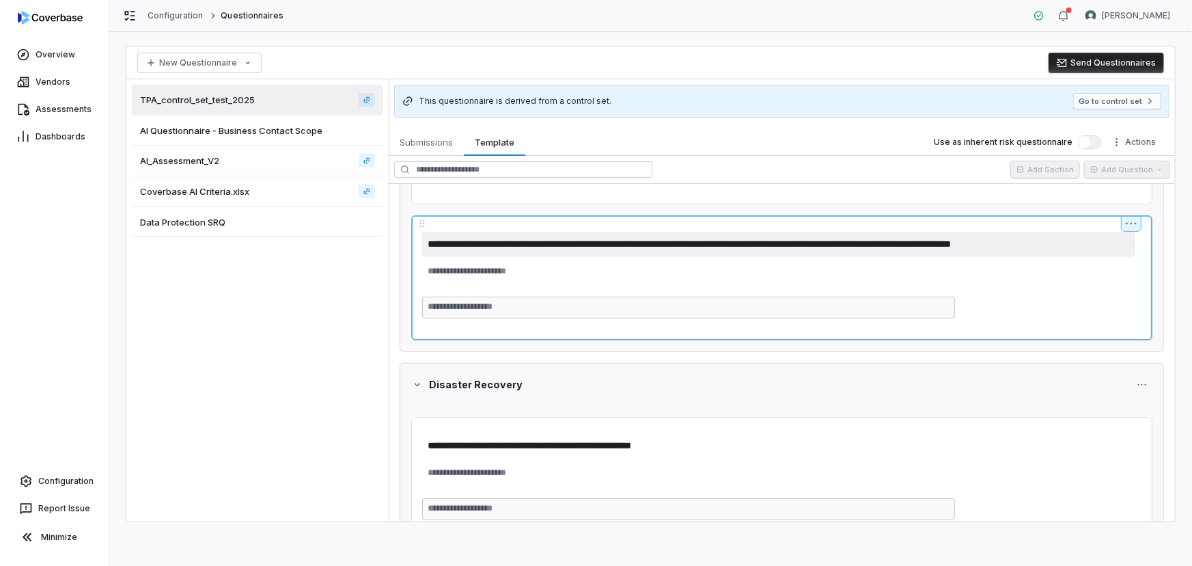
click at [834, 242] on textarea "**********" at bounding box center [778, 244] width 713 height 25
drag, startPoint x: 890, startPoint y: 241, endPoint x: 514, endPoint y: 236, distance: 375.8
click at [514, 236] on textarea "**********" at bounding box center [778, 244] width 713 height 25
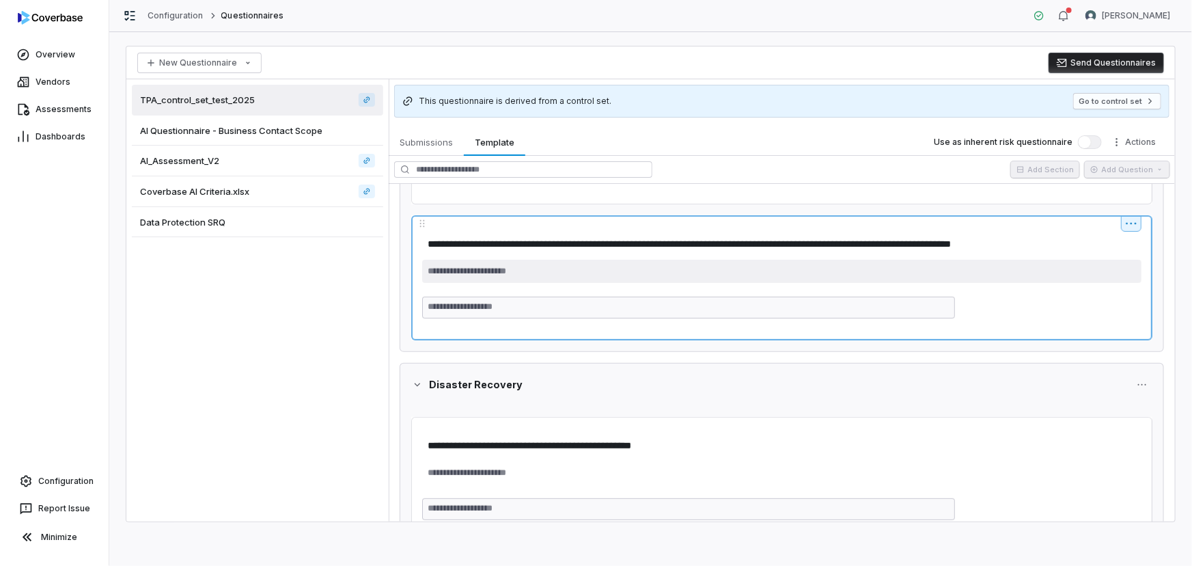
click at [479, 269] on textarea at bounding box center [781, 271] width 719 height 23
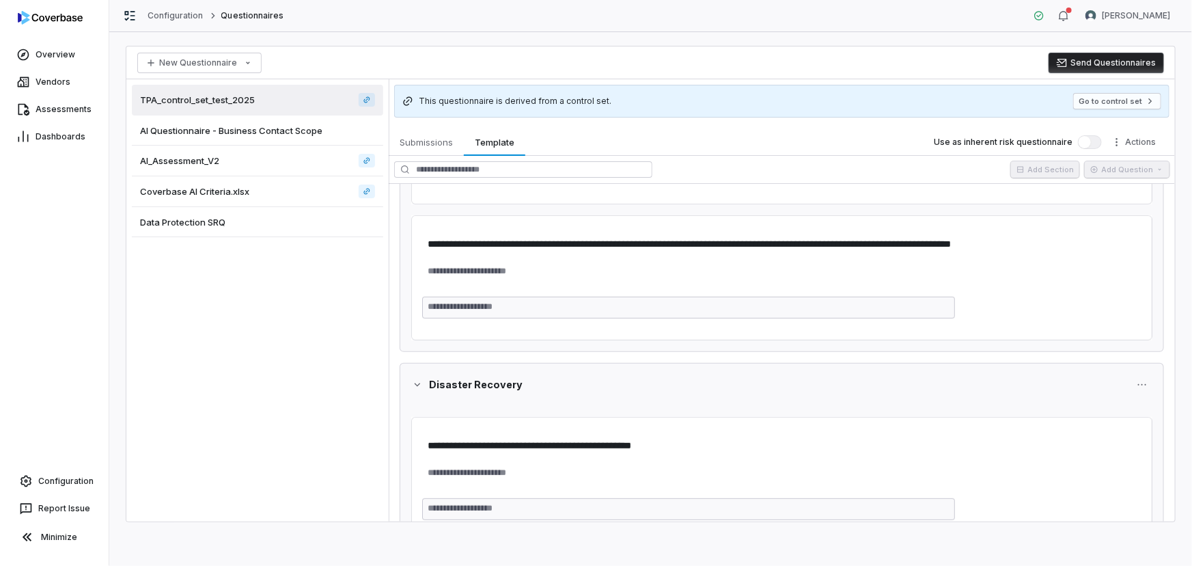
click at [193, 161] on span "AI_Assessment_V2" at bounding box center [179, 160] width 79 height 12
type textarea "*"
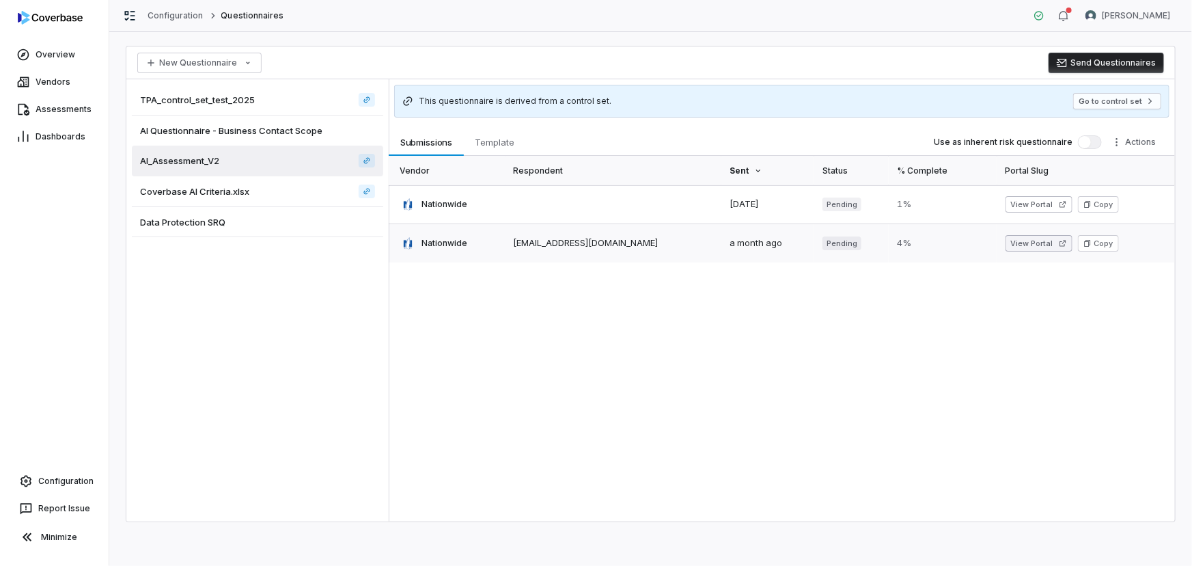
click at [1023, 240] on button "View Portal" at bounding box center [1039, 243] width 67 height 16
click at [61, 478] on span "Configuration" at bounding box center [65, 481] width 55 height 11
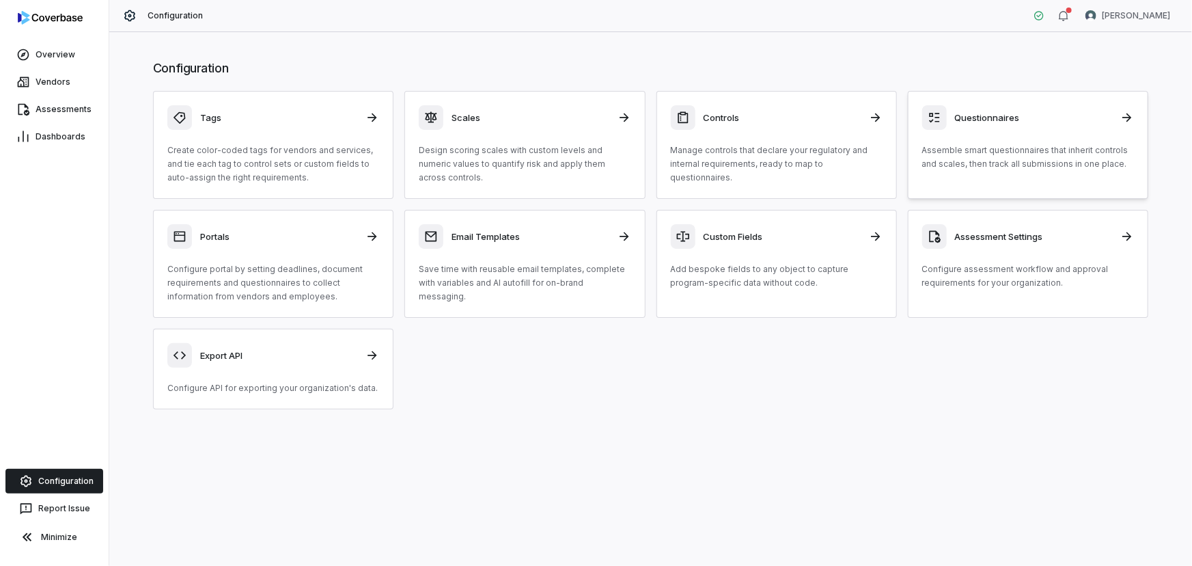
click at [1013, 135] on div "Questionnaires Assemble smart questionnaires that inherit controls and scales, …" at bounding box center [1028, 138] width 212 height 66
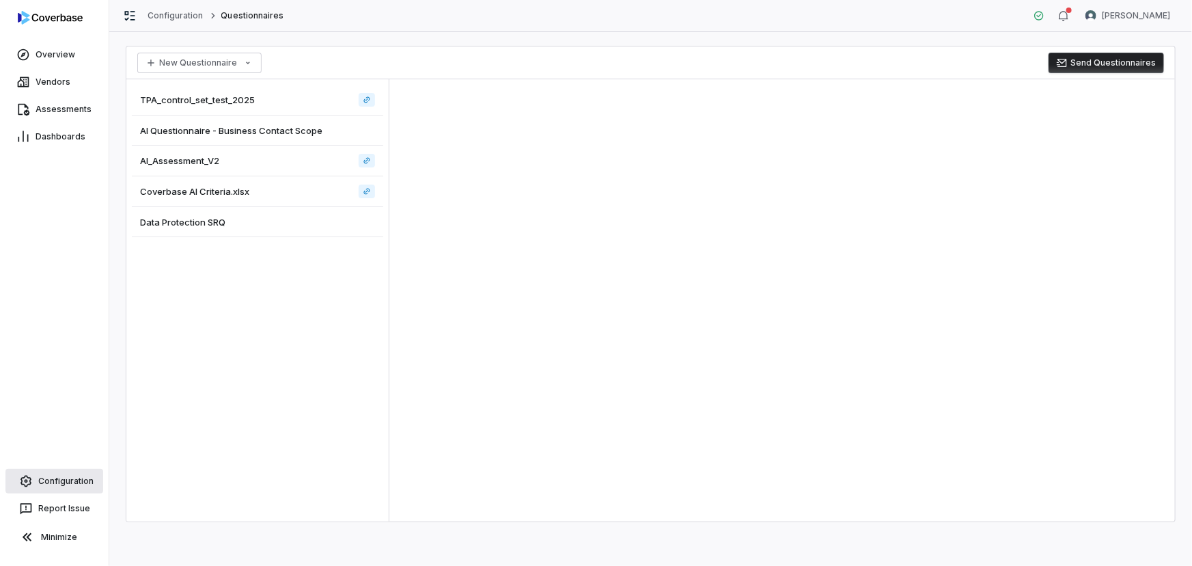
click at [61, 477] on span "Configuration" at bounding box center [65, 481] width 55 height 11
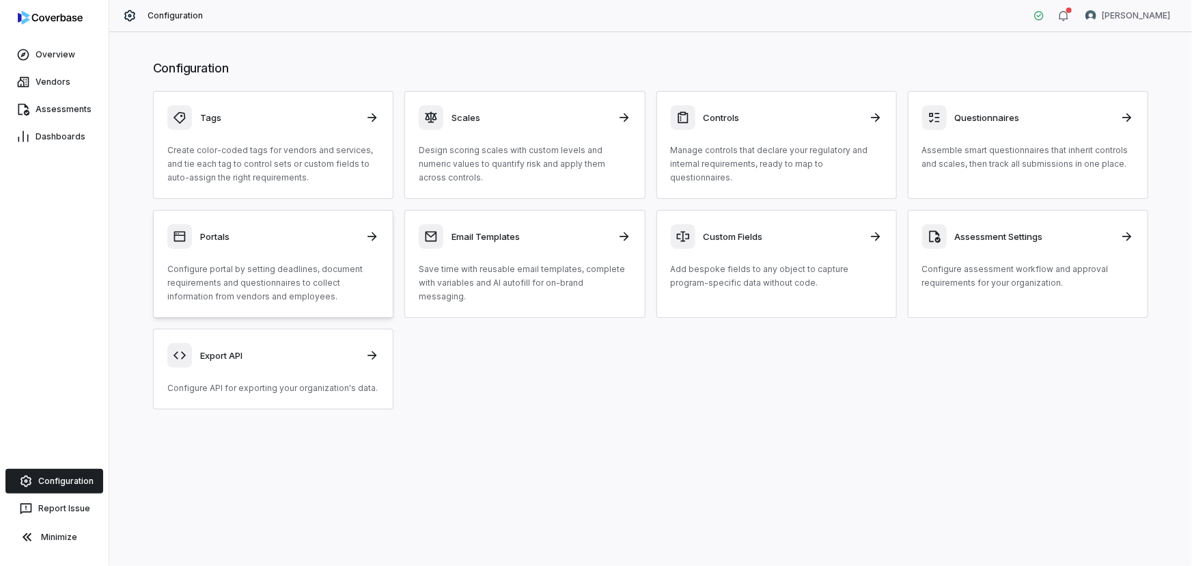
click at [315, 287] on p "Configure portal by setting deadlines, document requirements and questionnaires…" at bounding box center [273, 282] width 212 height 41
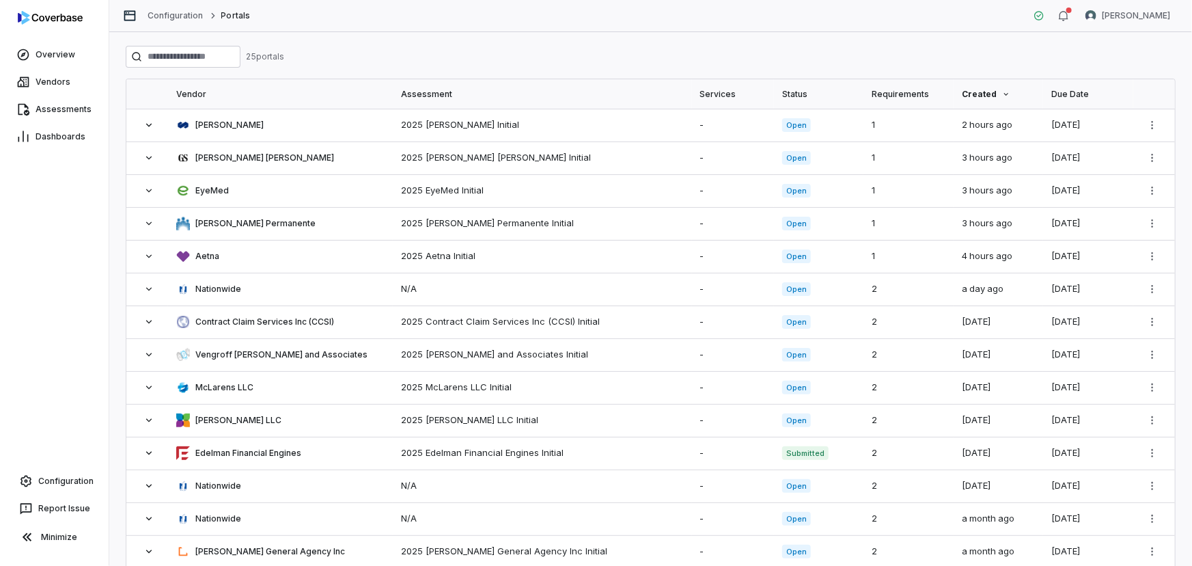
scroll to position [372, 0]
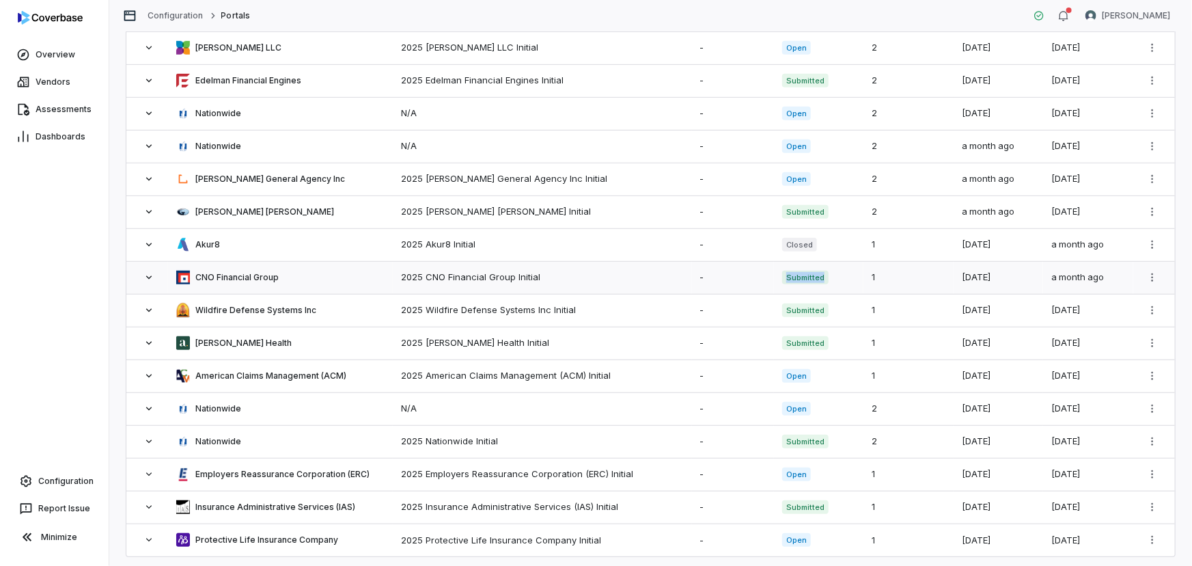
drag, startPoint x: 793, startPoint y: 275, endPoint x: 824, endPoint y: 275, distance: 31.4
click at [824, 275] on div "Submitted" at bounding box center [818, 278] width 73 height 14
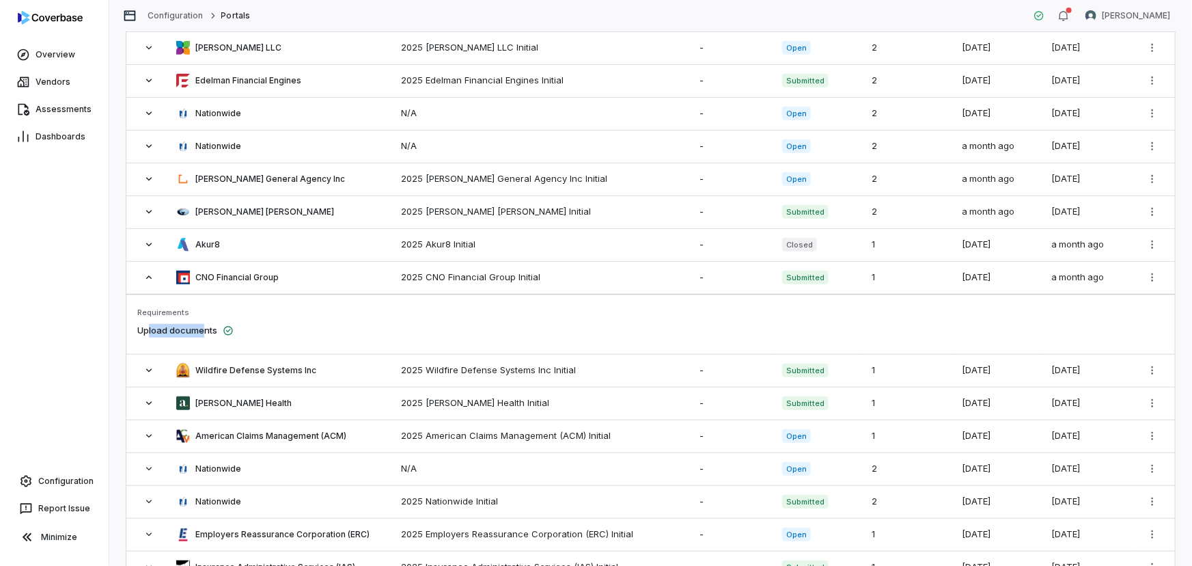
drag, startPoint x: 147, startPoint y: 334, endPoint x: 206, endPoint y: 334, distance: 58.8
click at [206, 334] on span "Upload documents" at bounding box center [177, 331] width 80 height 14
click at [396, 320] on div "Upload documents" at bounding box center [650, 330] width 1027 height 25
click at [221, 277] on span "CNO Financial Group" at bounding box center [236, 277] width 83 height 11
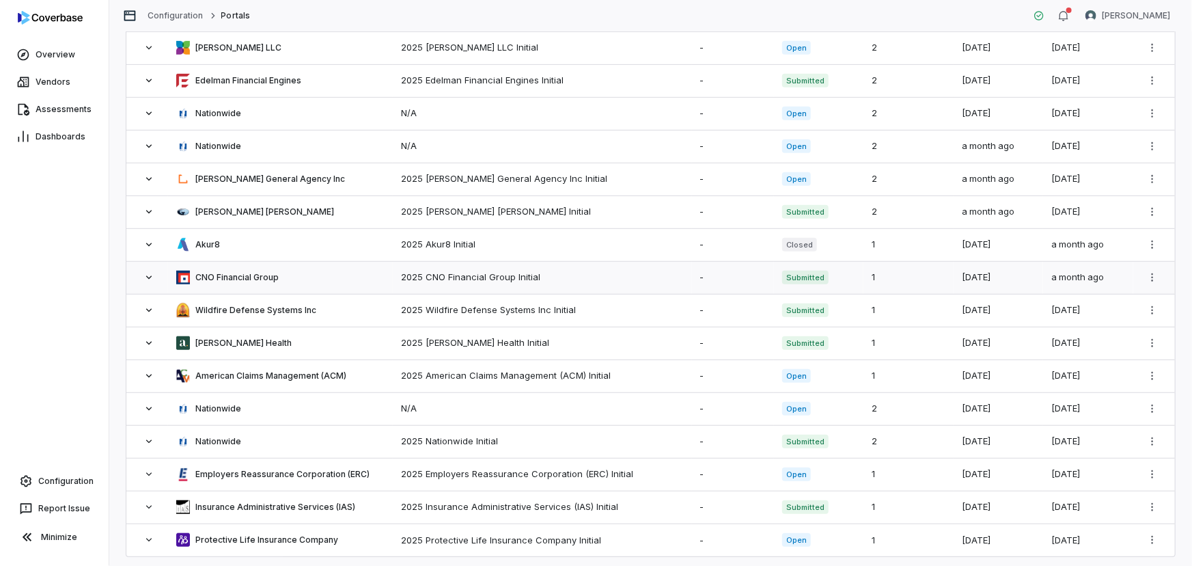
click at [351, 275] on div "CNO Financial Group" at bounding box center [280, 278] width 208 height 14
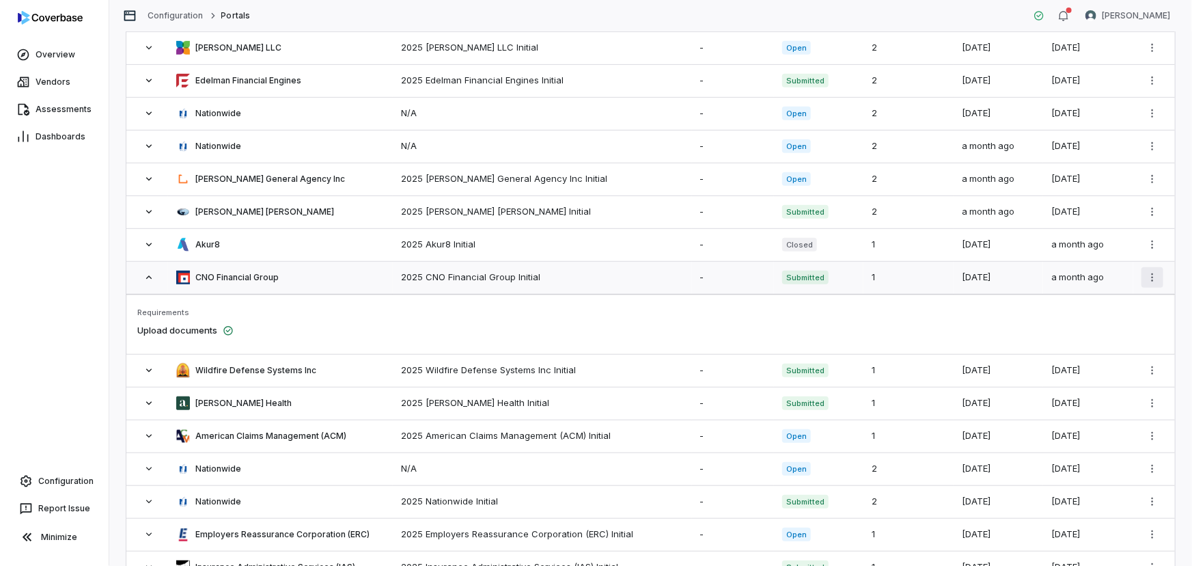
click at [1153, 277] on html "Overview Vendors Assessments Dashboards Configuration Report Issue Minimize Con…" at bounding box center [596, 283] width 1192 height 566
click at [1100, 339] on link "Go to Portal" at bounding box center [1099, 340] width 92 height 14
click at [57, 100] on link "Assessments" at bounding box center [54, 109] width 103 height 25
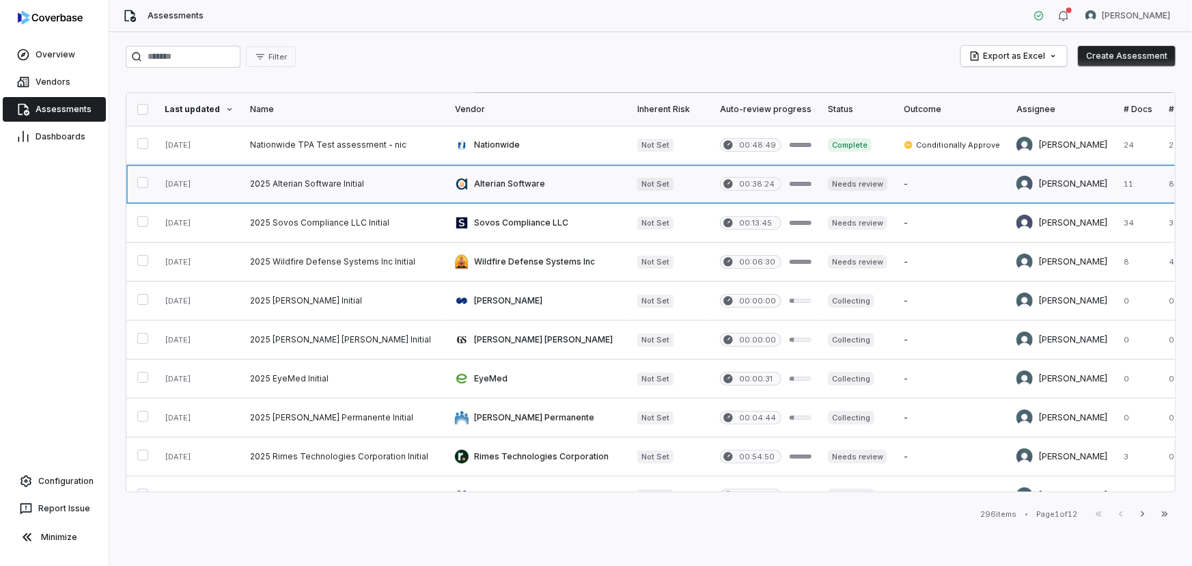
click at [318, 185] on link at bounding box center [344, 184] width 205 height 38
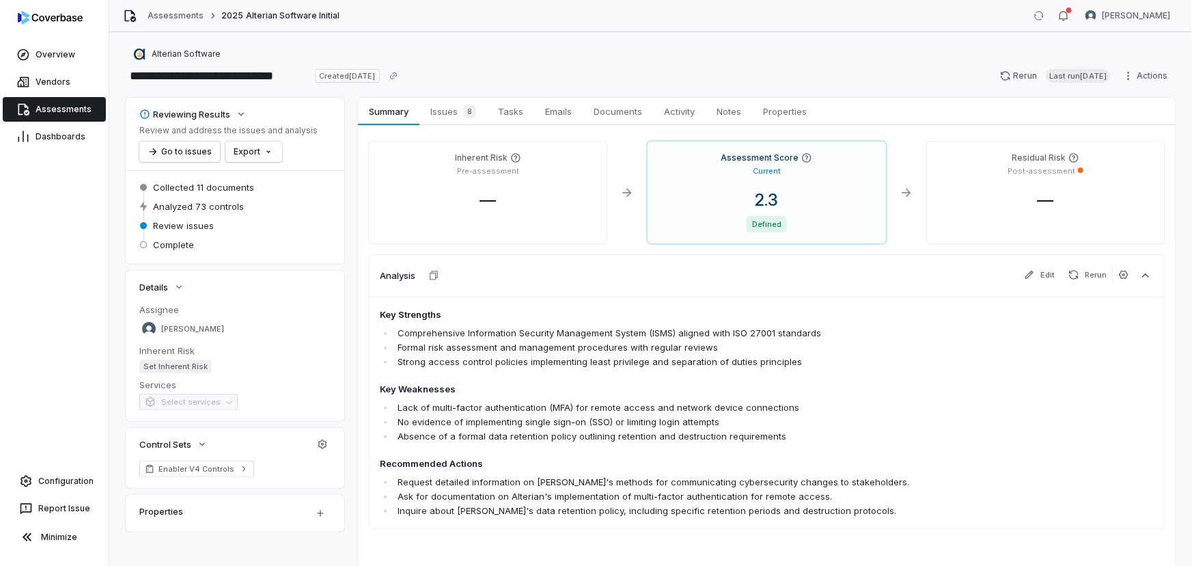
scroll to position [50, 0]
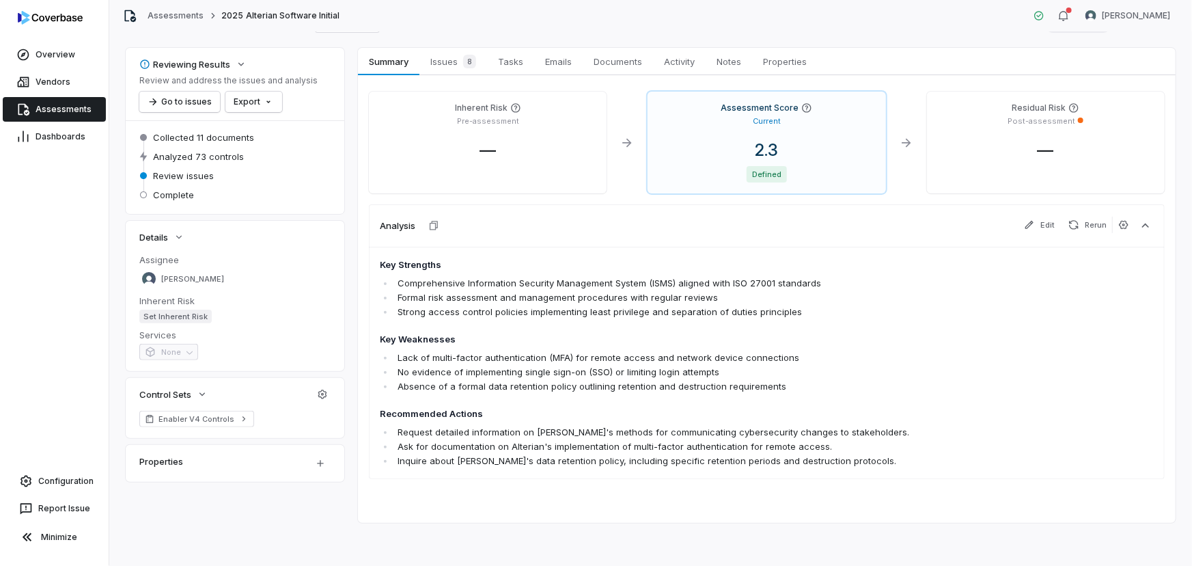
click at [445, 38] on div "**********" at bounding box center [650, 299] width 1083 height 534
click at [444, 55] on span "Issues 8" at bounding box center [453, 61] width 57 height 19
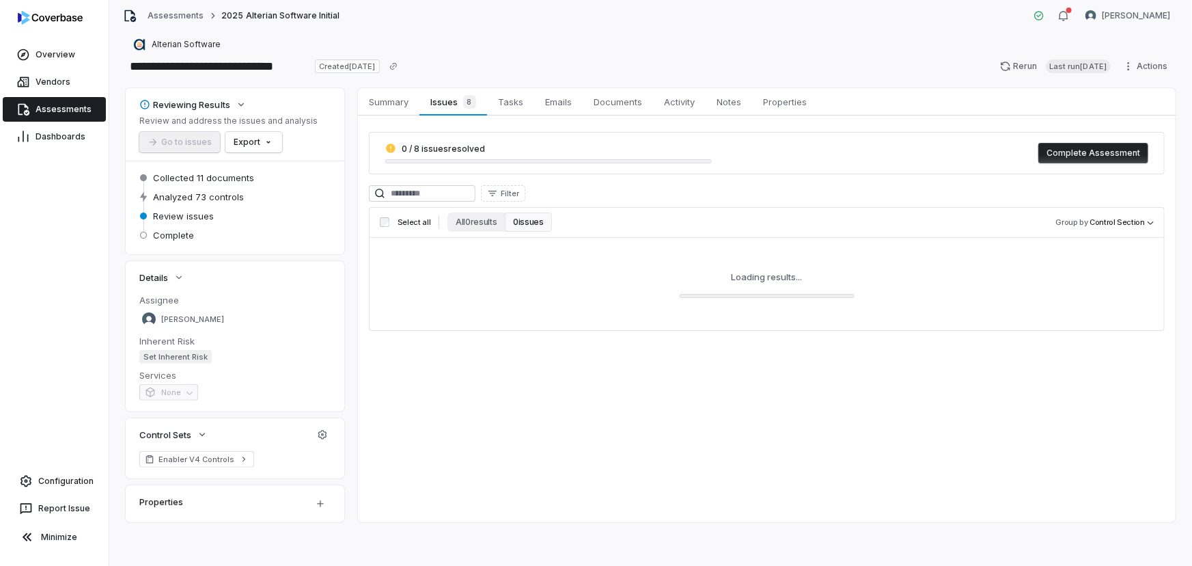
scroll to position [50, 0]
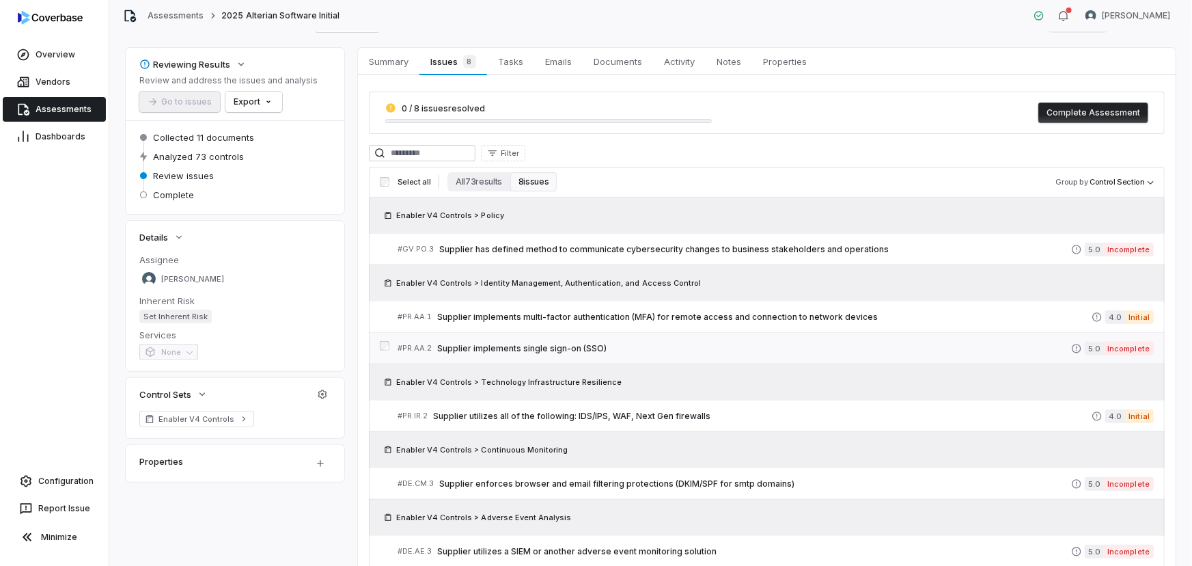
click at [532, 348] on span "Supplier implements single sign-on (SSO)" at bounding box center [754, 348] width 634 height 11
click at [396, 55] on span "Summary" at bounding box center [388, 62] width 51 height 18
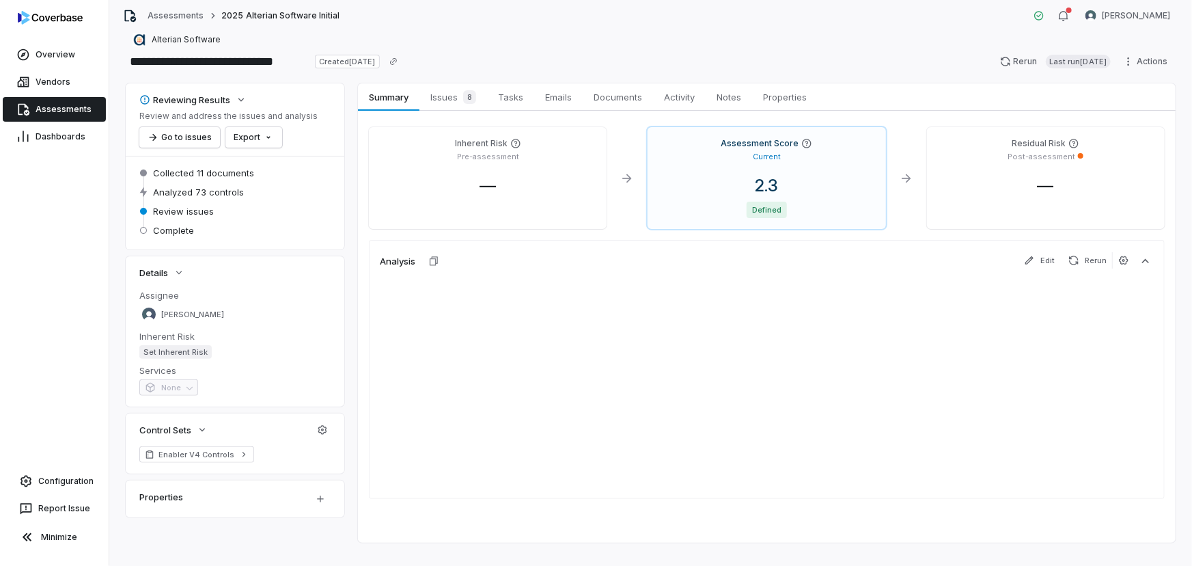
scroll to position [50, 0]
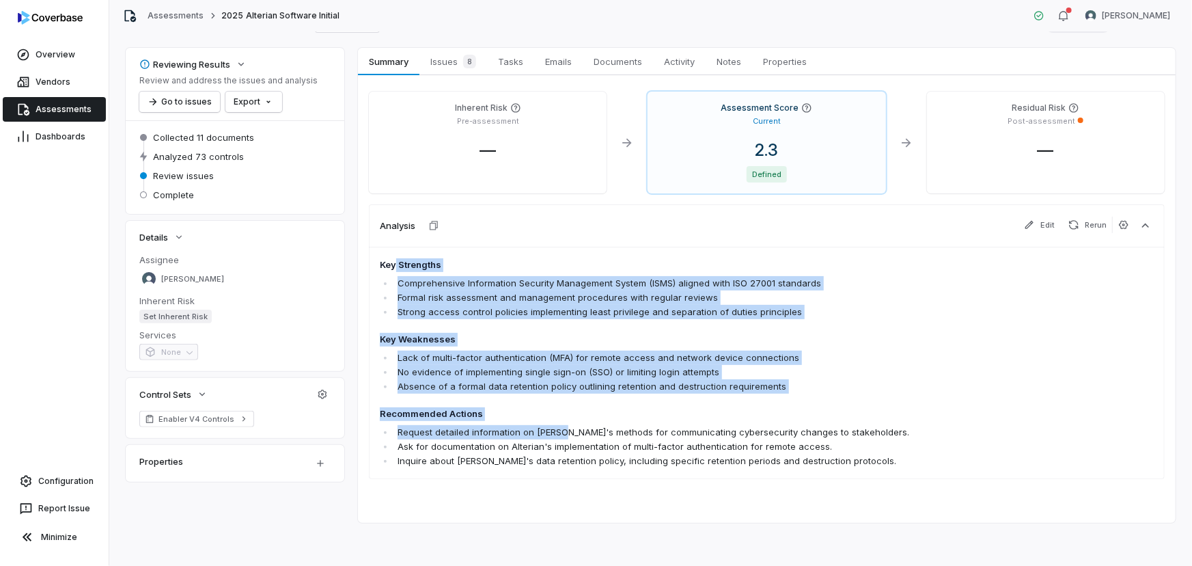
drag, startPoint x: 471, startPoint y: 333, endPoint x: 562, endPoint y: 435, distance: 136.4
click at [561, 434] on span "Key Strengths Comprehensive Information Security Management System (ISMS) align…" at bounding box center [689, 363] width 619 height 210
click at [61, 109] on span "Assessments" at bounding box center [64, 109] width 56 height 11
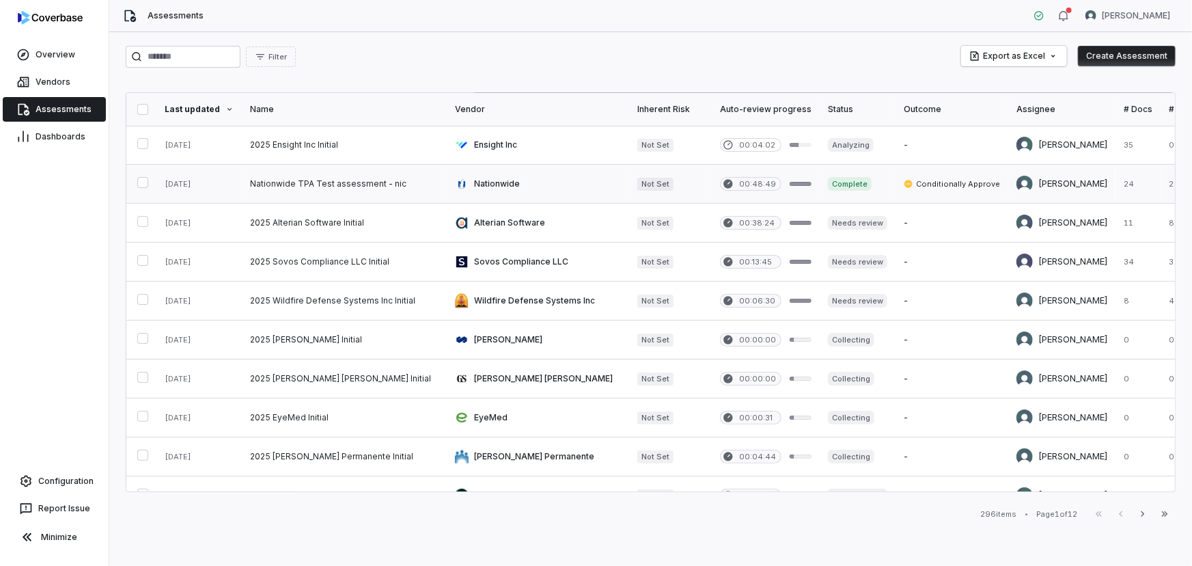
click at [491, 183] on link at bounding box center [538, 184] width 182 height 38
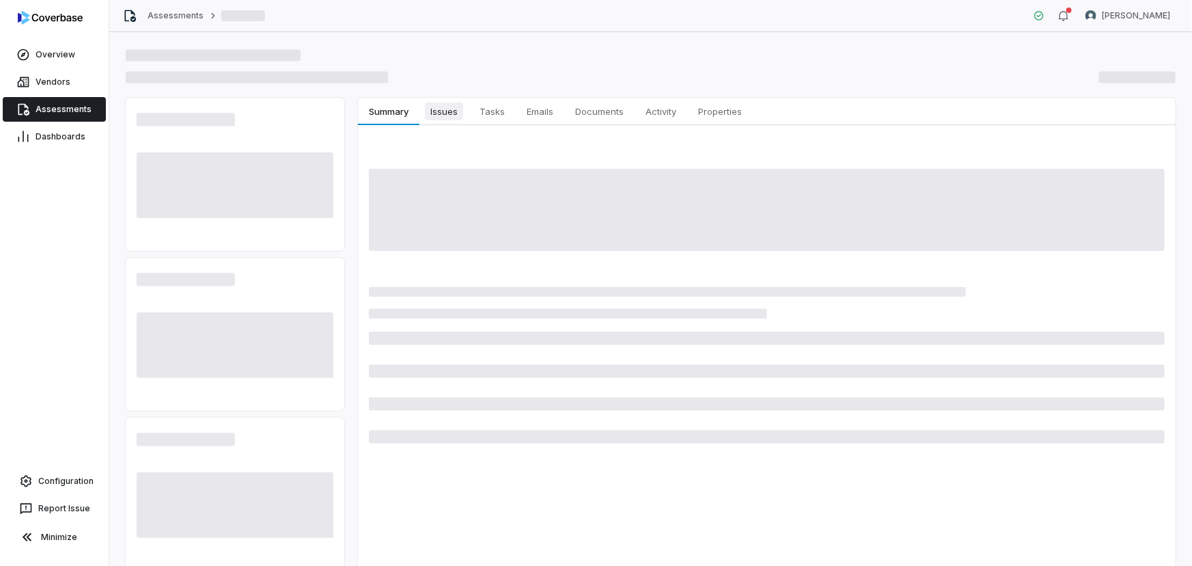
click at [442, 102] on span "Issues" at bounding box center [444, 111] width 38 height 18
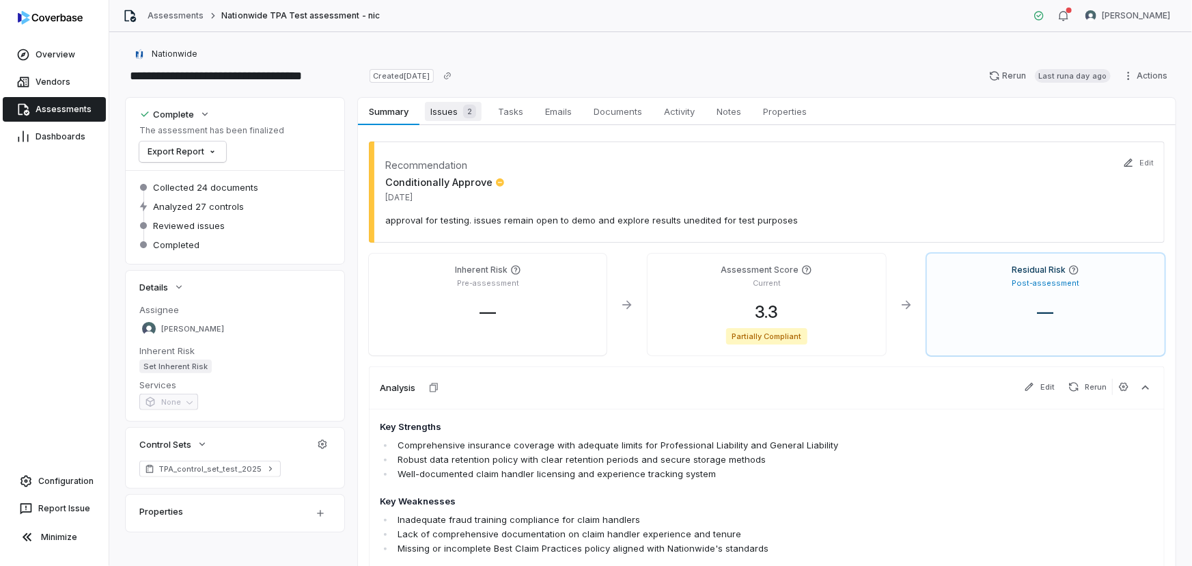
click at [468, 110] on span "2" at bounding box center [469, 112] width 13 height 14
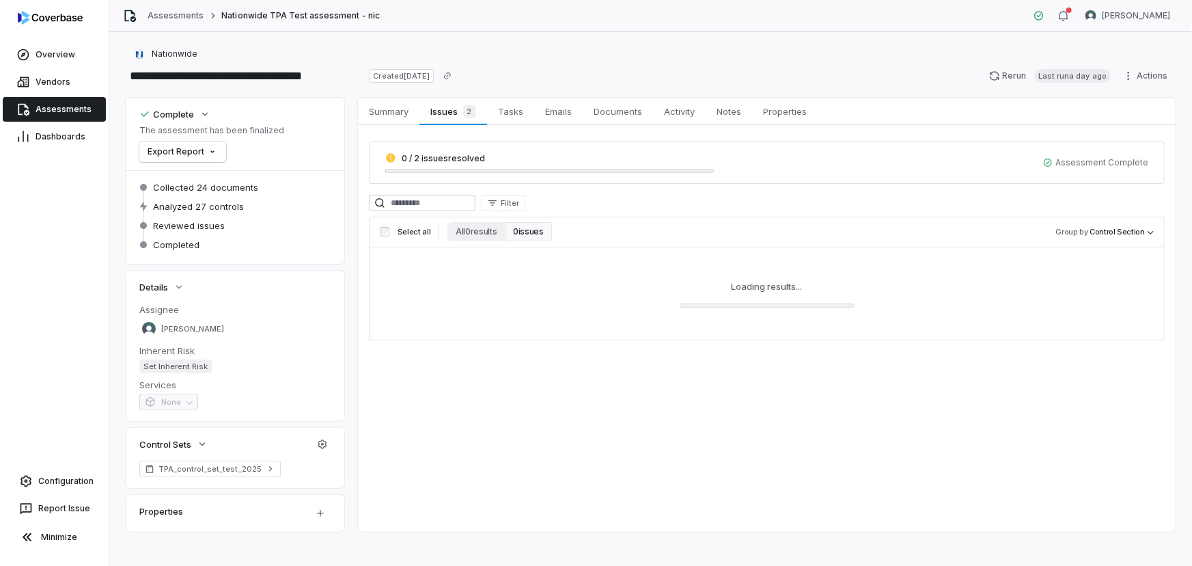
click at [512, 229] on button "0 issues" at bounding box center [528, 231] width 46 height 19
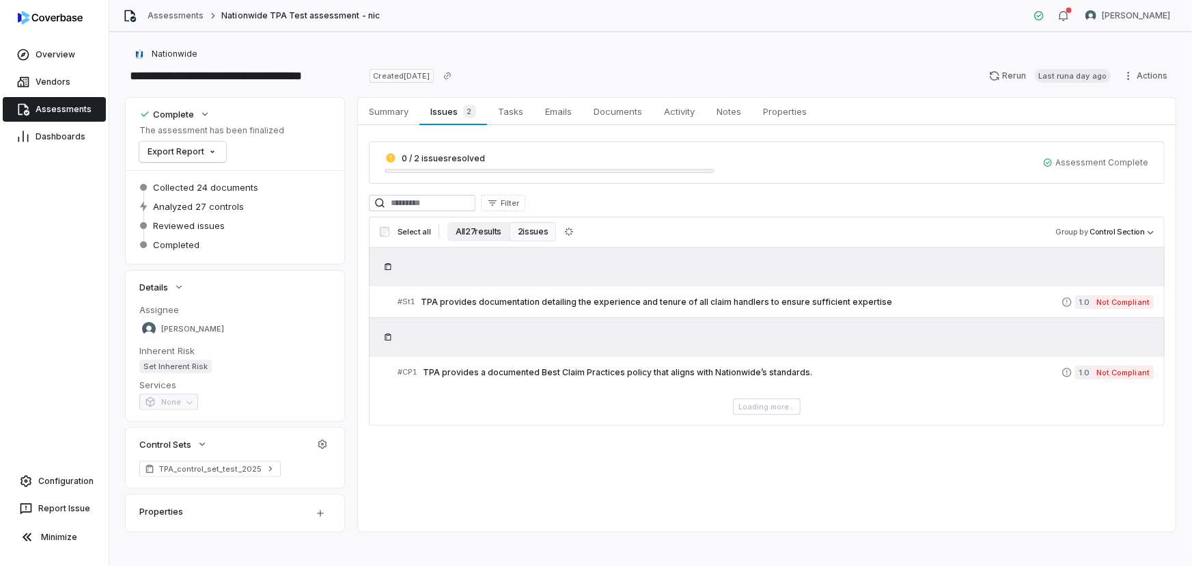
click at [459, 232] on button "All 27 results" at bounding box center [479, 231] width 62 height 19
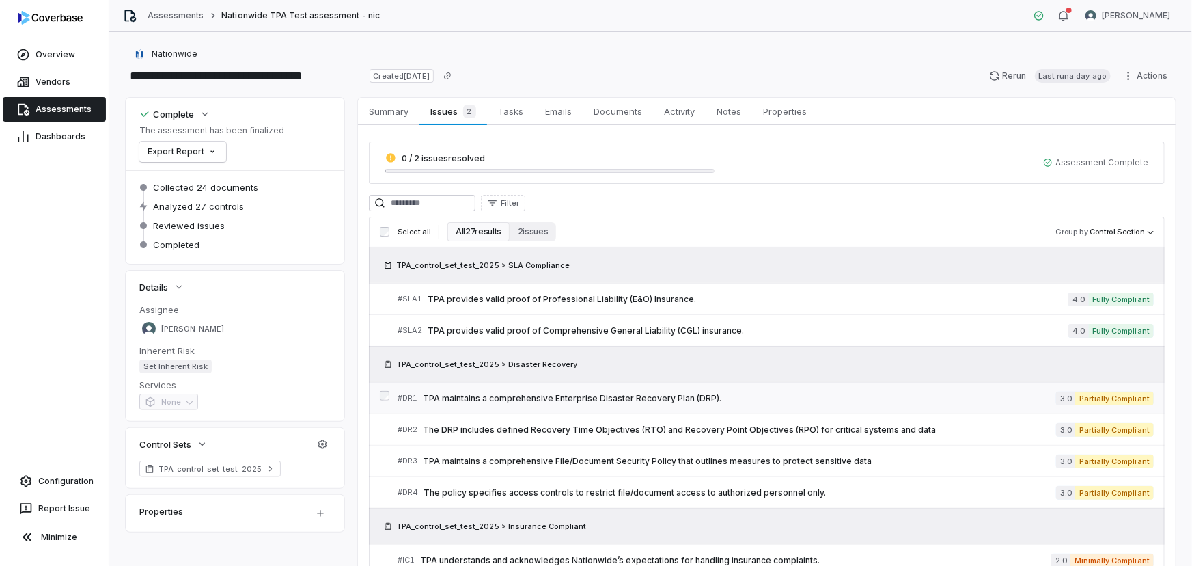
scroll to position [61, 0]
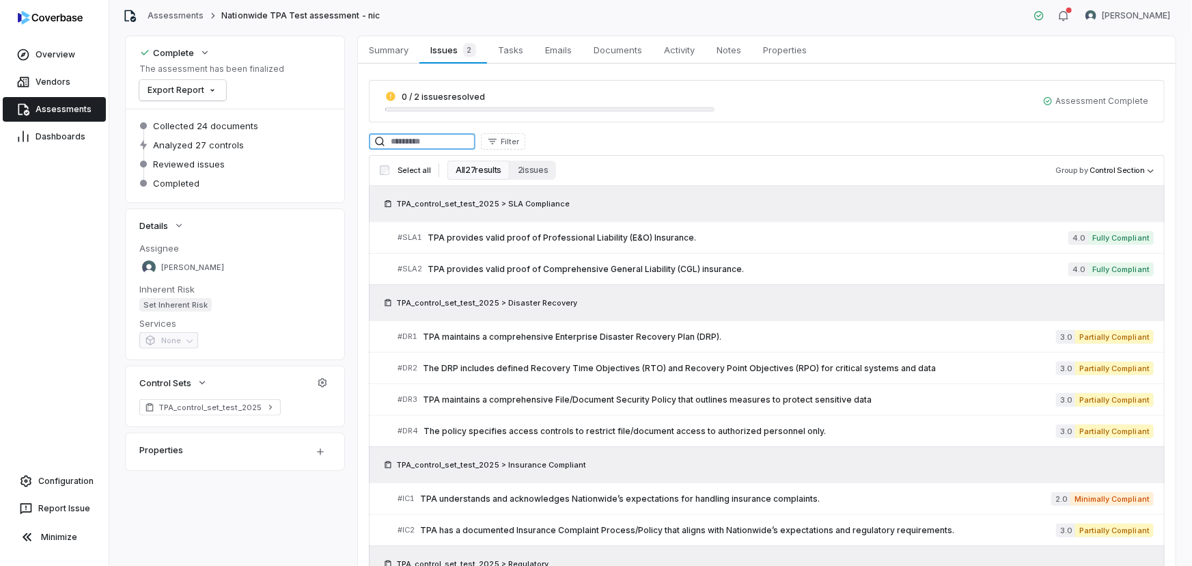
click at [451, 143] on input at bounding box center [422, 141] width 107 height 16
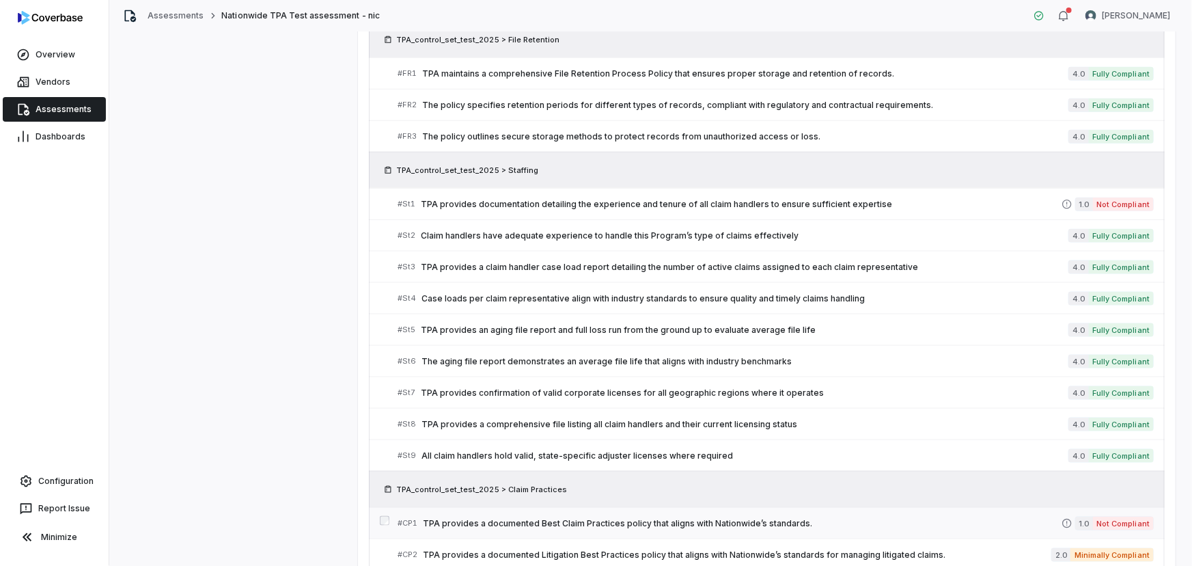
scroll to position [840, 0]
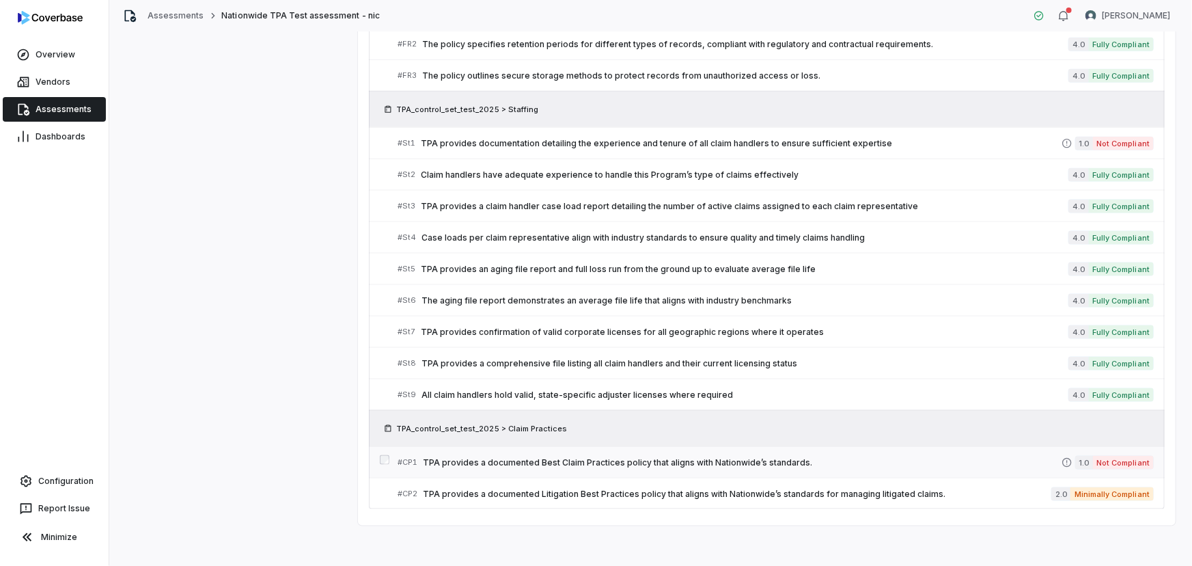
click at [561, 457] on span "TPA provides a documented Best Claim Practices policy that aligns with Nationwi…" at bounding box center [742, 462] width 639 height 11
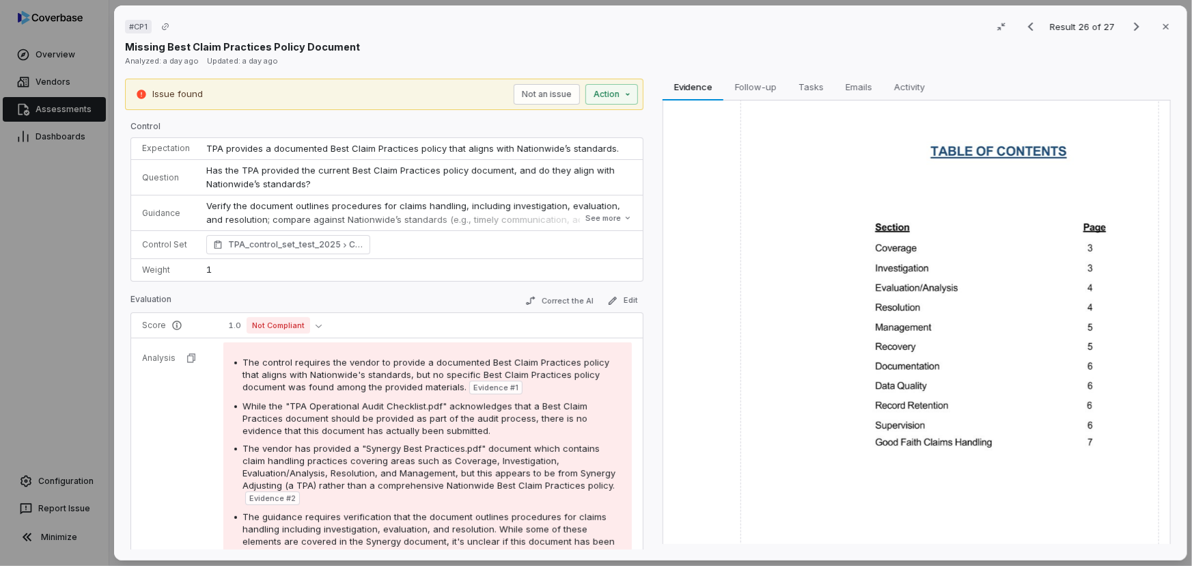
scroll to position [834, 0]
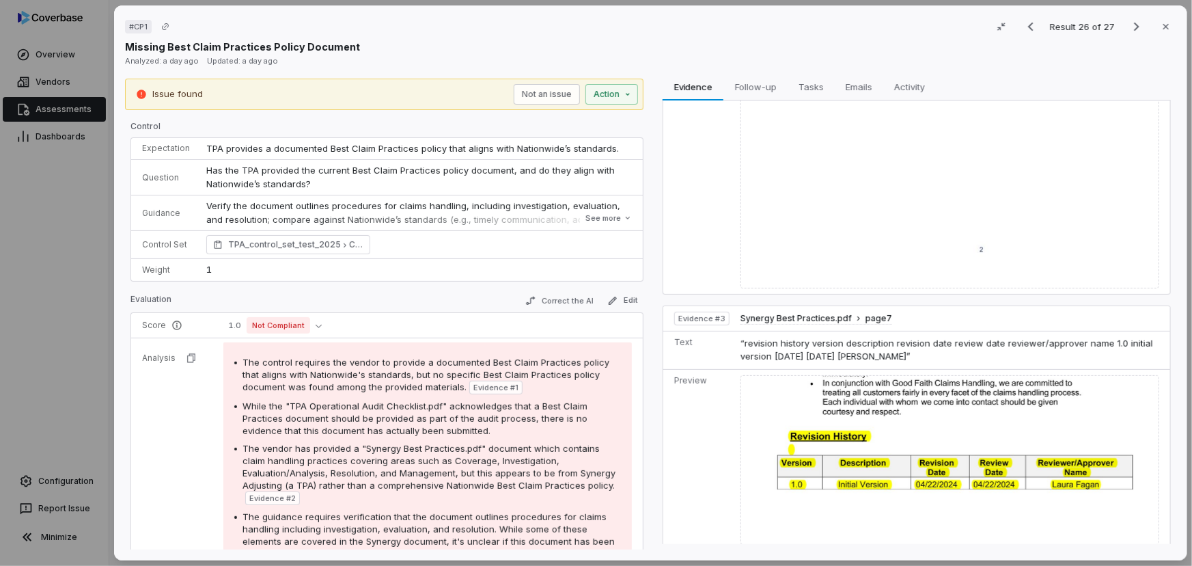
drag, startPoint x: 731, startPoint y: 326, endPoint x: 931, endPoint y: 342, distance: 200.1
click at [931, 342] on td "“revision history version description revision date review date reviewer/approv…" at bounding box center [952, 350] width 435 height 38
click at [896, 335] on td "“revision history version description revision date review date reviewer/approv…" at bounding box center [952, 350] width 435 height 38
click at [849, 412] on img at bounding box center [949, 459] width 419 height 169
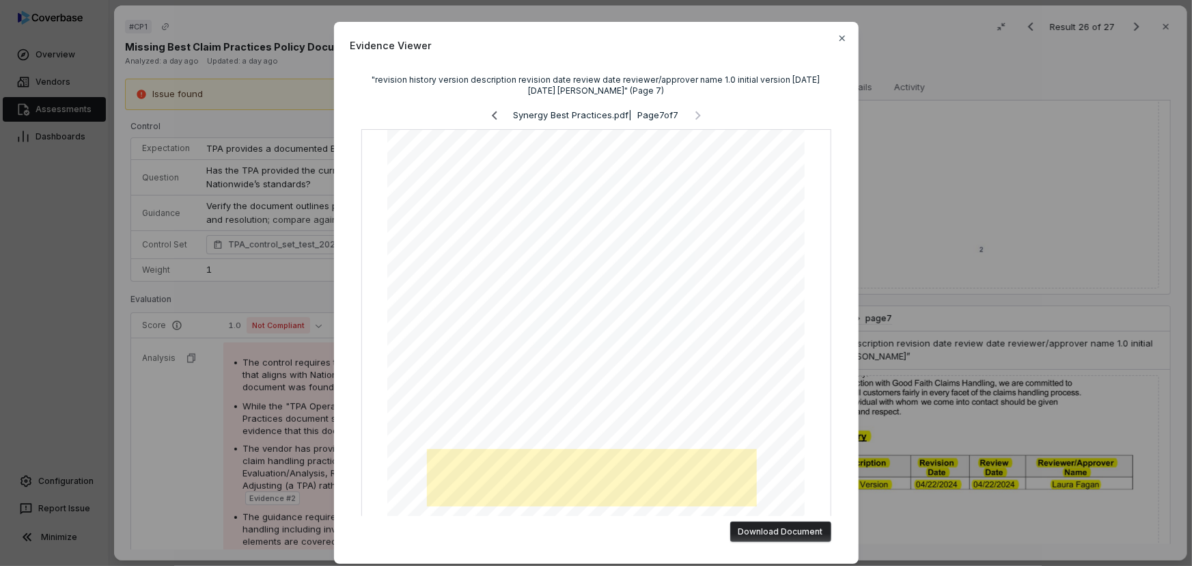
scroll to position [61, 0]
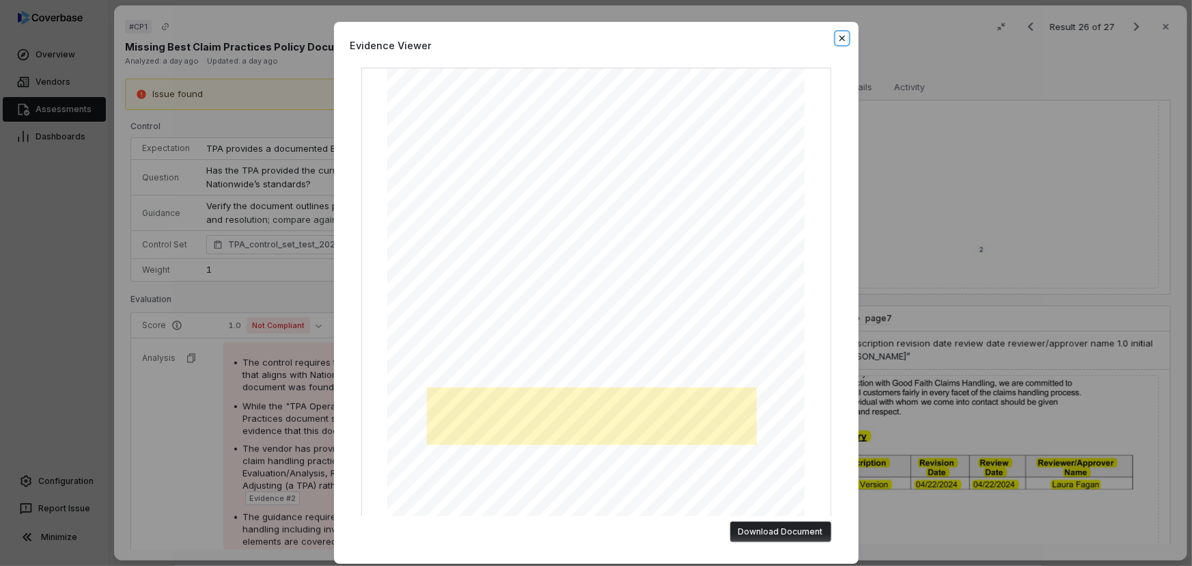
click at [840, 39] on icon "button" at bounding box center [841, 38] width 5 height 5
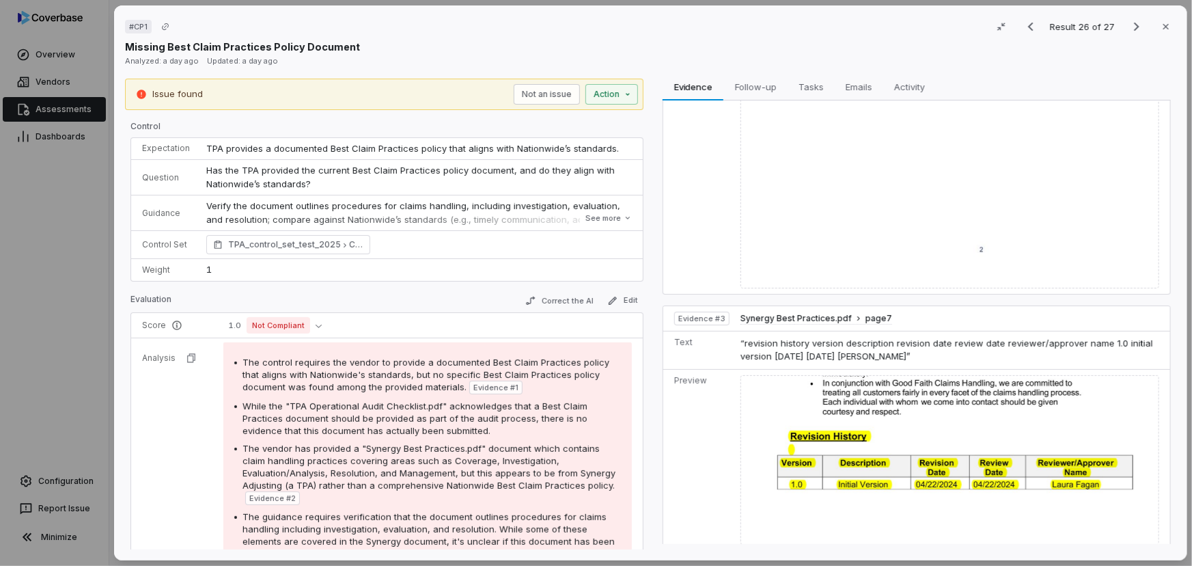
click at [64, 235] on div "# CP1 Result 26 of 27 Close Missing Best Claim Practices Policy Document Analyz…" at bounding box center [596, 283] width 1192 height 566
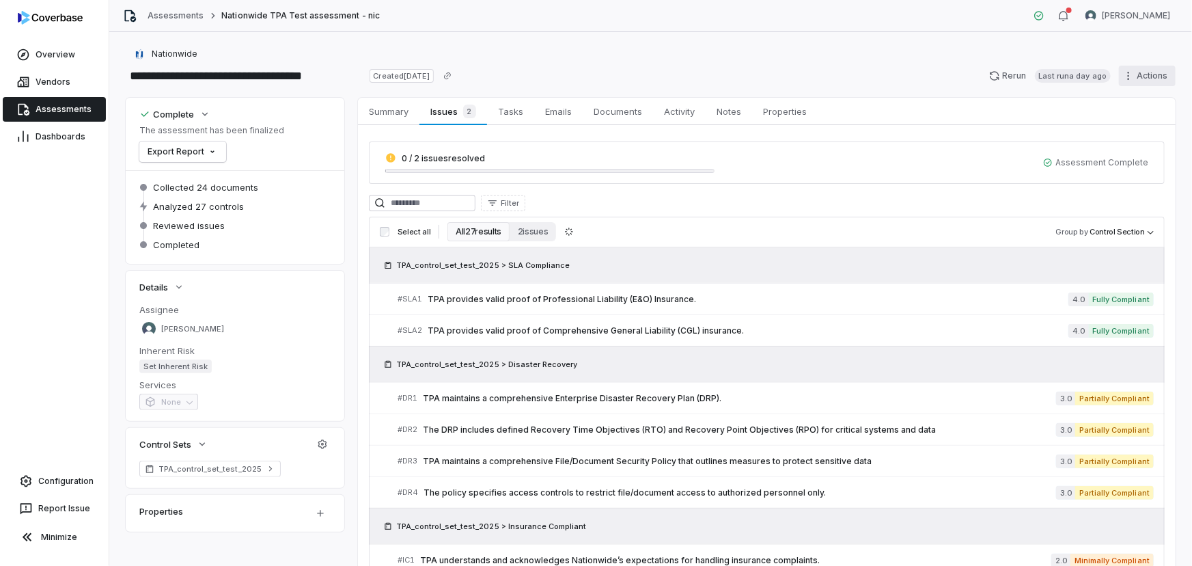
click at [1142, 73] on html "**********" at bounding box center [596, 283] width 1192 height 566
click at [1129, 159] on div "Export" at bounding box center [1131, 161] width 98 height 22
click at [1041, 159] on div "Export as PDF" at bounding box center [1021, 161] width 98 height 22
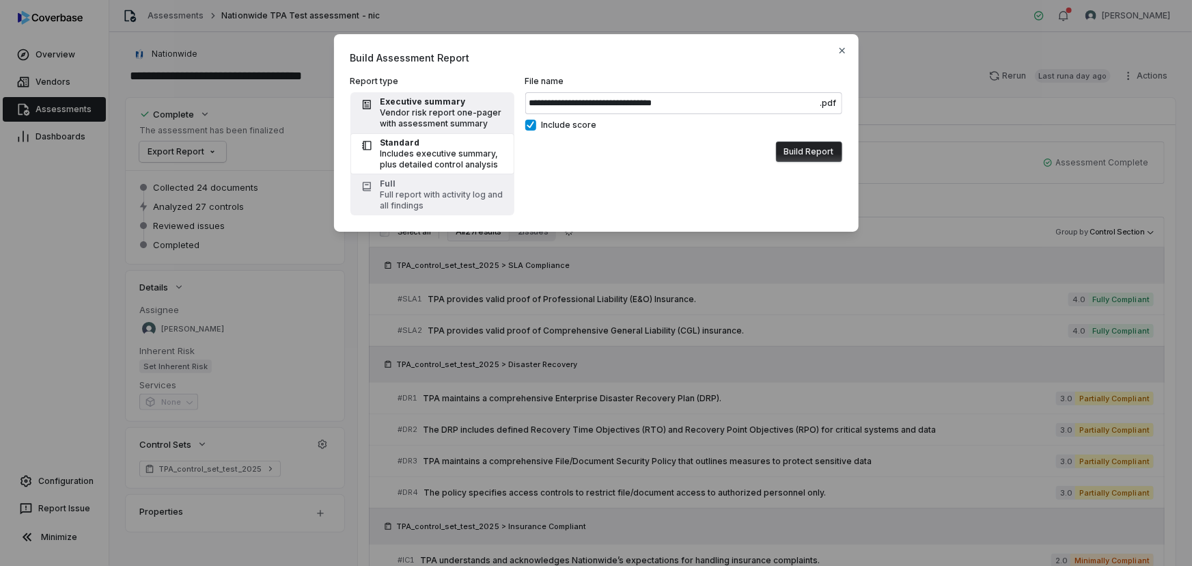
click at [417, 107] on div "Vendor risk report one-pager with assessment summary" at bounding box center [444, 118] width 126 height 22
type input "**********"
click at [817, 154] on button "Build Report" at bounding box center [809, 151] width 66 height 20
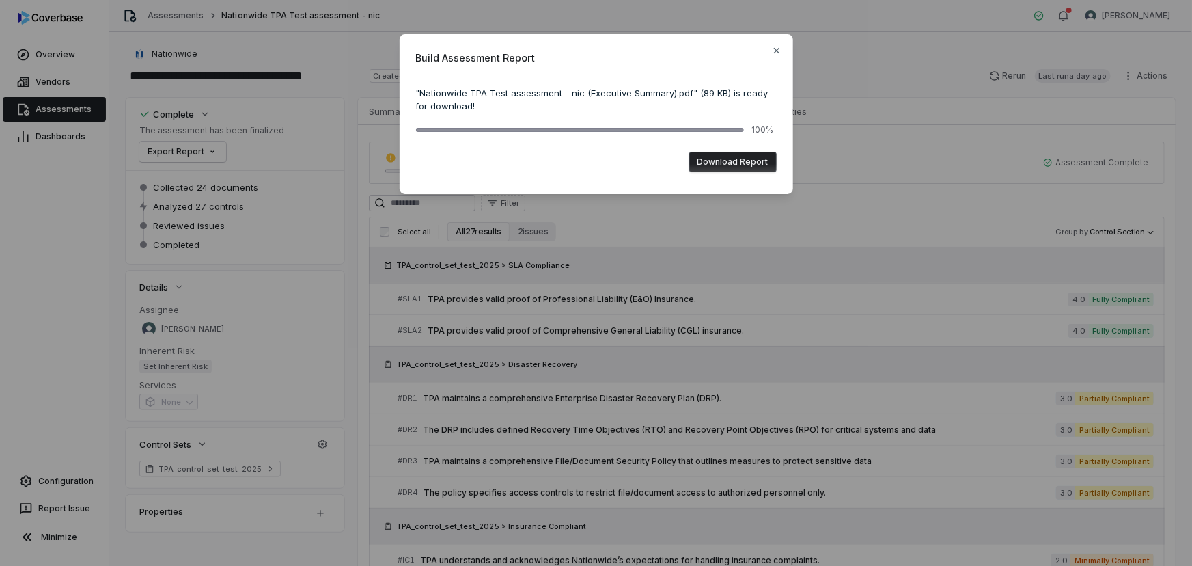
click at [719, 154] on button "Download Report" at bounding box center [732, 162] width 87 height 20
click at [780, 49] on icon "button" at bounding box center [776, 50] width 11 height 11
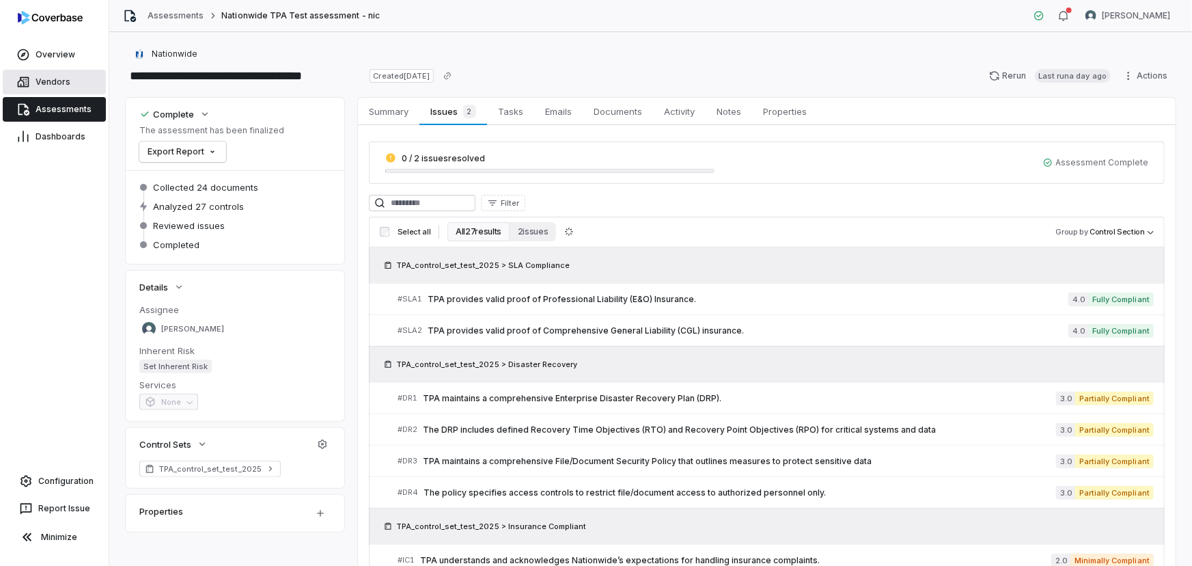
click at [66, 74] on link "Vendors" at bounding box center [54, 82] width 103 height 25
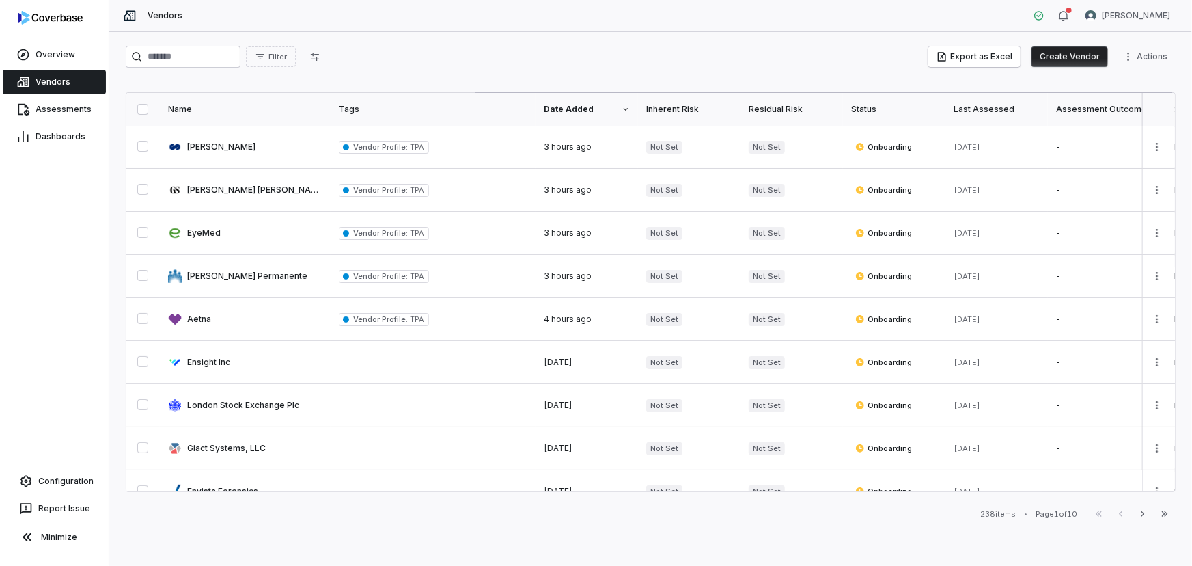
click at [1073, 55] on button "Create Vendor" at bounding box center [1070, 56] width 77 height 20
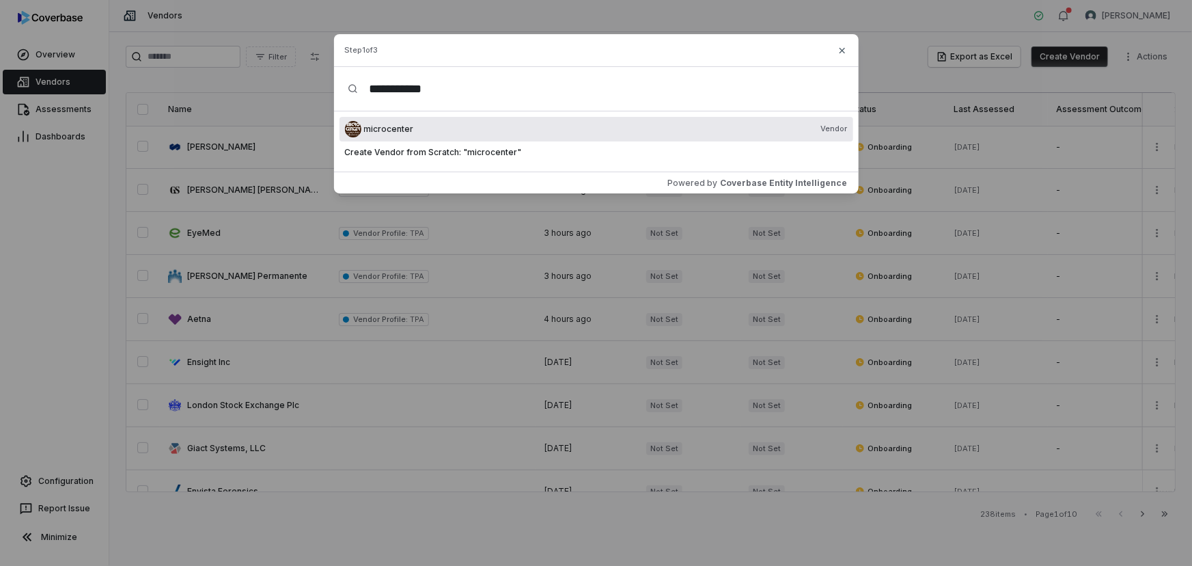
type input "**********"
click at [484, 129] on div "microcenter Vendor" at bounding box center [606, 129] width 484 height 11
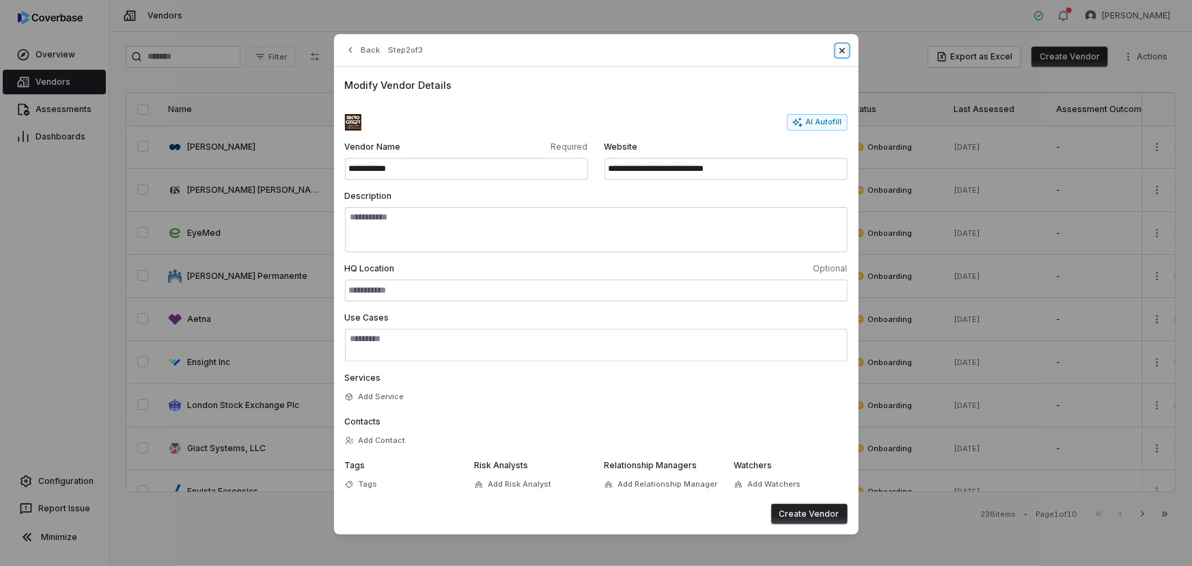
click at [838, 47] on icon "button" at bounding box center [842, 50] width 11 height 11
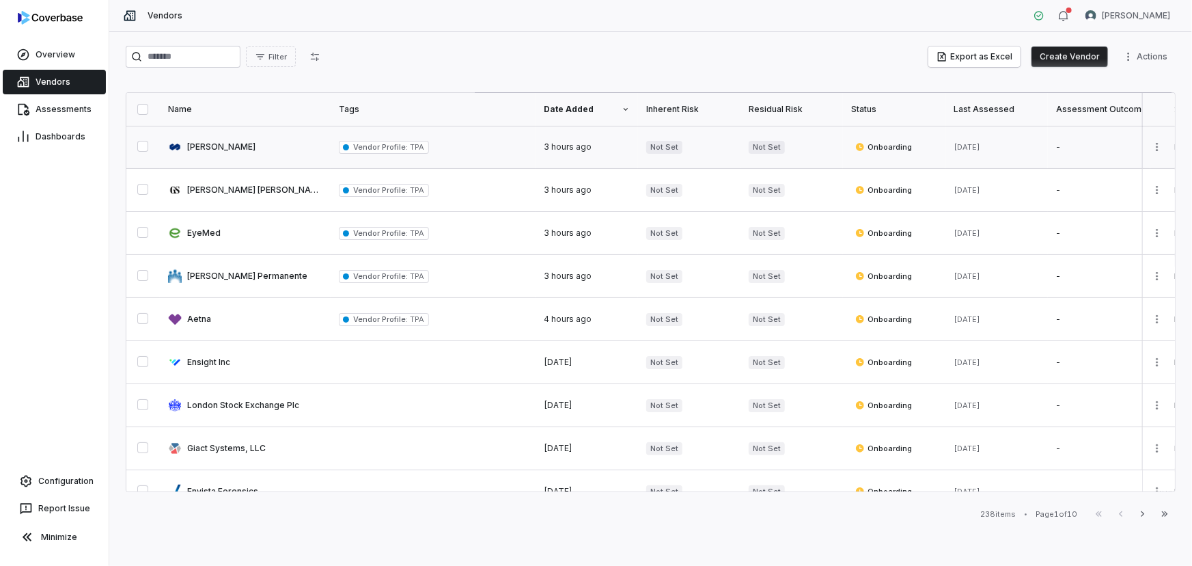
click at [239, 148] on link at bounding box center [245, 147] width 171 height 42
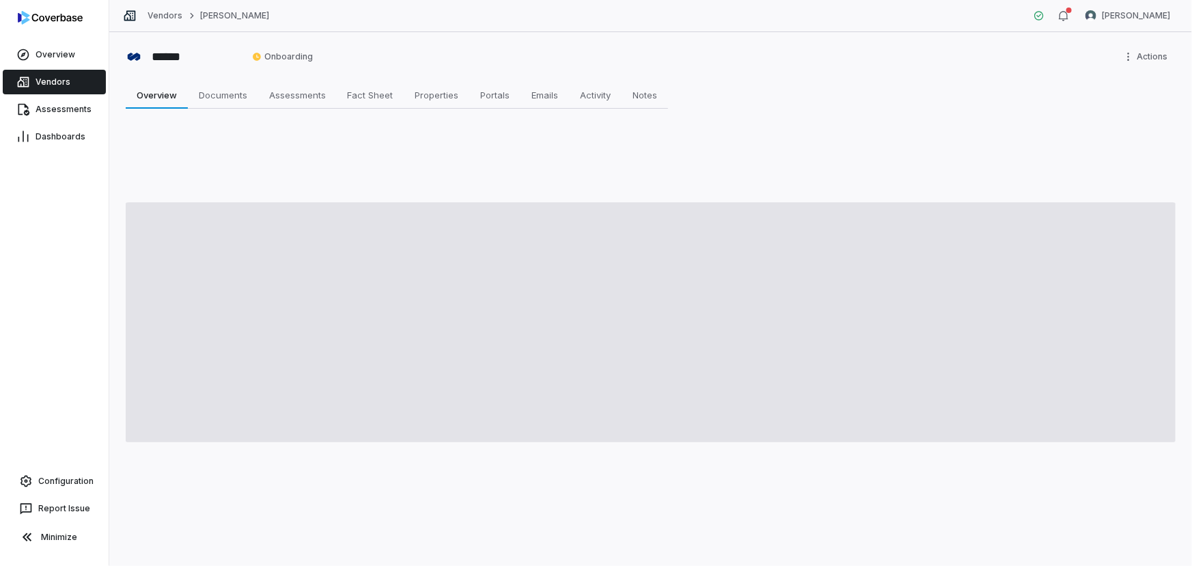
type textarea "*"
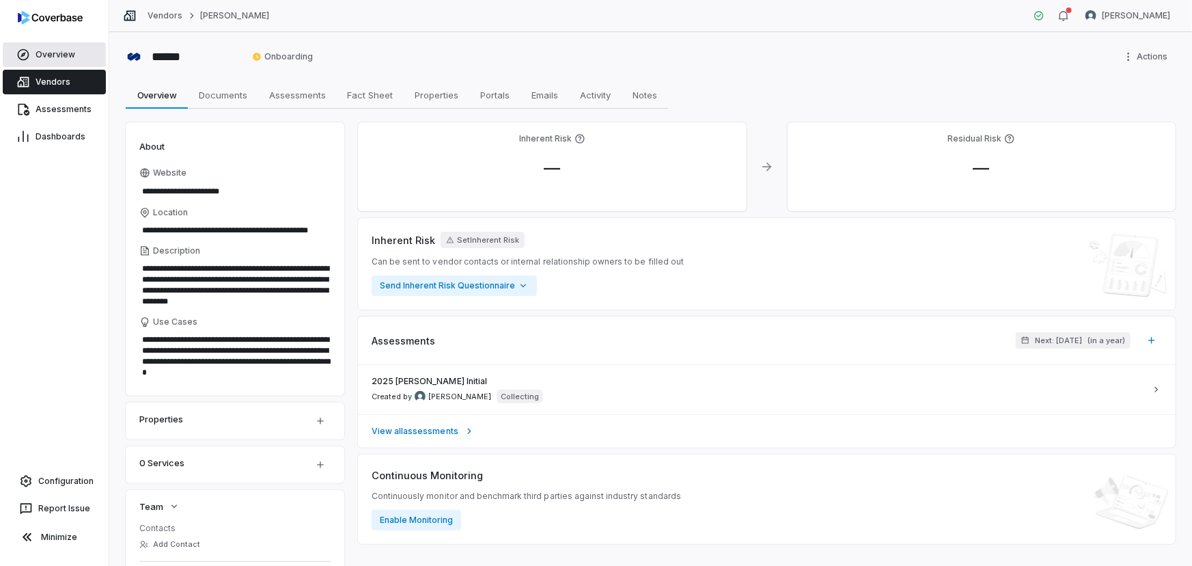
click at [64, 53] on span "Overview" at bounding box center [56, 54] width 40 height 11
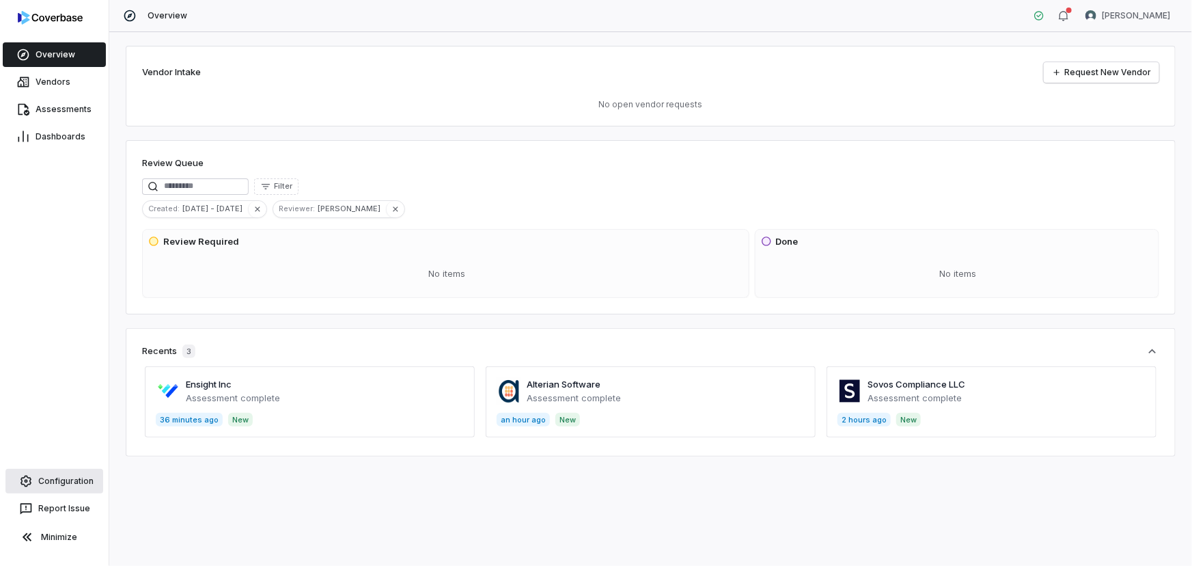
click at [63, 484] on span "Configuration" at bounding box center [65, 481] width 55 height 11
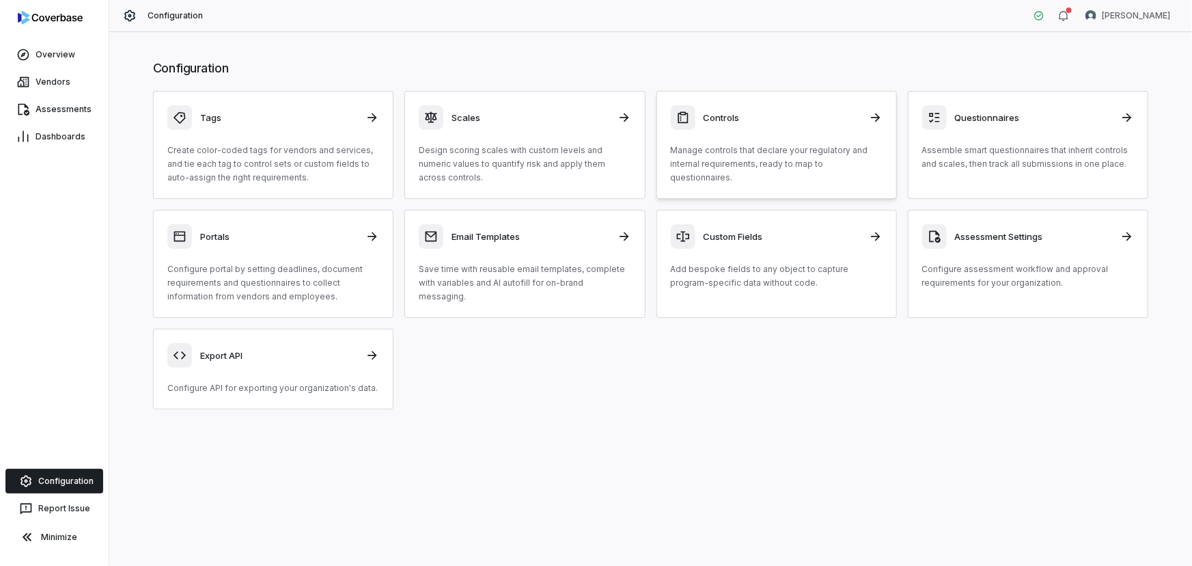
click at [723, 178] on link "Controls Manage controls that declare your regulatory and internal requirements…" at bounding box center [777, 145] width 241 height 108
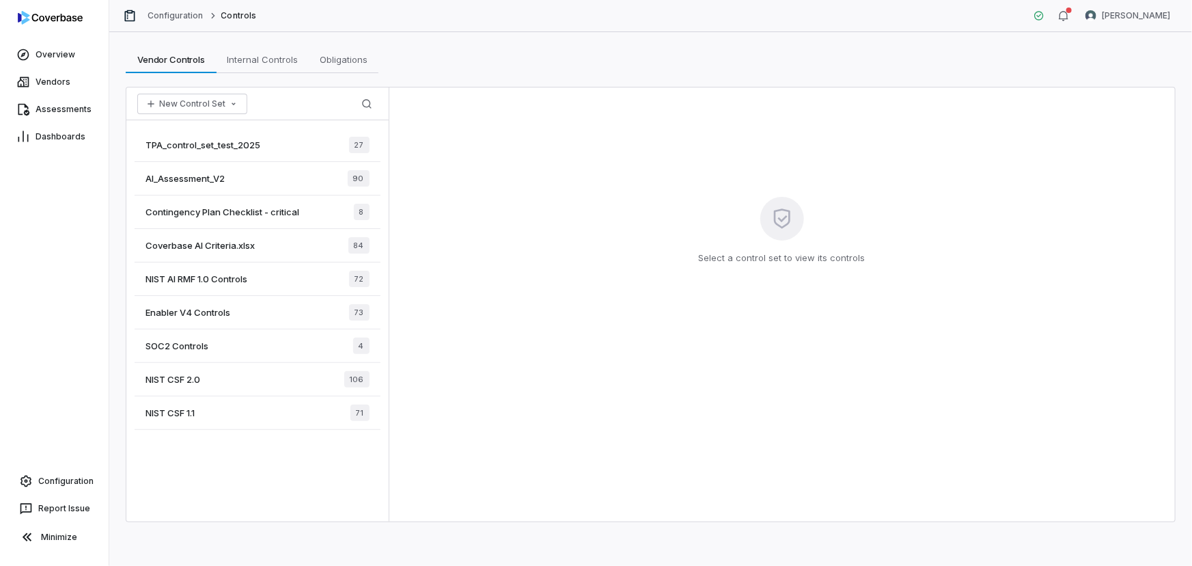
click at [205, 178] on span "AI_Assessment_V2" at bounding box center [185, 178] width 79 height 12
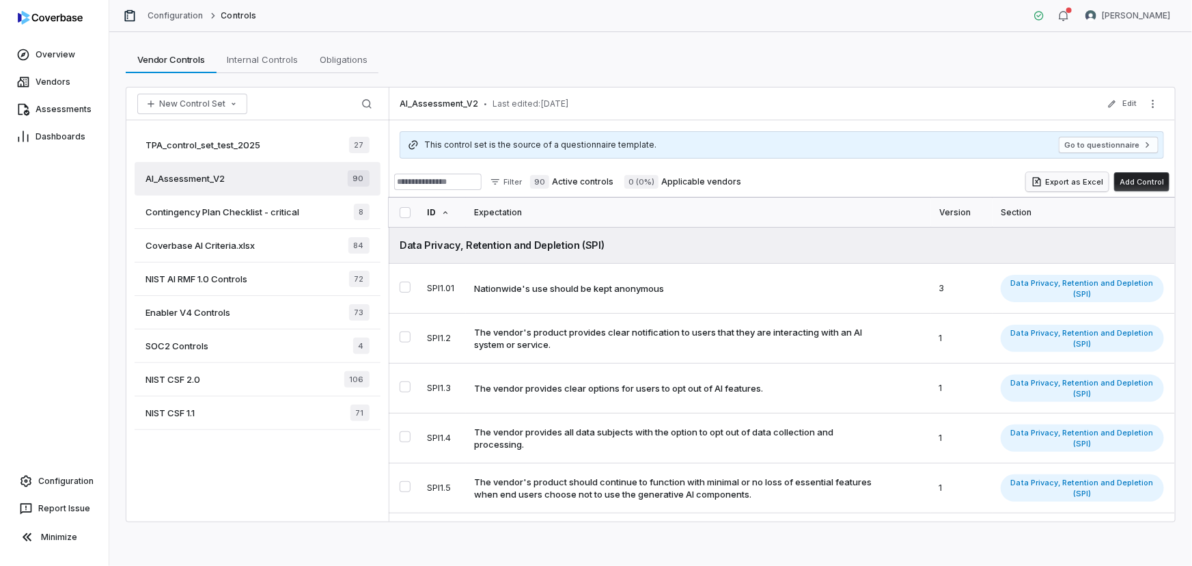
click at [1093, 180] on button "Export as Excel" at bounding box center [1067, 181] width 83 height 19
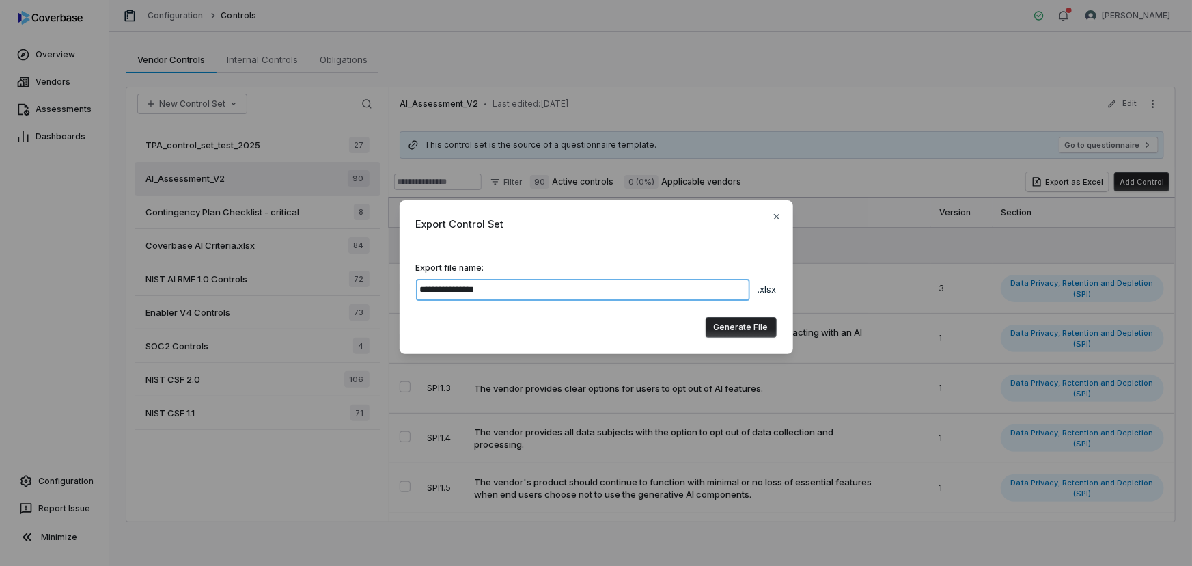
click at [540, 290] on input "**********" at bounding box center [583, 290] width 334 height 22
type input "**********"
click at [730, 329] on button "Generate File" at bounding box center [741, 327] width 71 height 20
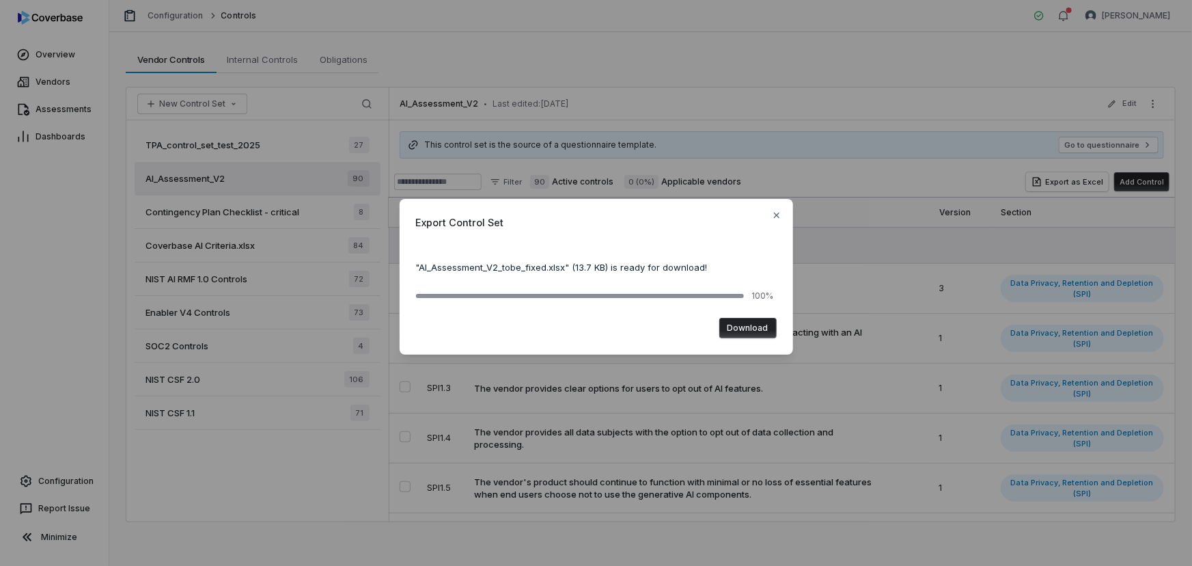
click at [743, 329] on button "Download" at bounding box center [747, 328] width 57 height 20
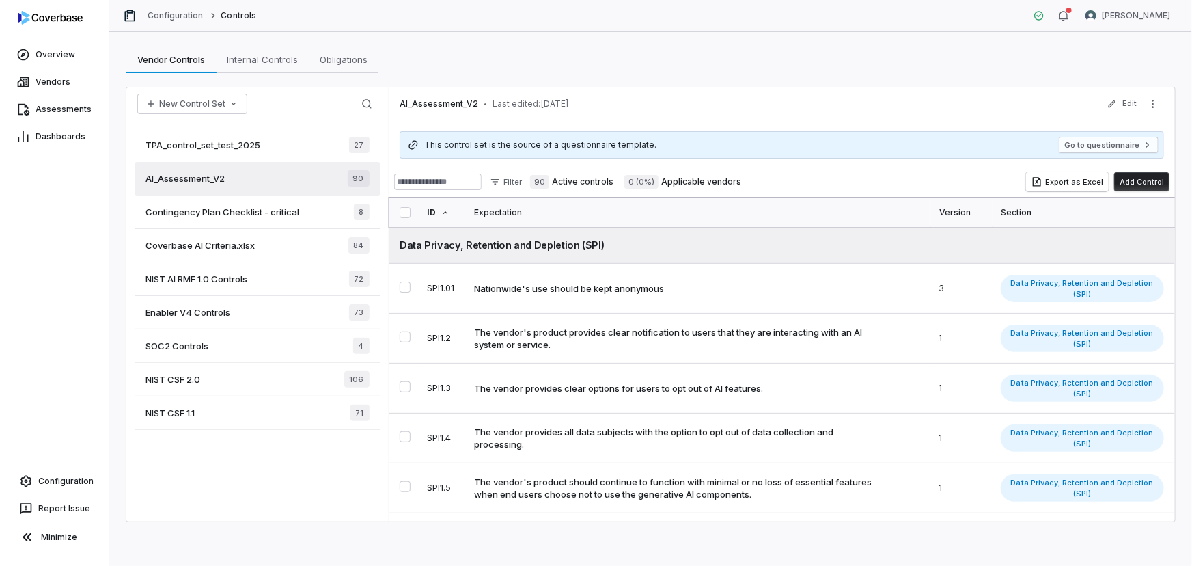
click at [640, 61] on div "Vendor Controls Vendor Controls Internal Controls Internal Controls Obligations…" at bounding box center [651, 59] width 1050 height 27
click at [1095, 150] on button "Go to questionnaire" at bounding box center [1109, 145] width 100 height 16
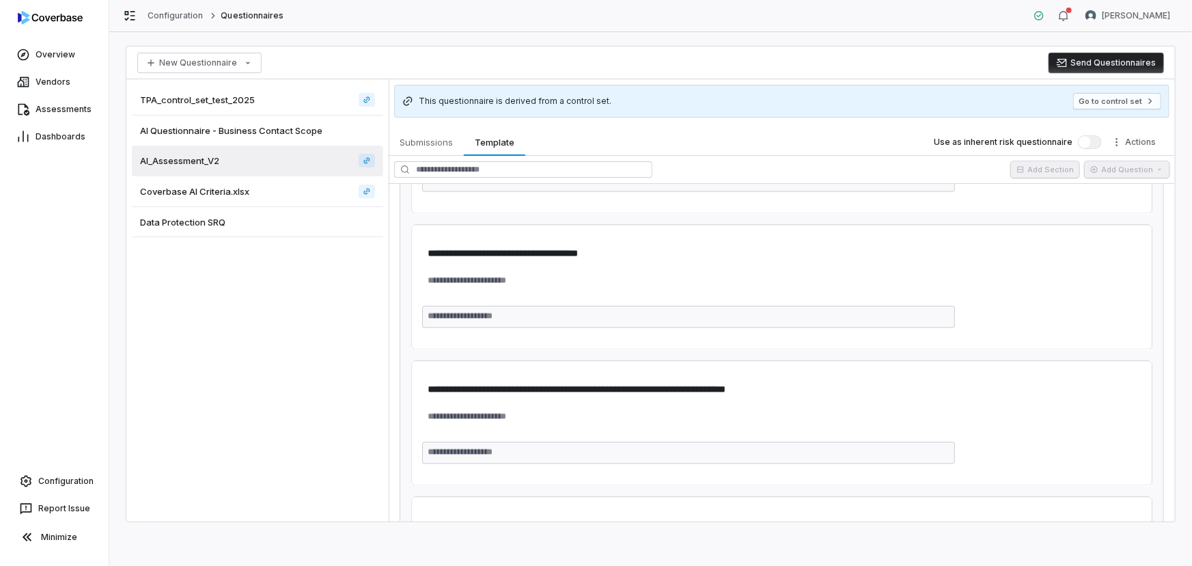
scroll to position [1615, 0]
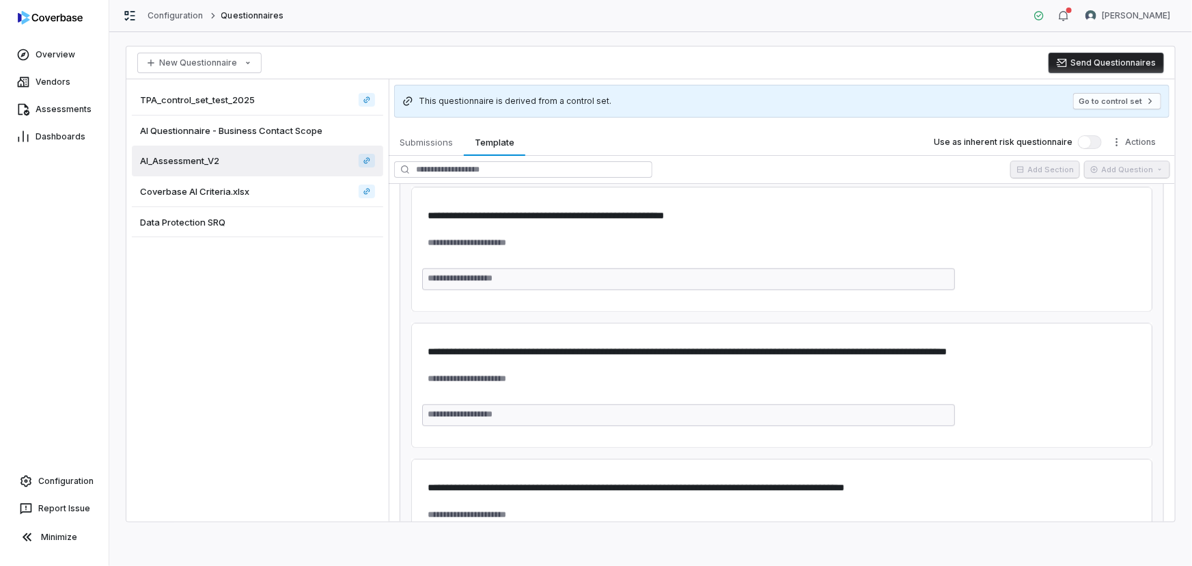
type textarea "*"
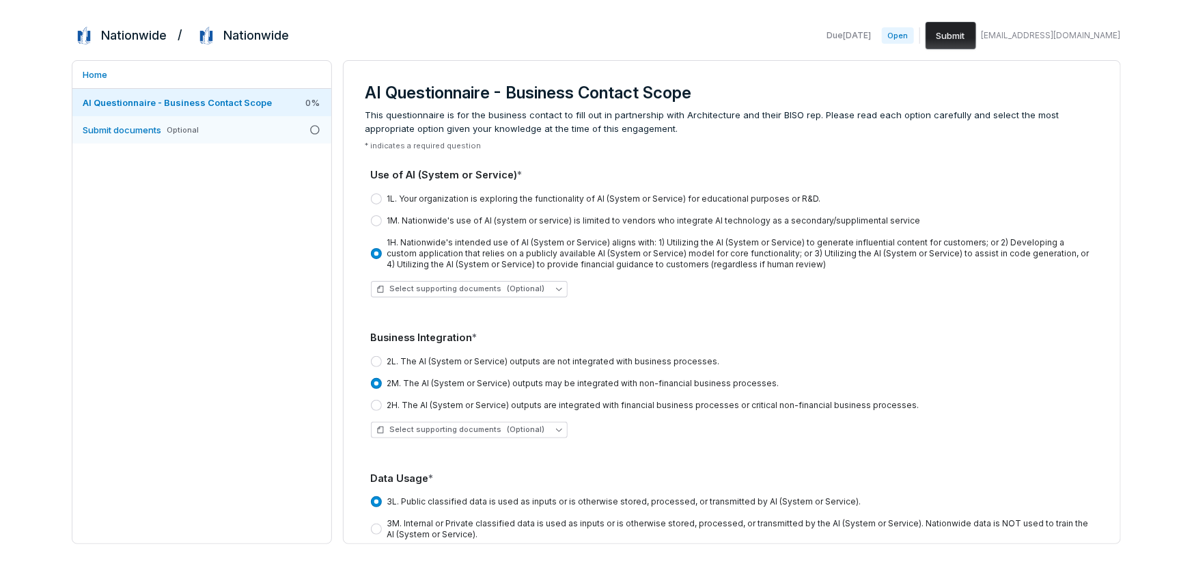
click at [190, 133] on span "Optional" at bounding box center [183, 130] width 32 height 10
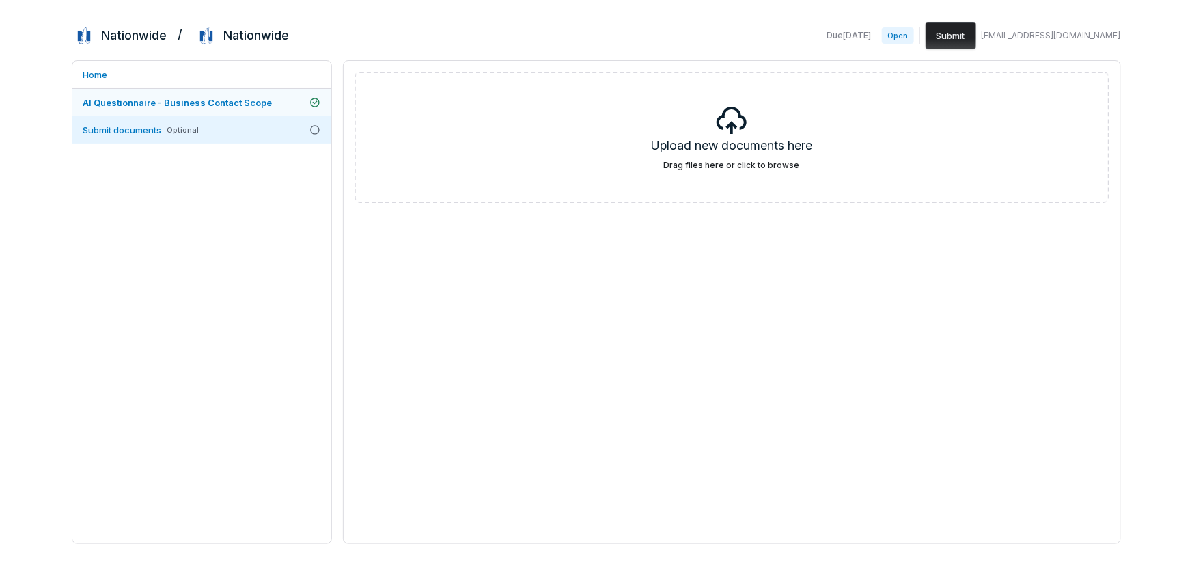
click at [236, 104] on span "AI Questionnaire - Business Contact Scope" at bounding box center [177, 102] width 189 height 11
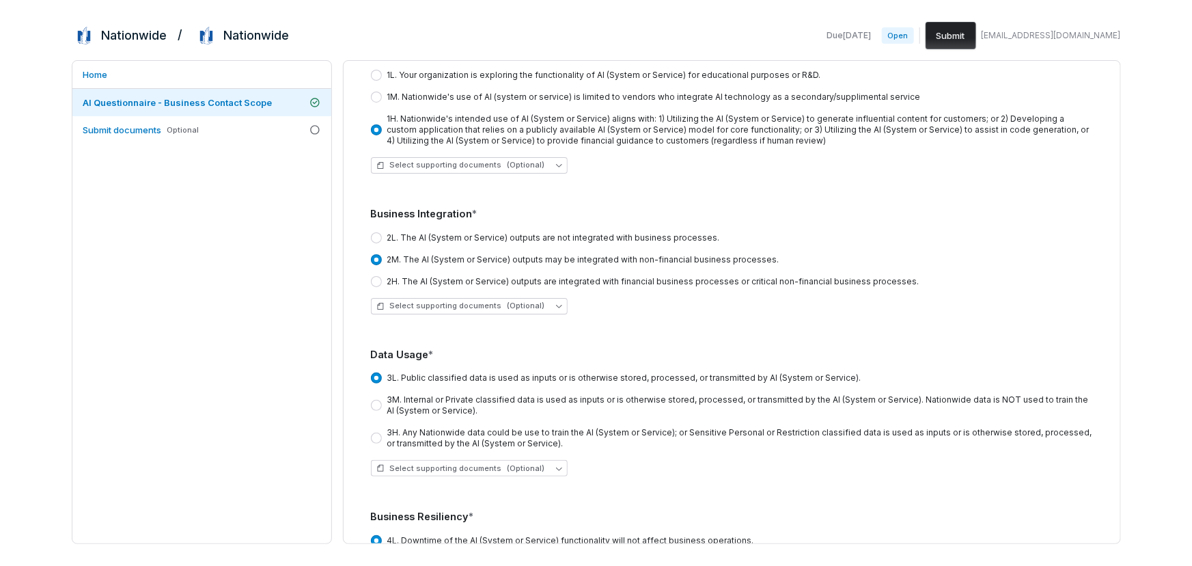
scroll to position [310, 0]
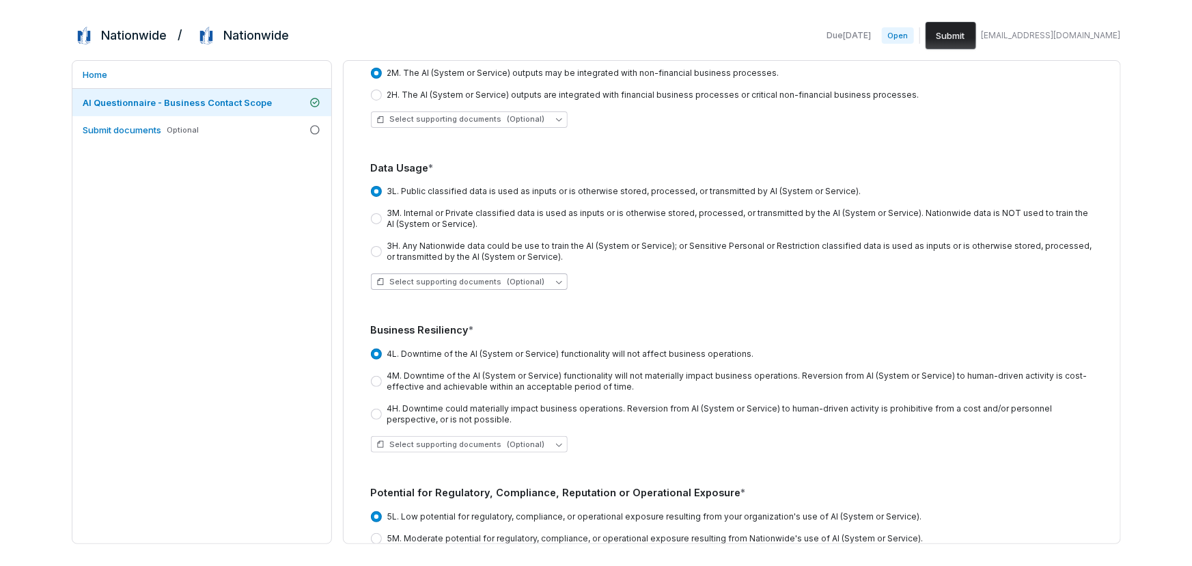
click at [498, 282] on span "Select supporting documents (Optional)" at bounding box center [460, 282] width 169 height 10
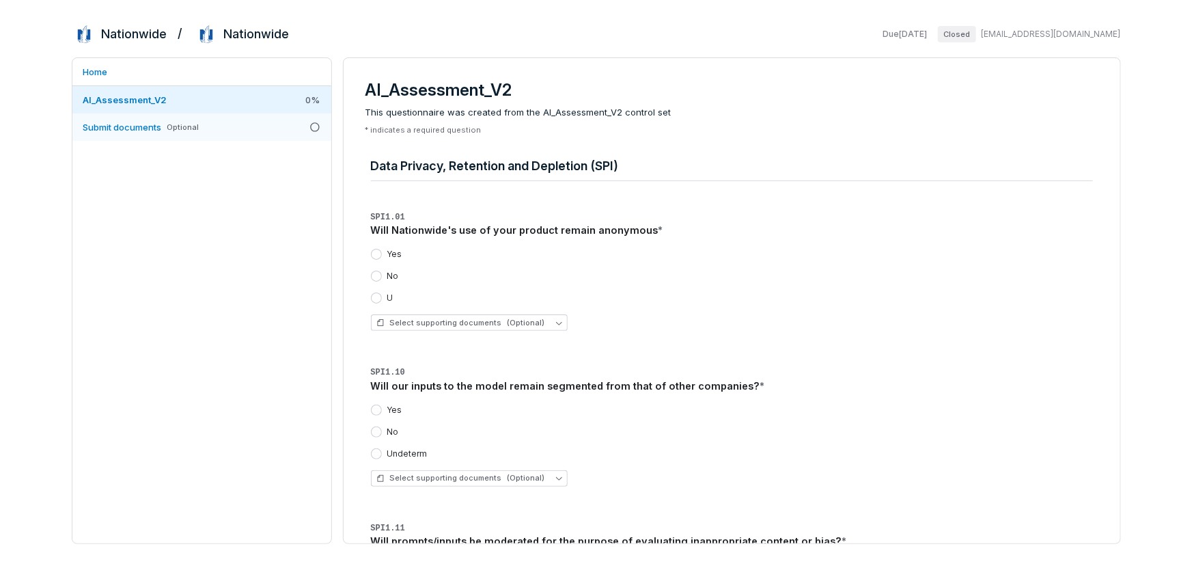
click at [191, 128] on span "Optional" at bounding box center [183, 127] width 32 height 10
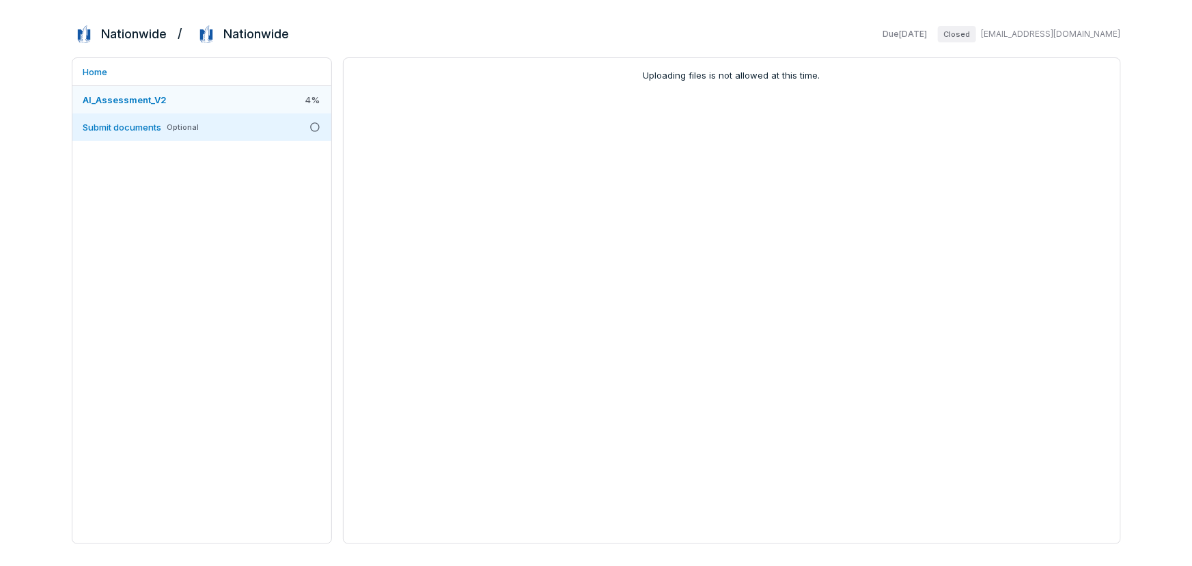
click at [238, 101] on link "AI_Assessment_V2 4 %" at bounding box center [201, 99] width 259 height 27
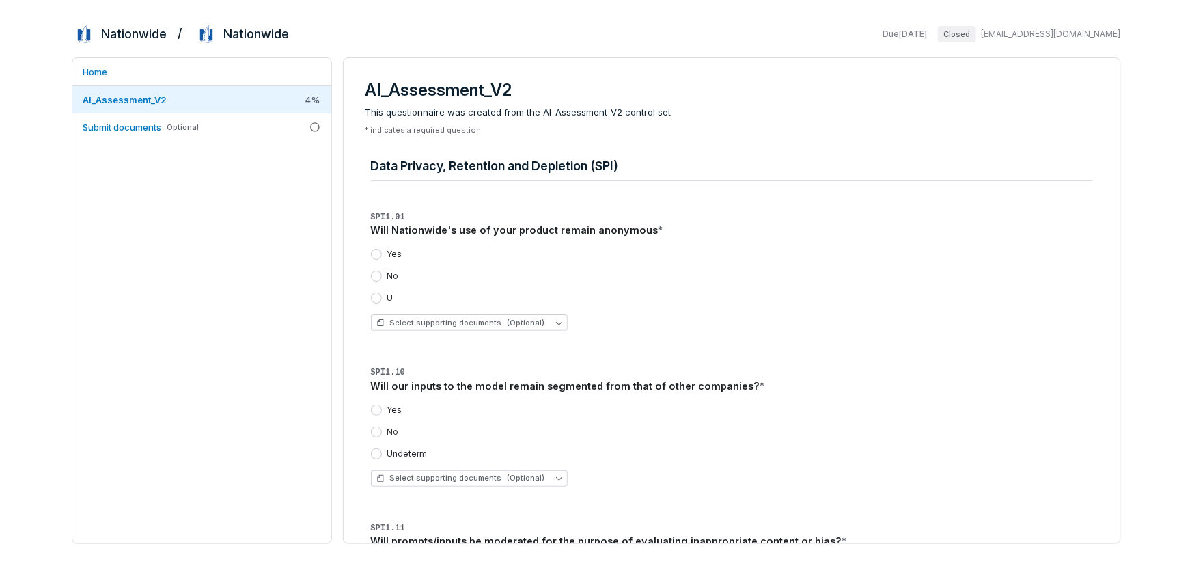
click at [374, 256] on button "Yes" at bounding box center [376, 254] width 11 height 11
click at [378, 407] on button "Yes" at bounding box center [376, 409] width 11 height 11
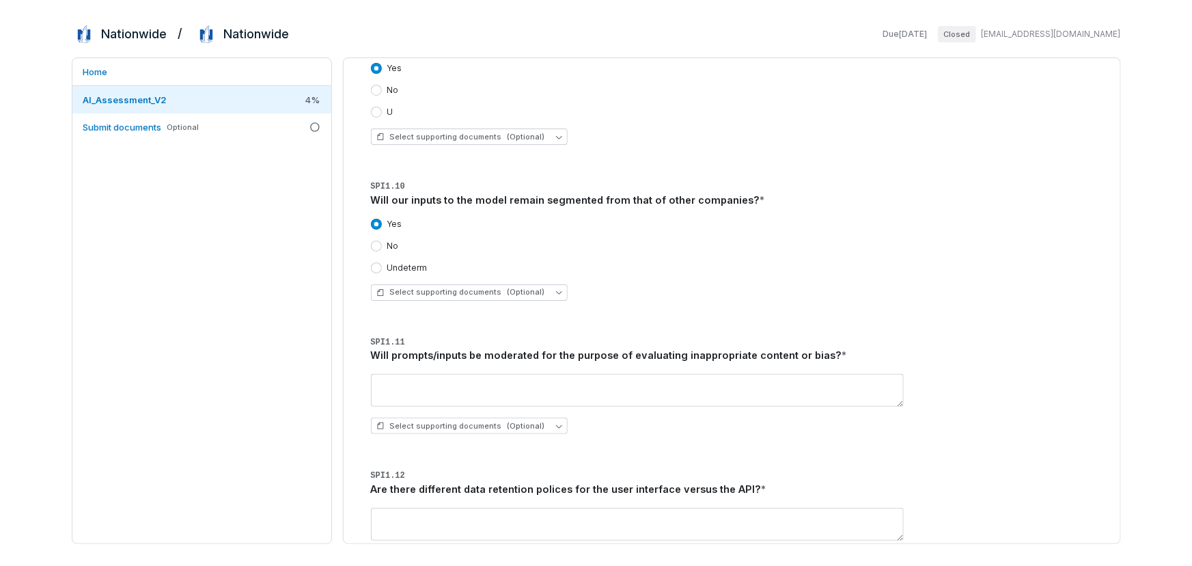
scroll to position [372, 0]
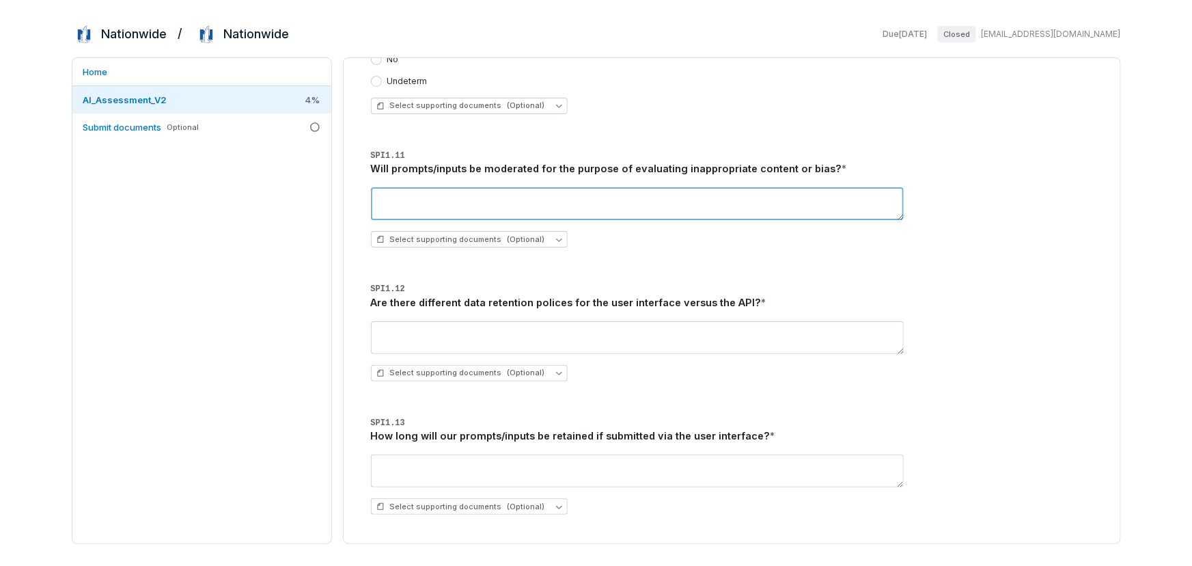
click at [424, 204] on textarea at bounding box center [637, 203] width 533 height 33
type textarea "******"
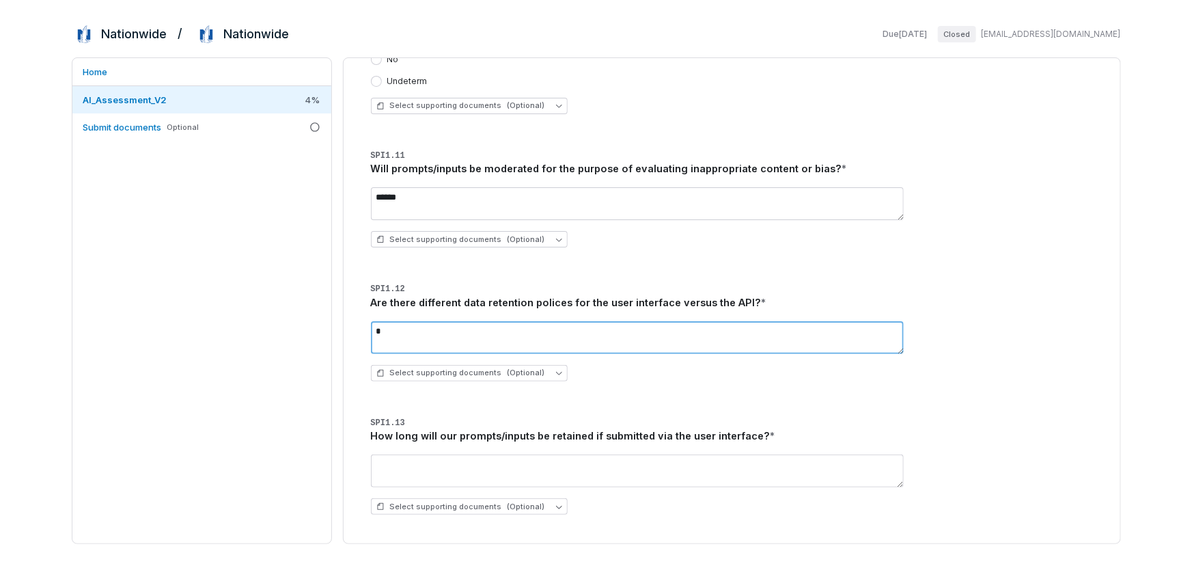
click at [424, 330] on textarea "*" at bounding box center [637, 337] width 533 height 33
type textarea "******"
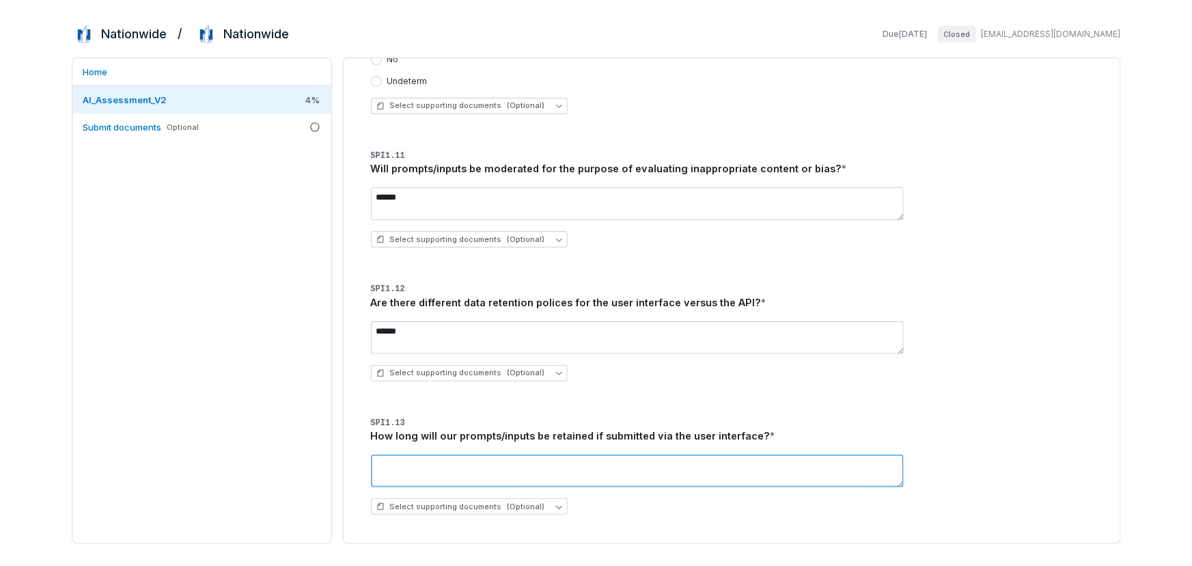
click at [437, 472] on textarea at bounding box center [637, 470] width 533 height 33
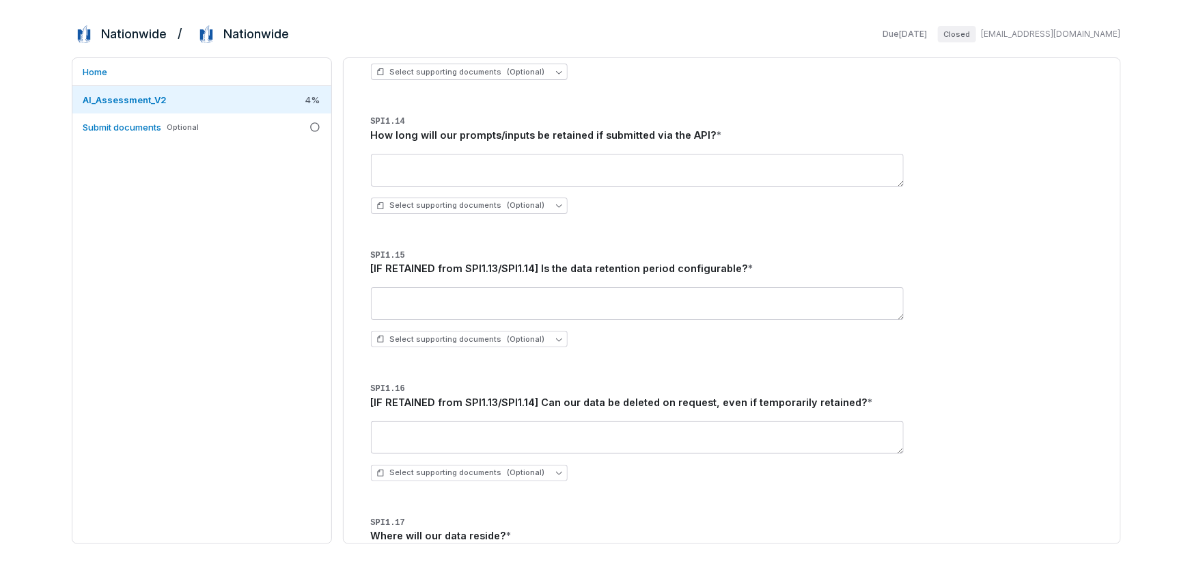
type textarea "******"
click at [466, 356] on div "Select supporting documents (Optional)" at bounding box center [732, 317] width 722 height 82
click at [284, 156] on div "Home AI_Assessment_V2 4 % Submit documents Optional" at bounding box center [202, 300] width 260 height 486
click at [280, 141] on div "Home AI_Assessment_V2 4 % Submit documents Optional" at bounding box center [202, 300] width 260 height 486
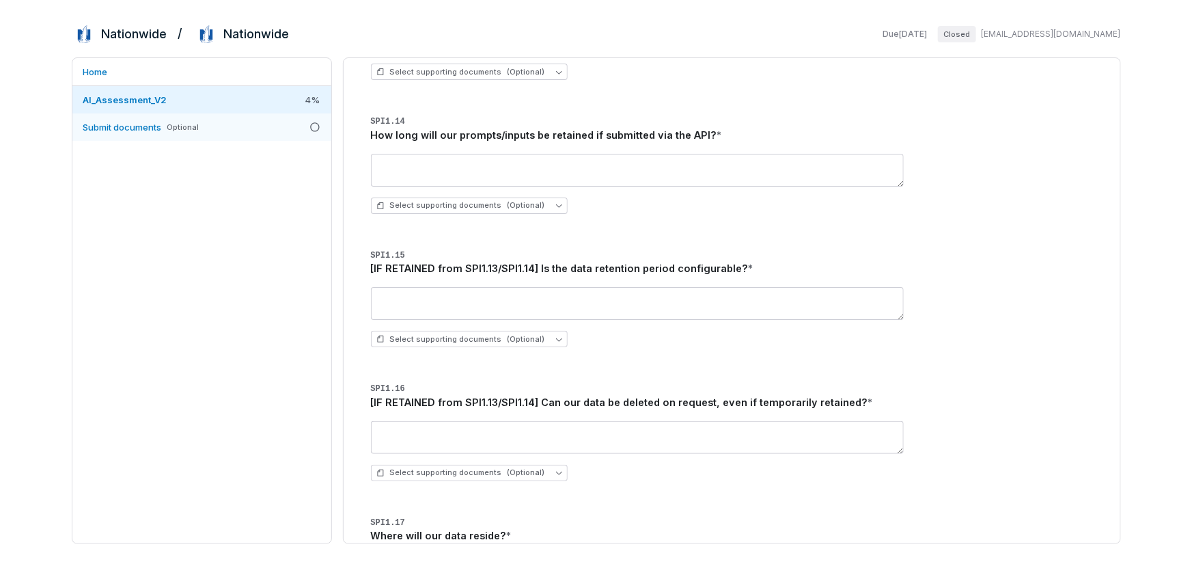
click at [280, 137] on link "Submit documents Optional" at bounding box center [201, 126] width 259 height 27
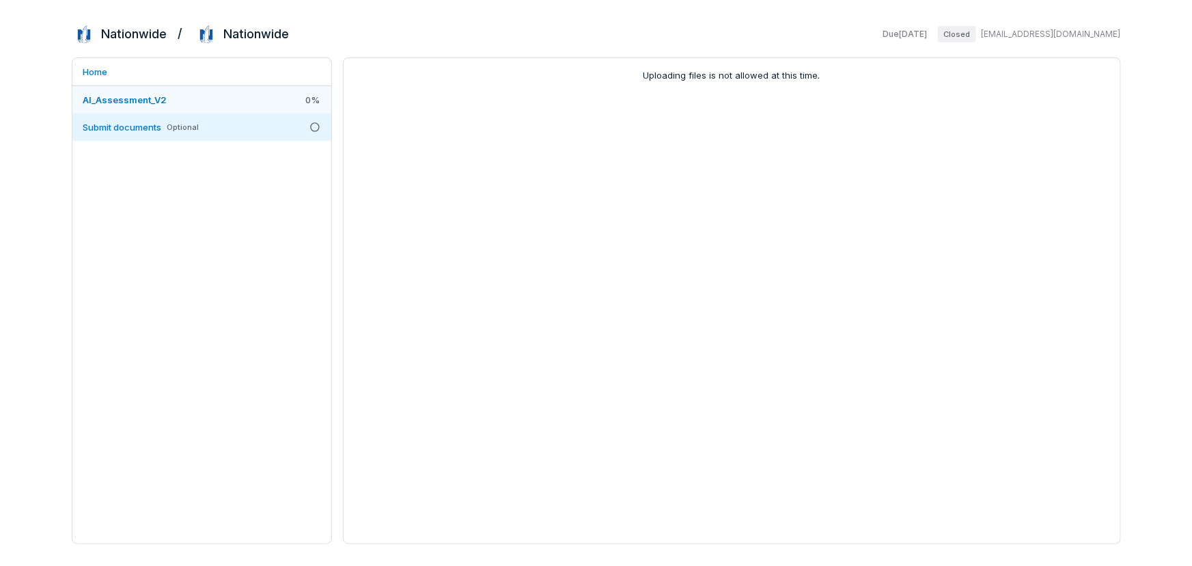
click at [249, 102] on link "AI_Assessment_V2 0 %" at bounding box center [201, 99] width 259 height 27
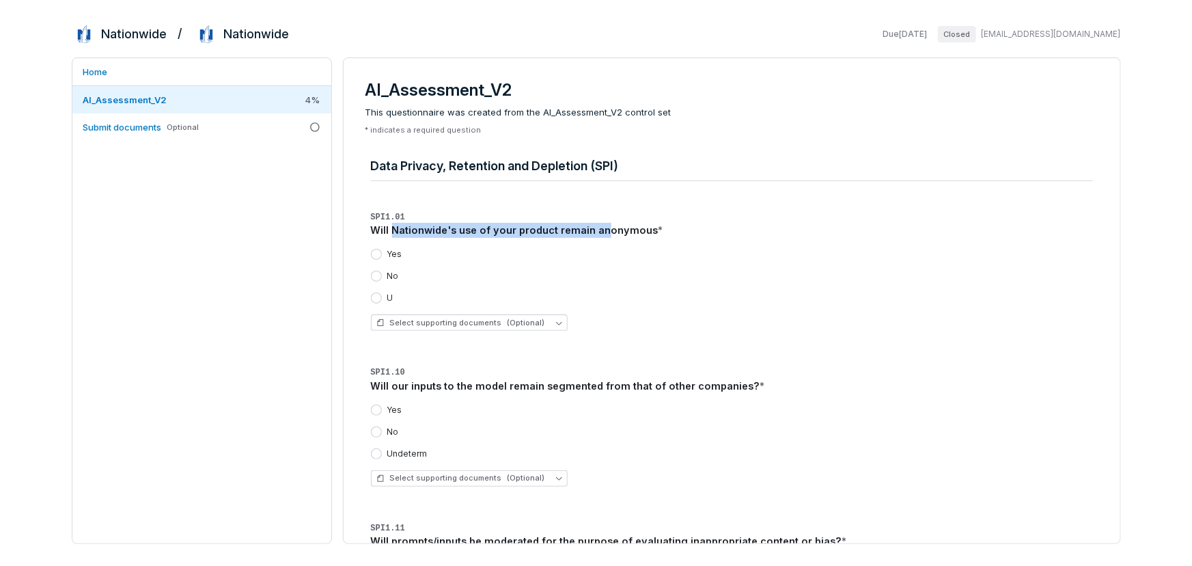
drag, startPoint x: 393, startPoint y: 232, endPoint x: 603, endPoint y: 225, distance: 210.6
click at [603, 225] on div "Will Nationwide's use of your product remain anonymous *" at bounding box center [732, 230] width 722 height 15
click at [448, 231] on div "Will Nationwide's use of your product remain anonymous *" at bounding box center [732, 230] width 722 height 15
drag, startPoint x: 381, startPoint y: 239, endPoint x: 614, endPoint y: 241, distance: 233.0
click at [614, 241] on div "Yes No U Select supporting documents (Optional)" at bounding box center [732, 290] width 722 height 104
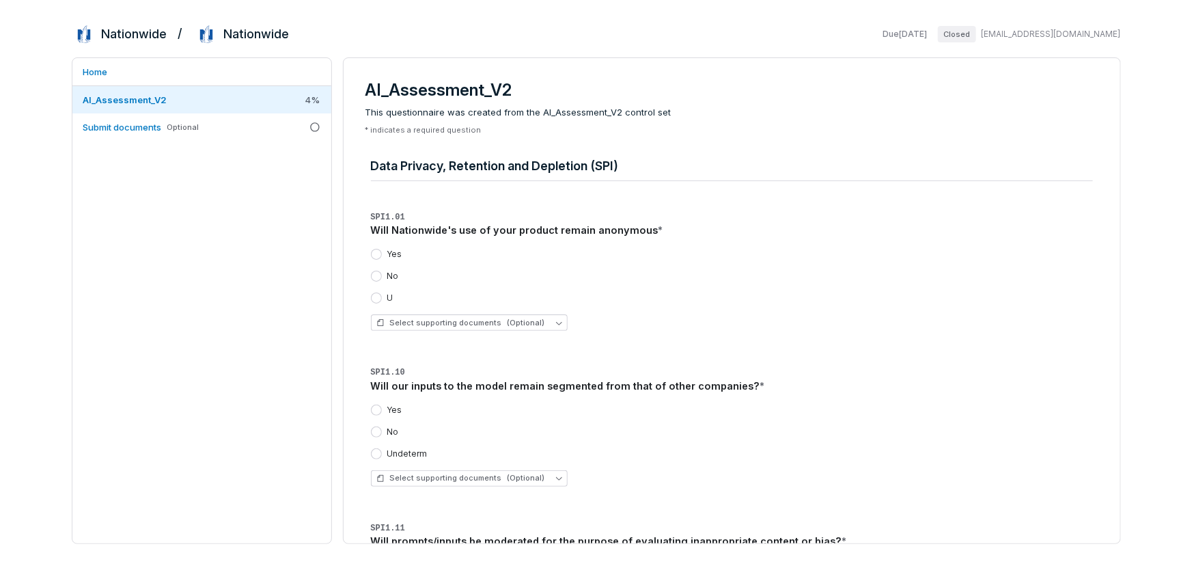
drag, startPoint x: 502, startPoint y: 272, endPoint x: 410, endPoint y: 257, distance: 92.8
click at [503, 272] on div "No" at bounding box center [732, 276] width 722 height 11
click at [371, 256] on button "Yes" at bounding box center [376, 254] width 11 height 11
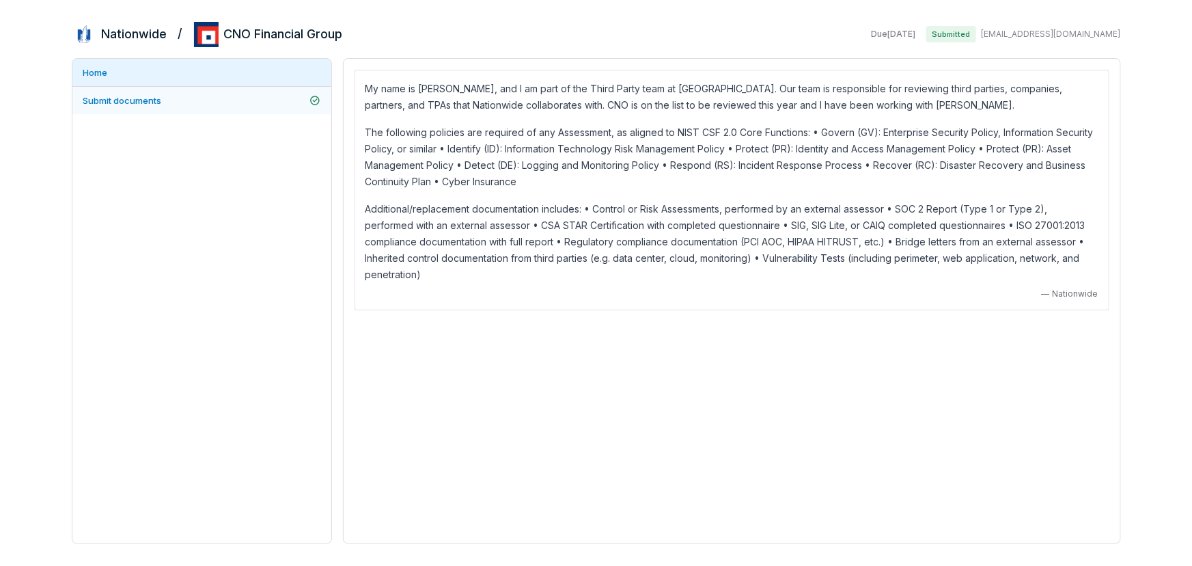
click at [273, 96] on link "Submit documents" at bounding box center [201, 100] width 259 height 27
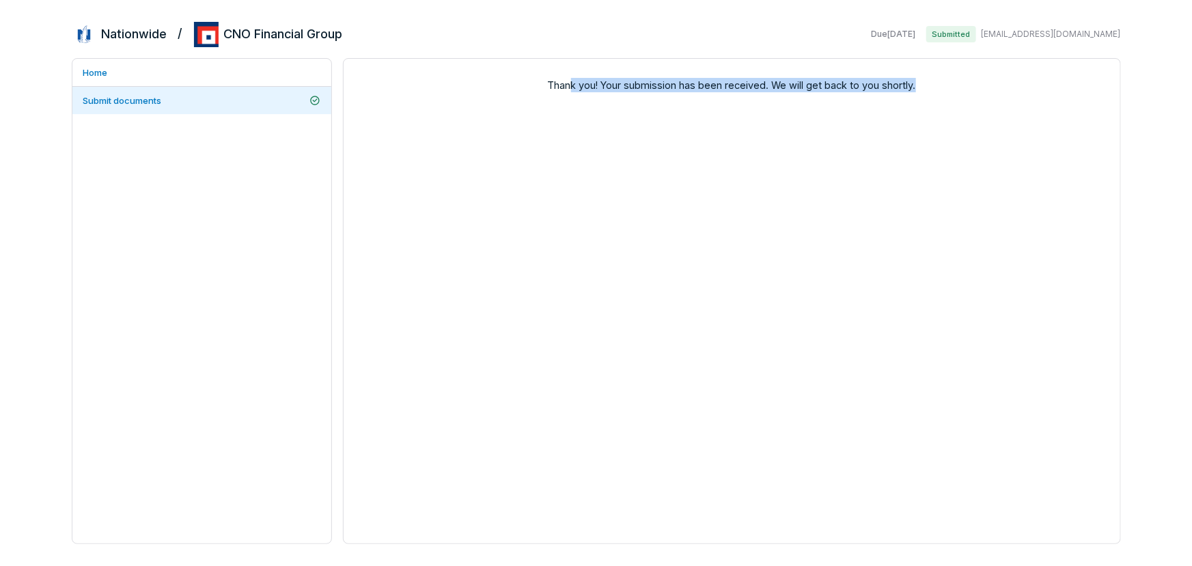
drag, startPoint x: 567, startPoint y: 90, endPoint x: 991, endPoint y: 104, distance: 423.9
click at [992, 104] on div "Thank you! Your submission has been received. We will get back to you shortly." at bounding box center [732, 301] width 778 height 486
click at [92, 68] on link "Home" at bounding box center [201, 72] width 259 height 27
